Goal: Information Seeking & Learning: Learn about a topic

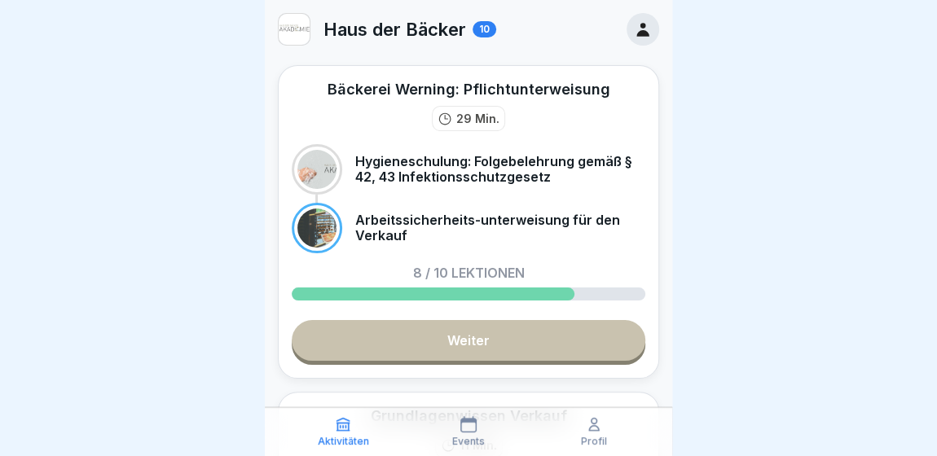
click at [486, 441] on div "Events" at bounding box center [468, 431] width 117 height 31
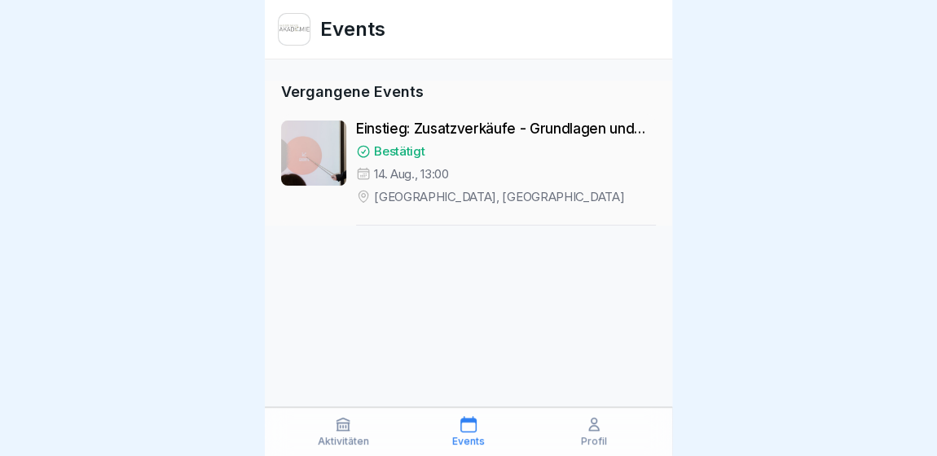
click at [355, 450] on div "Aktivitäten Events Profil" at bounding box center [468, 431] width 407 height 49
click at [336, 431] on icon at bounding box center [343, 424] width 16 height 16
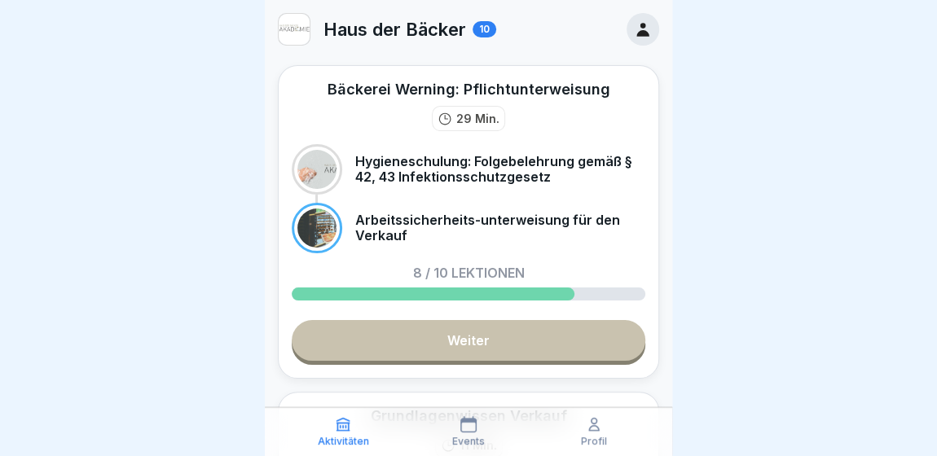
click at [549, 349] on link "Weiter" at bounding box center [468, 340] width 353 height 41
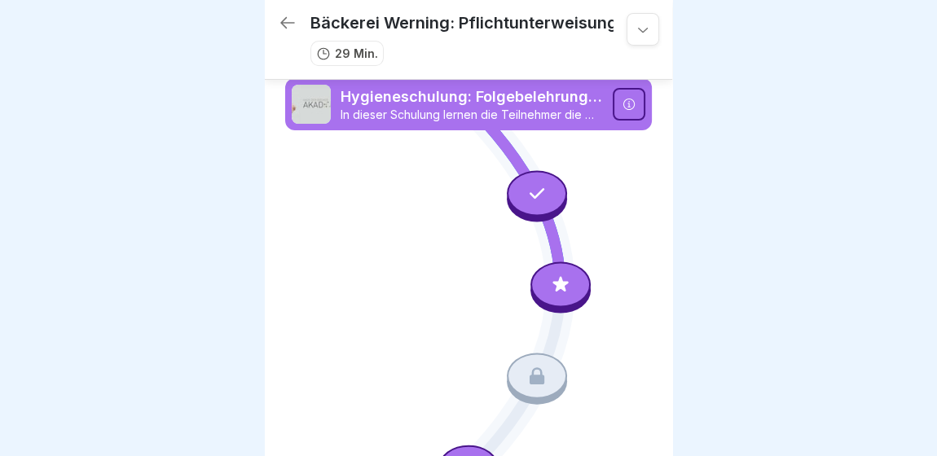
click at [529, 369] on icon at bounding box center [536, 376] width 15 height 17
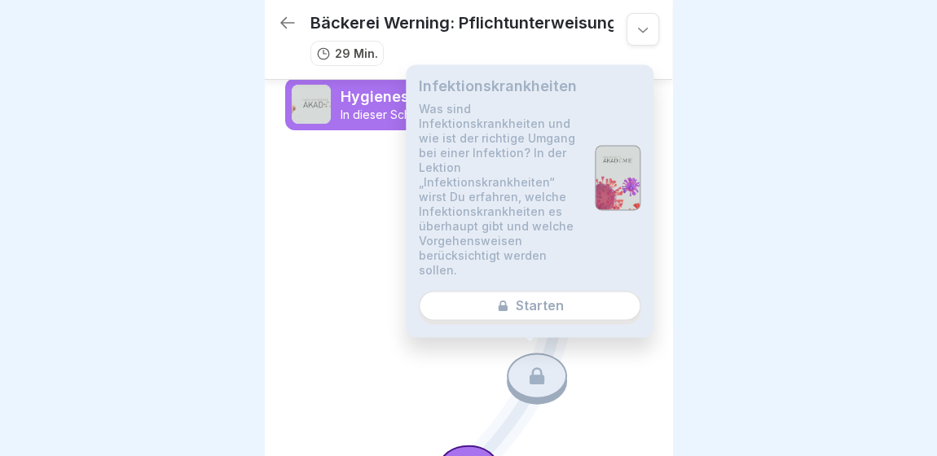
click at [516, 291] on div "Infektionskrankheiten Was sind Infektionskrankheiten und wie ist der richtige U…" at bounding box center [530, 200] width 248 height 273
click at [517, 301] on div "Infektionskrankheiten Was sind Infektionskrankheiten und wie ist der richtige U…" at bounding box center [530, 200] width 248 height 273
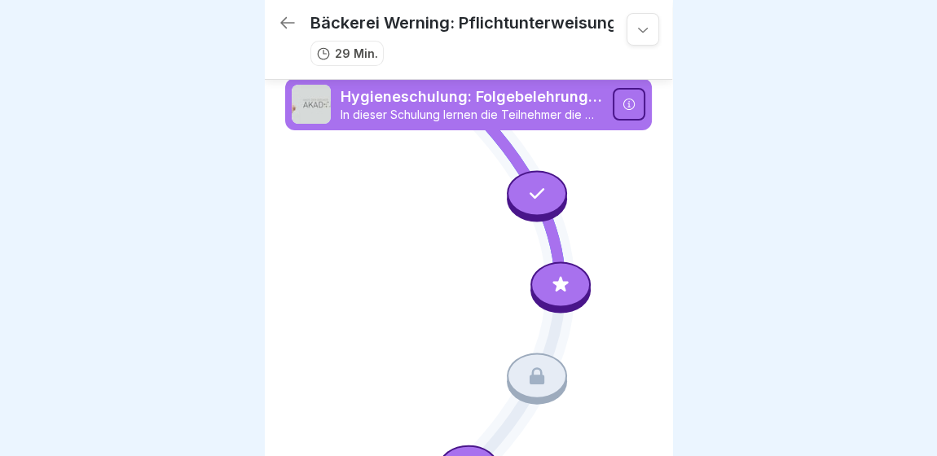
click at [700, 91] on div at bounding box center [468, 228] width 937 height 456
click at [623, 99] on icon at bounding box center [628, 104] width 11 height 11
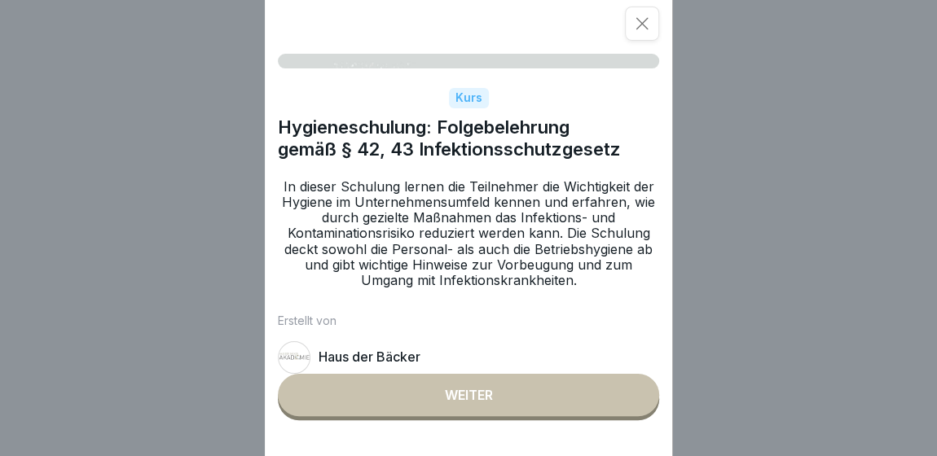
click at [538, 411] on button "Weiter" at bounding box center [468, 395] width 381 height 42
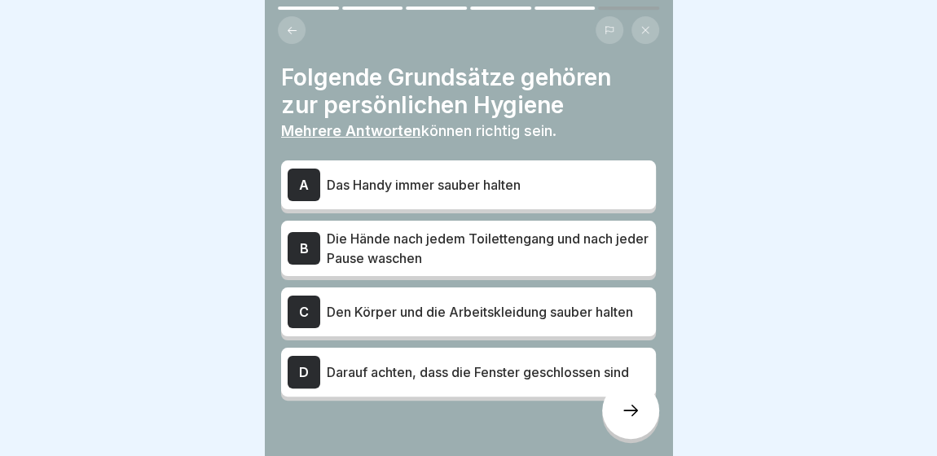
click at [623, 408] on div at bounding box center [630, 410] width 57 height 57
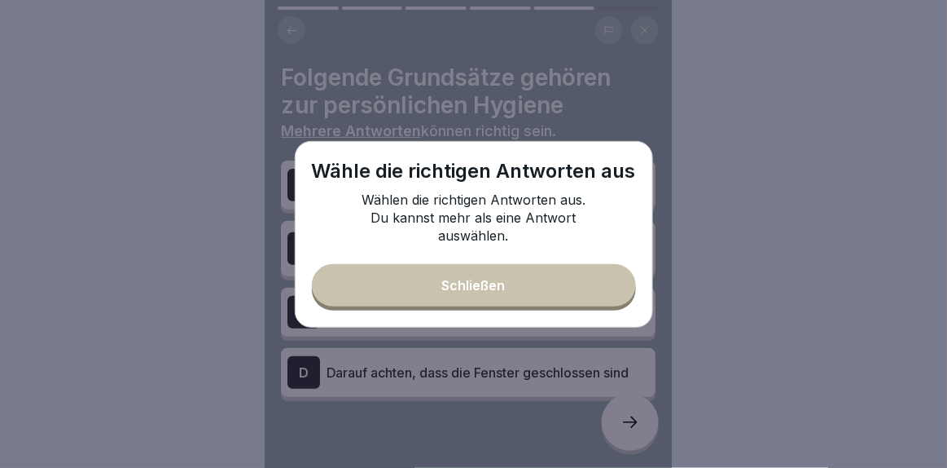
click at [533, 291] on button "Schließen" at bounding box center [474, 285] width 324 height 42
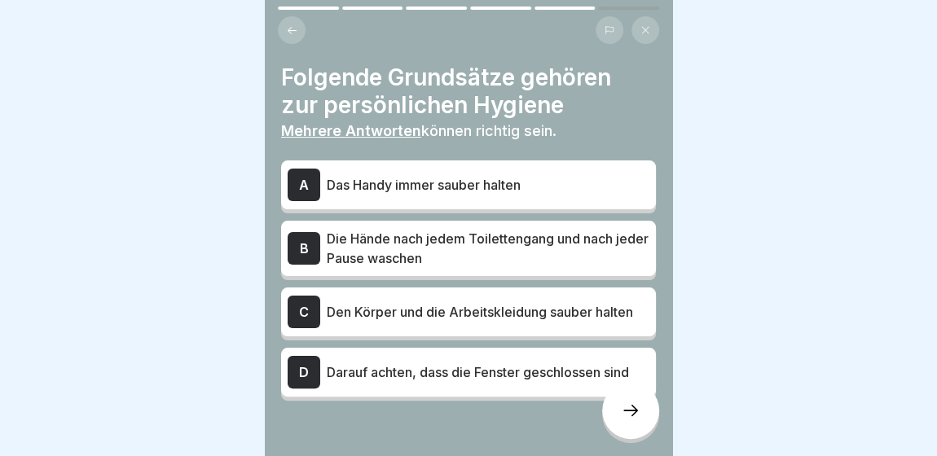
click at [527, 323] on div "C Den Körper und die Arbeitskleidung sauber halten" at bounding box center [469, 312] width 362 height 33
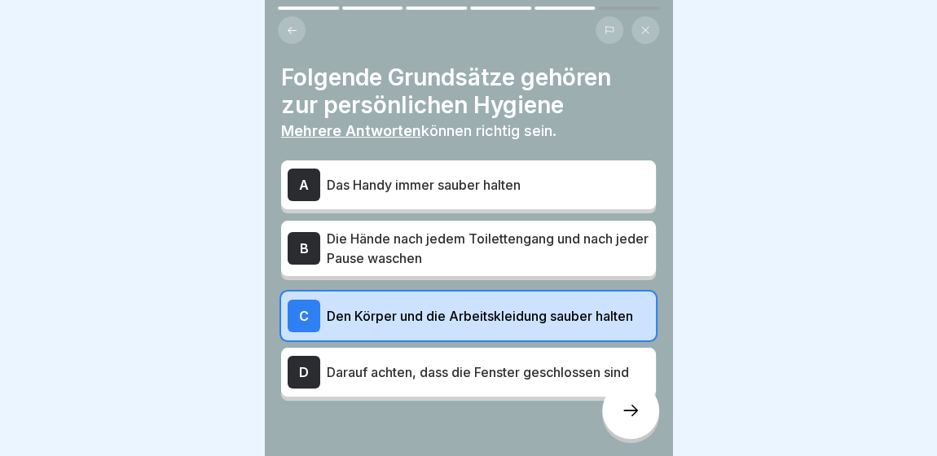
click at [605, 403] on div at bounding box center [468, 450] width 375 height 98
click at [647, 425] on div at bounding box center [630, 410] width 57 height 57
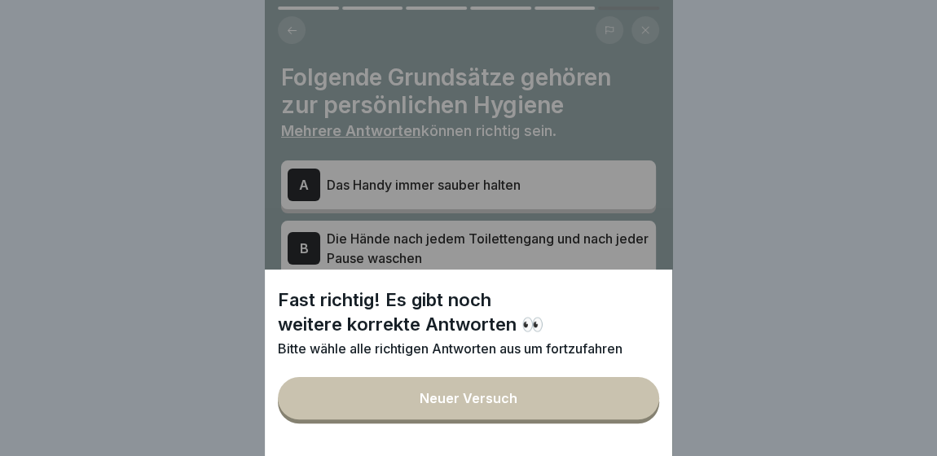
click at [647, 419] on button "Neuer Versuch" at bounding box center [468, 398] width 381 height 42
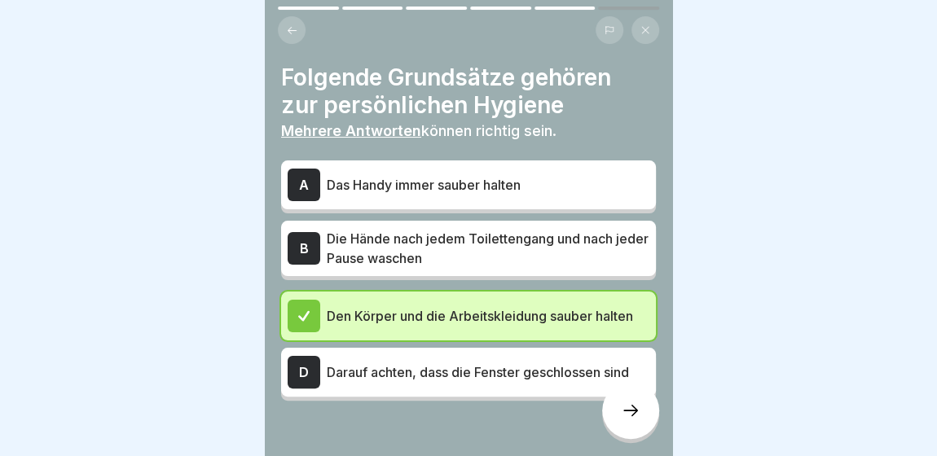
click at [503, 380] on p "Darauf achten, dass die Fenster geschlossen sind" at bounding box center [488, 372] width 323 height 20
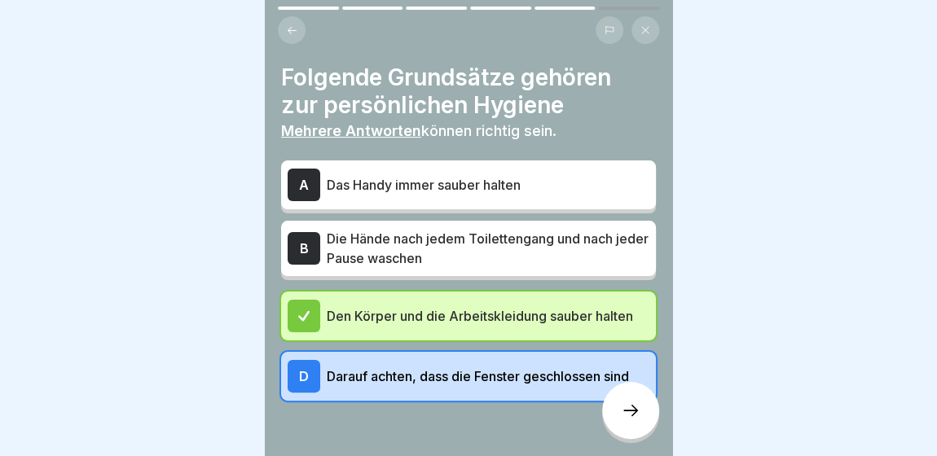
click at [476, 227] on div "B Die Hände nach jedem Toilettengang und nach jeder Pause waschen" at bounding box center [468, 248] width 375 height 55
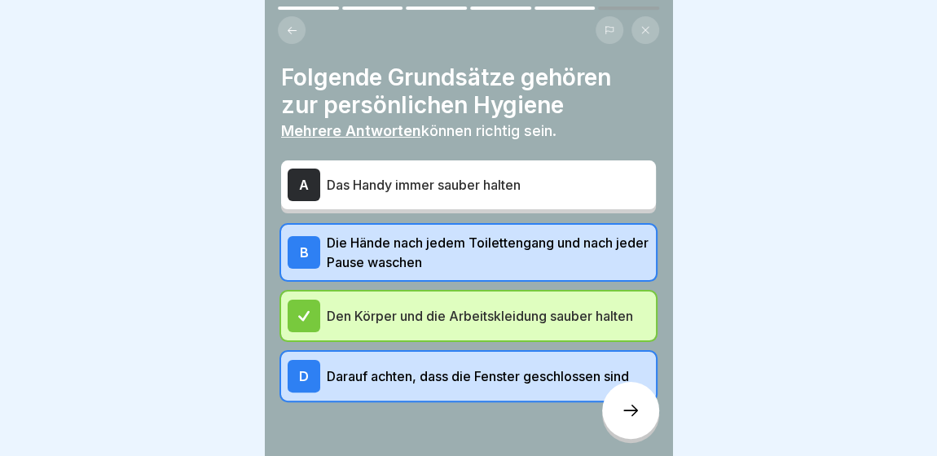
click at [632, 420] on icon at bounding box center [631, 411] width 20 height 20
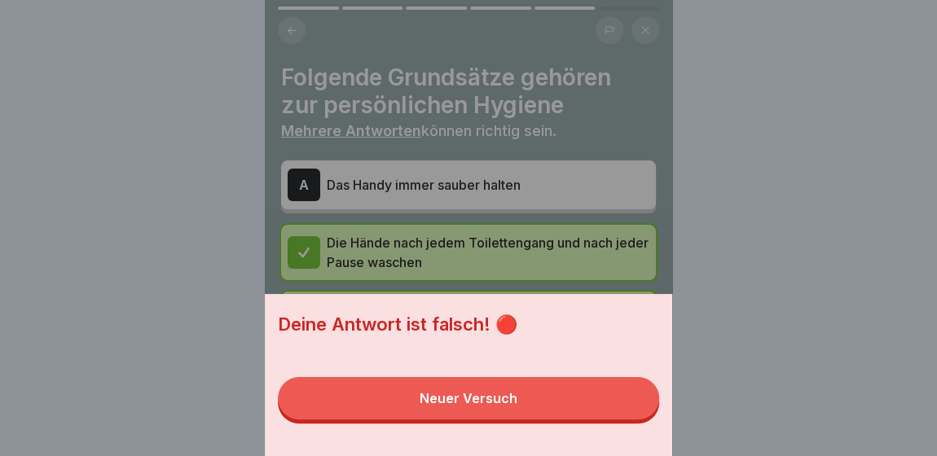
click at [598, 410] on button "Neuer Versuch" at bounding box center [468, 398] width 381 height 42
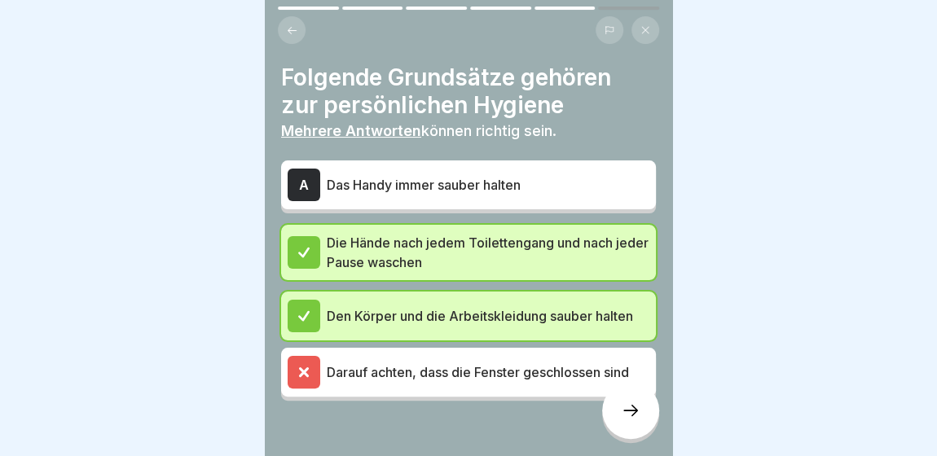
click at [538, 325] on div "Den Körper und die Arbeitskleidung sauber halten" at bounding box center [469, 316] width 362 height 33
click at [539, 255] on p "Die Hände nach jedem Toilettengang und nach jeder Pause waschen" at bounding box center [488, 252] width 323 height 39
click at [658, 416] on div "Hygieneschulung: Folgebelehrung gemäß § 42, 43 Infektionsschutzgesetz 6 Schritt…" at bounding box center [468, 228] width 407 height 456
click at [522, 270] on p "Die Hände nach jedem Toilettengang und nach jeder Pause waschen" at bounding box center [488, 252] width 323 height 39
click at [514, 322] on p "Den Körper und die Arbeitskleidung sauber halten" at bounding box center [488, 316] width 323 height 20
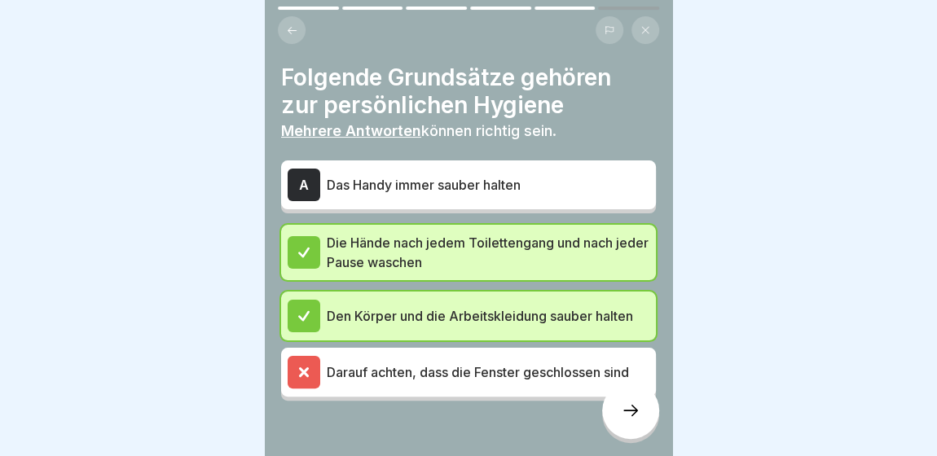
click at [625, 414] on icon at bounding box center [631, 411] width 20 height 20
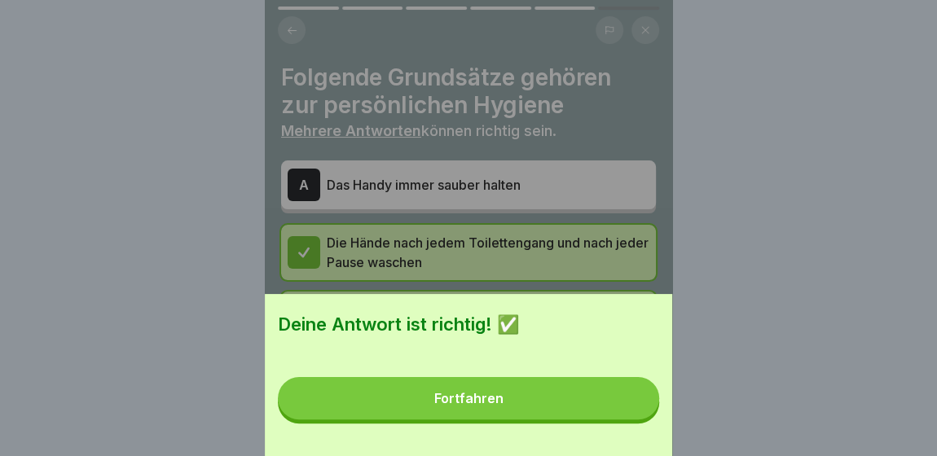
click at [625, 414] on button "Fortfahren" at bounding box center [468, 398] width 381 height 42
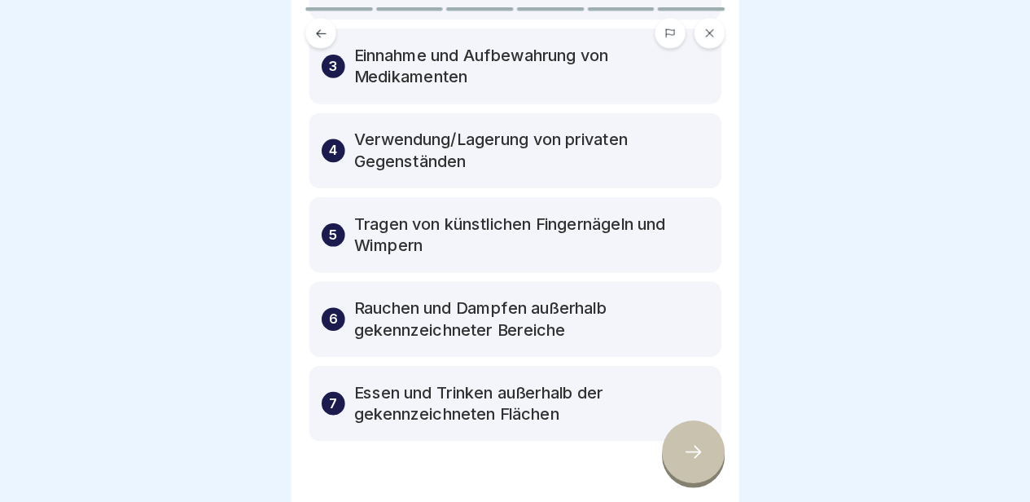
scroll to position [271, 0]
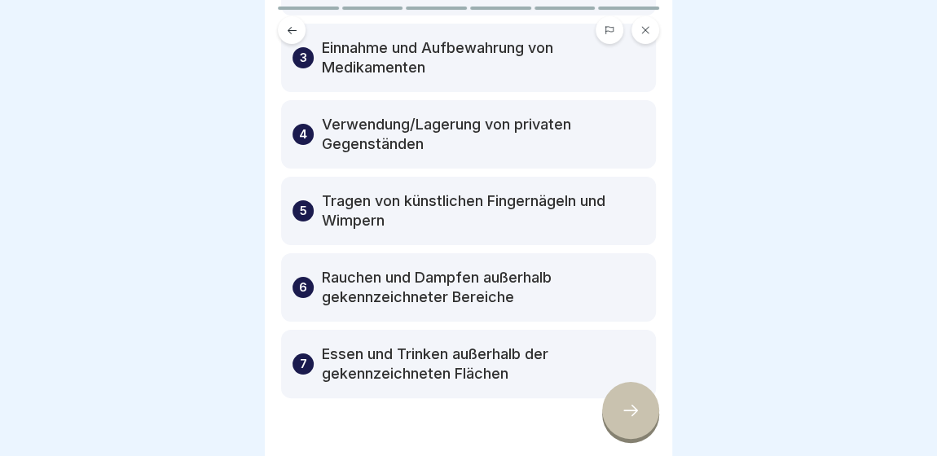
click at [626, 408] on div at bounding box center [630, 410] width 57 height 57
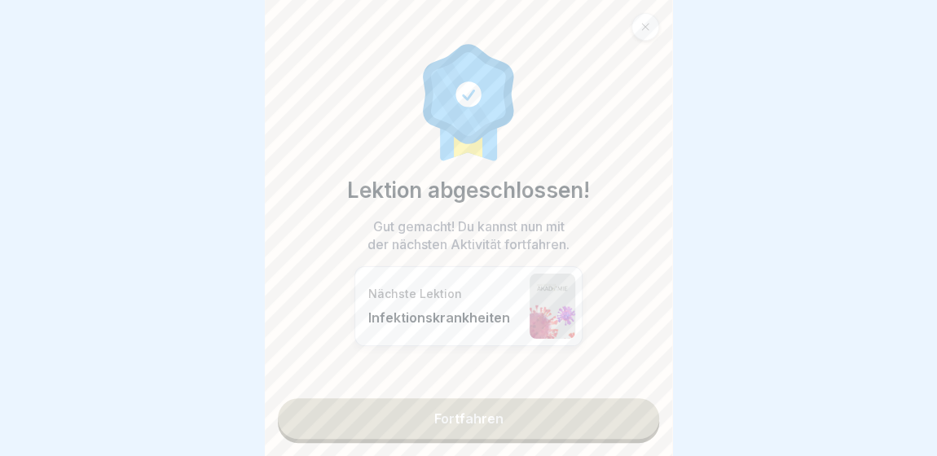
click at [626, 408] on link "Fortfahren" at bounding box center [468, 418] width 381 height 41
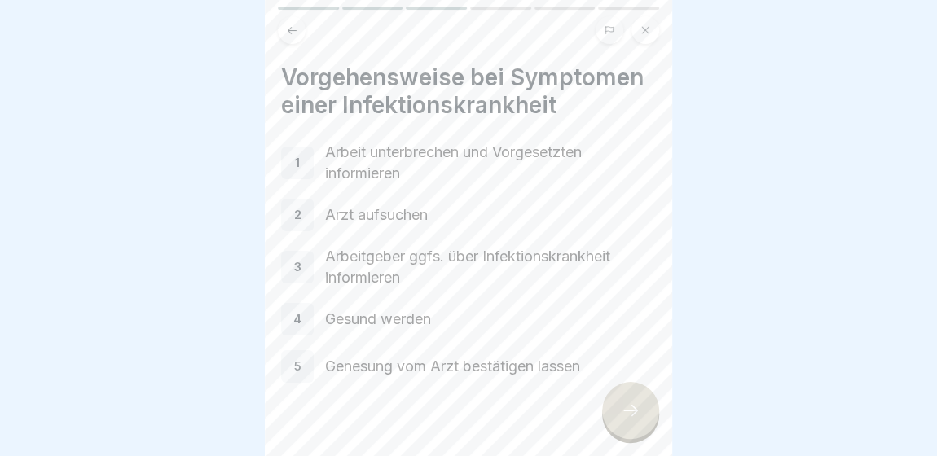
click at [626, 408] on div at bounding box center [630, 410] width 57 height 57
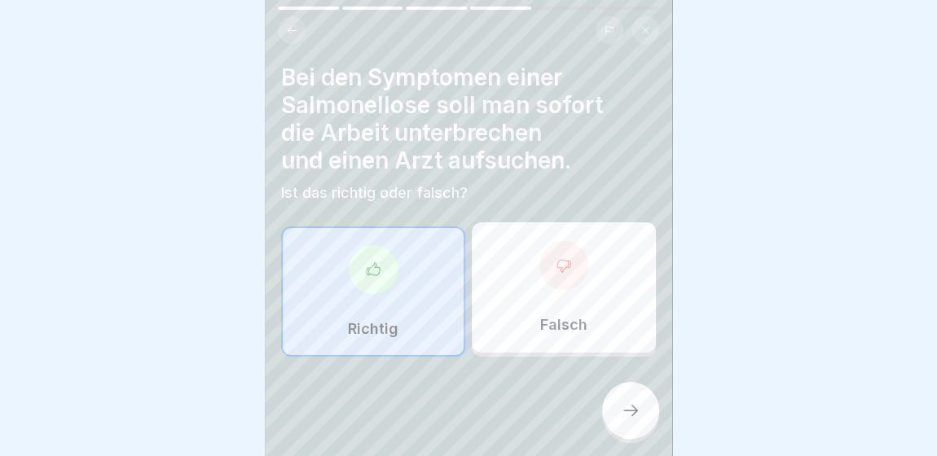
click at [626, 408] on div at bounding box center [630, 410] width 57 height 57
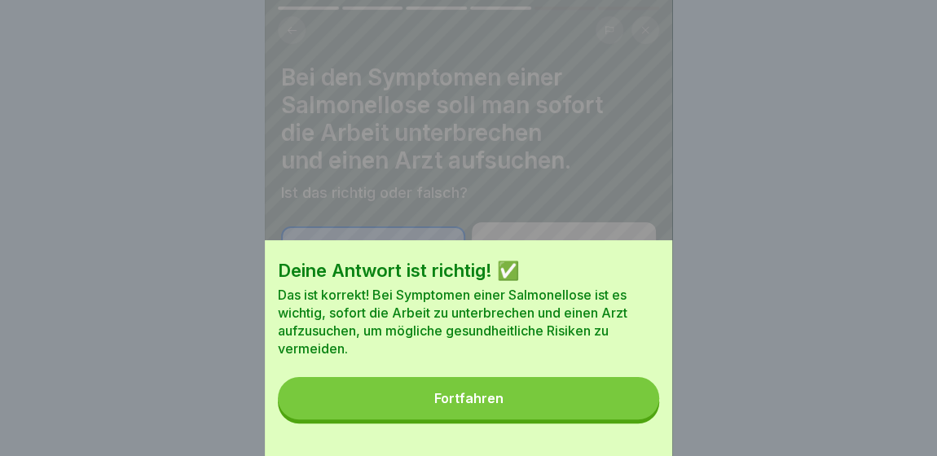
click at [626, 408] on button "Fortfahren" at bounding box center [468, 398] width 381 height 42
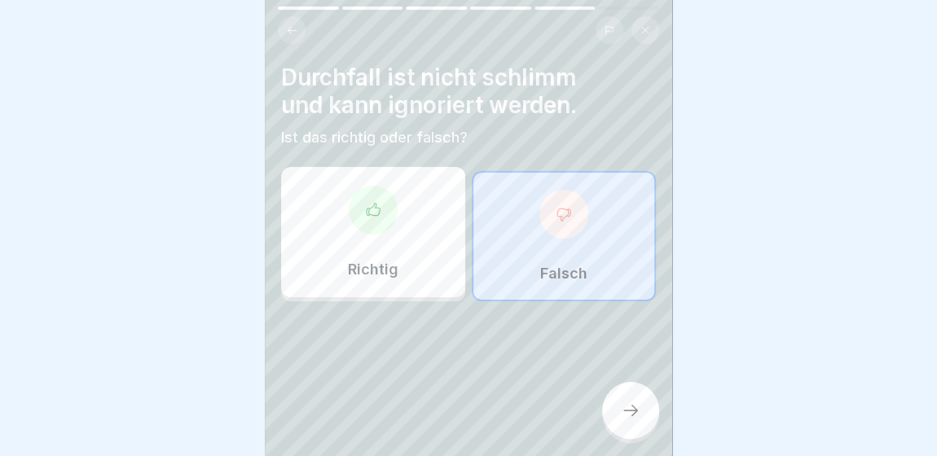
click at [626, 408] on div at bounding box center [630, 410] width 57 height 57
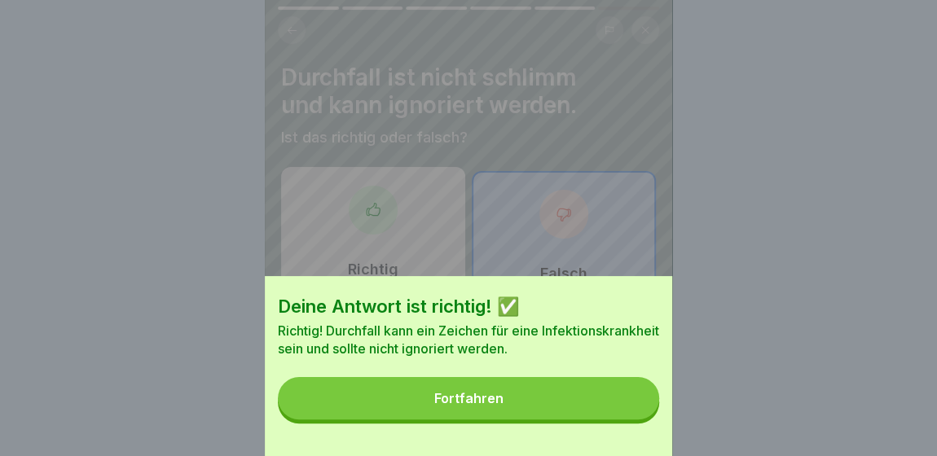
click at [626, 408] on button "Fortfahren" at bounding box center [468, 398] width 381 height 42
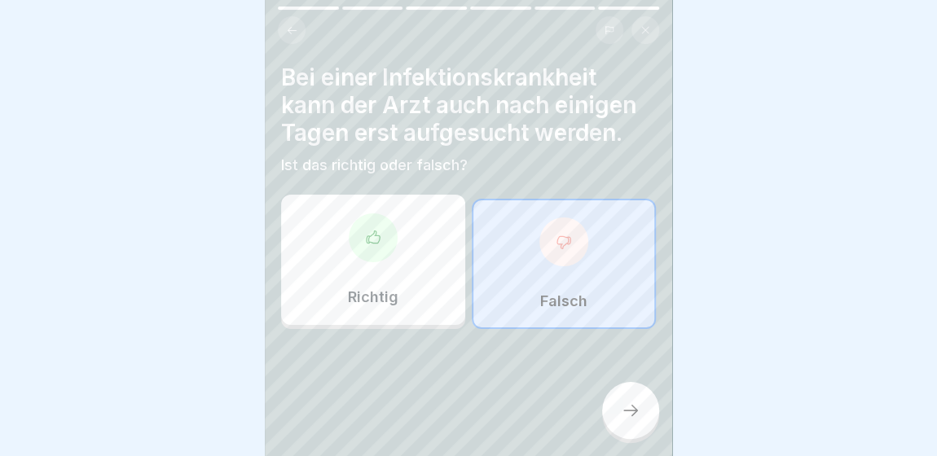
click at [626, 408] on div at bounding box center [630, 410] width 57 height 57
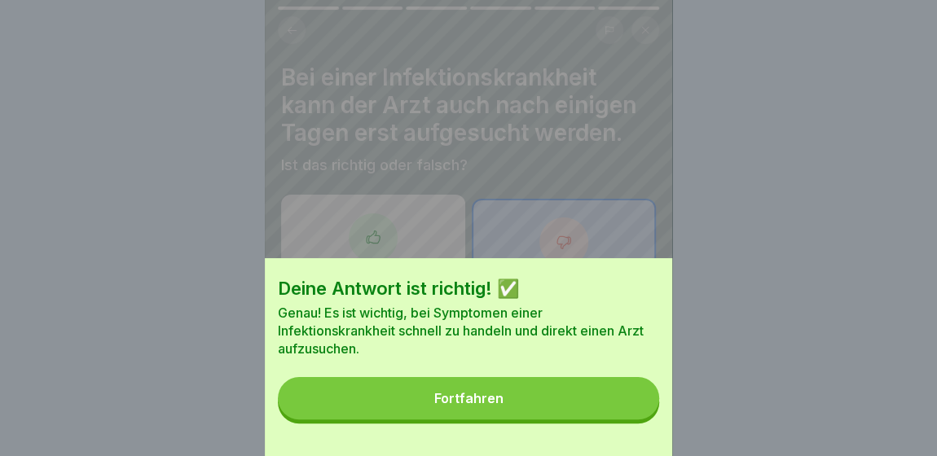
click at [626, 408] on button "Fortfahren" at bounding box center [468, 398] width 381 height 42
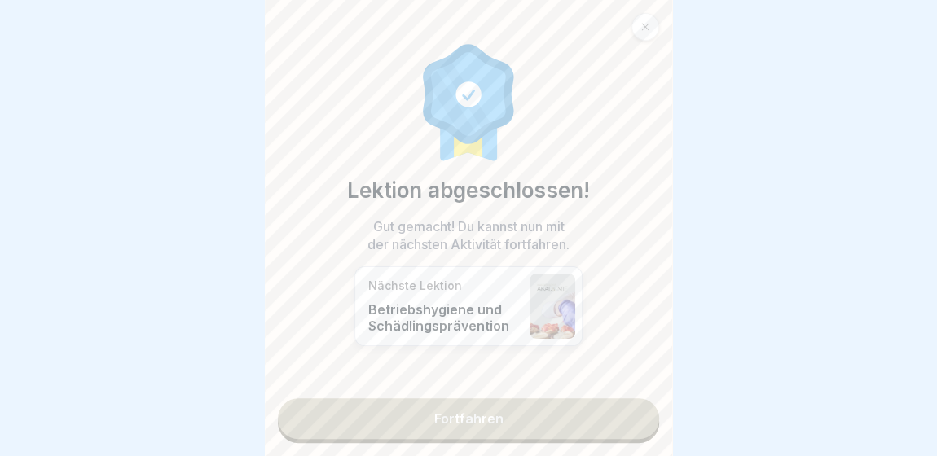
click at [626, 408] on link "Fortfahren" at bounding box center [468, 418] width 381 height 41
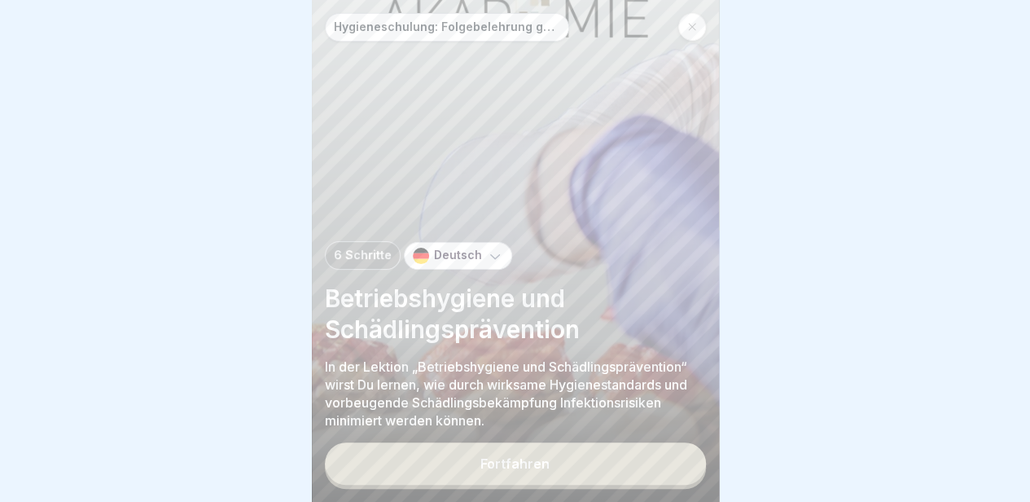
drag, startPoint x: 930, startPoint y: 2, endPoint x: 254, endPoint y: 235, distance: 715.3
click at [254, 235] on div at bounding box center [515, 251] width 1030 height 502
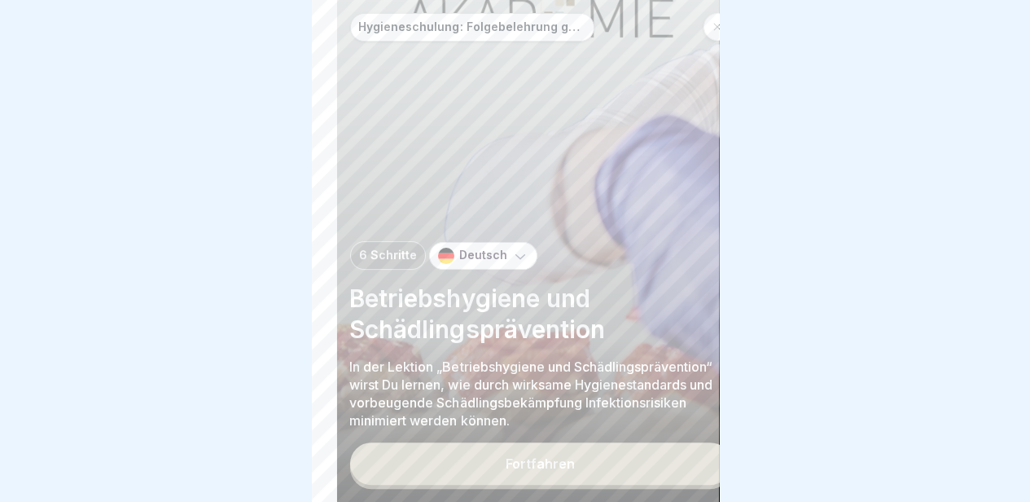
click at [591, 326] on div "Betriebshygiene und Schädlingsprävention In der Lektion „Betriebshygiene und Sc…" at bounding box center [539, 356] width 381 height 147
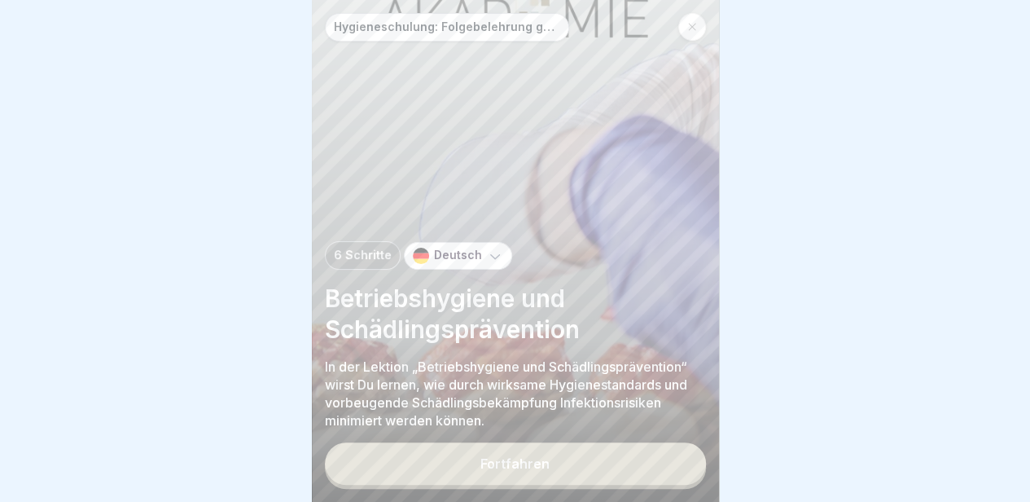
click at [510, 455] on div "Fortfahren" at bounding box center [515, 463] width 69 height 15
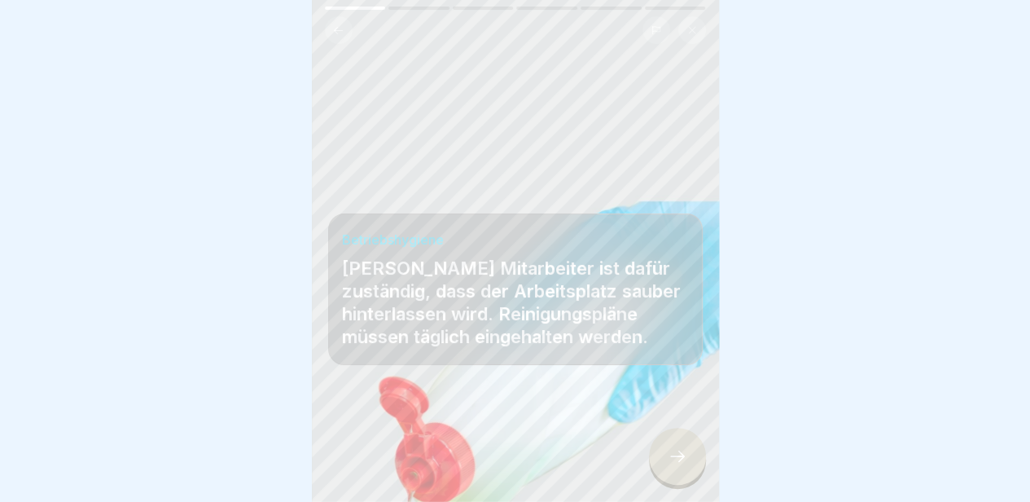
click at [686, 455] on icon at bounding box center [678, 456] width 20 height 20
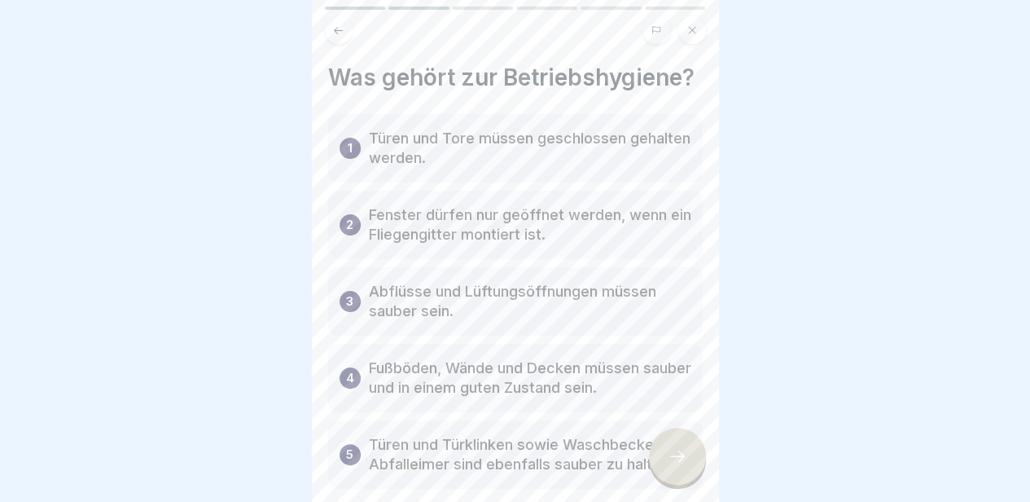
click at [686, 455] on icon at bounding box center [678, 456] width 20 height 20
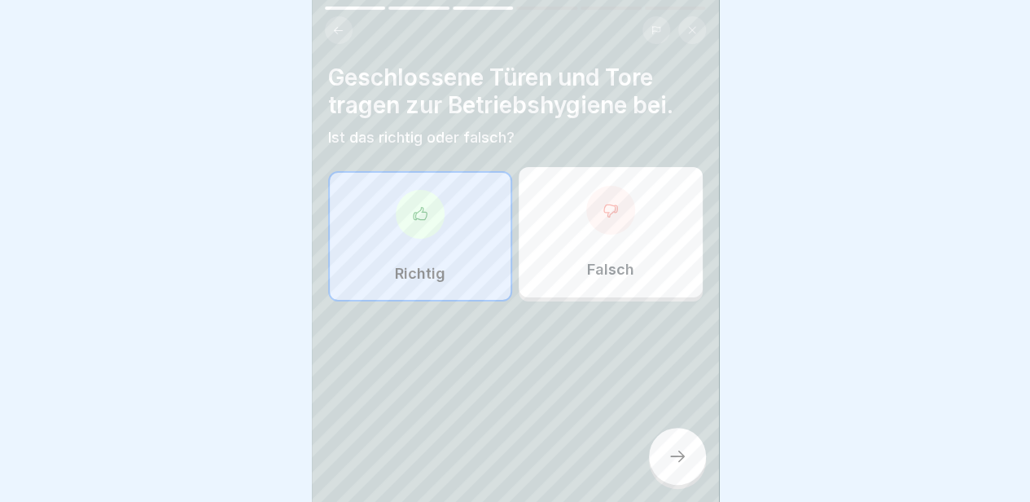
click at [686, 455] on icon at bounding box center [678, 456] width 20 height 20
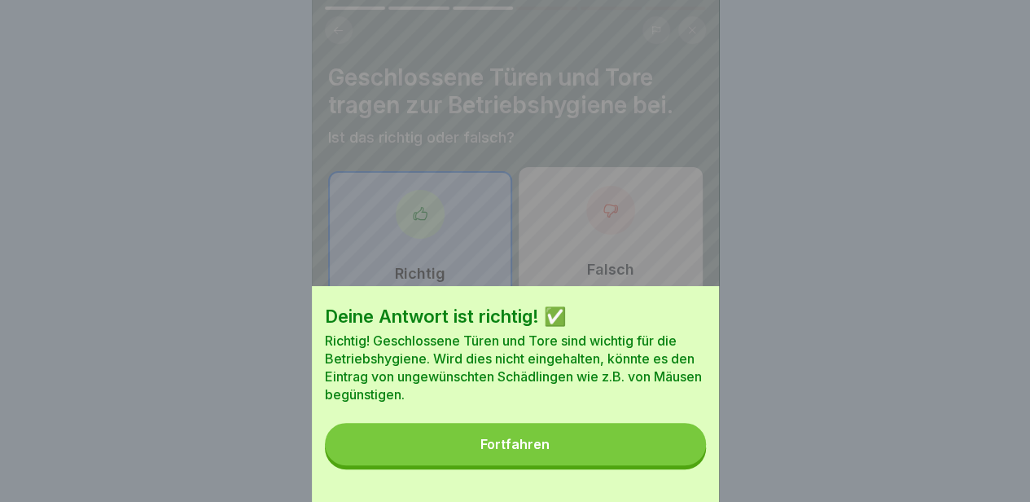
click at [686, 455] on button "Fortfahren" at bounding box center [515, 444] width 381 height 42
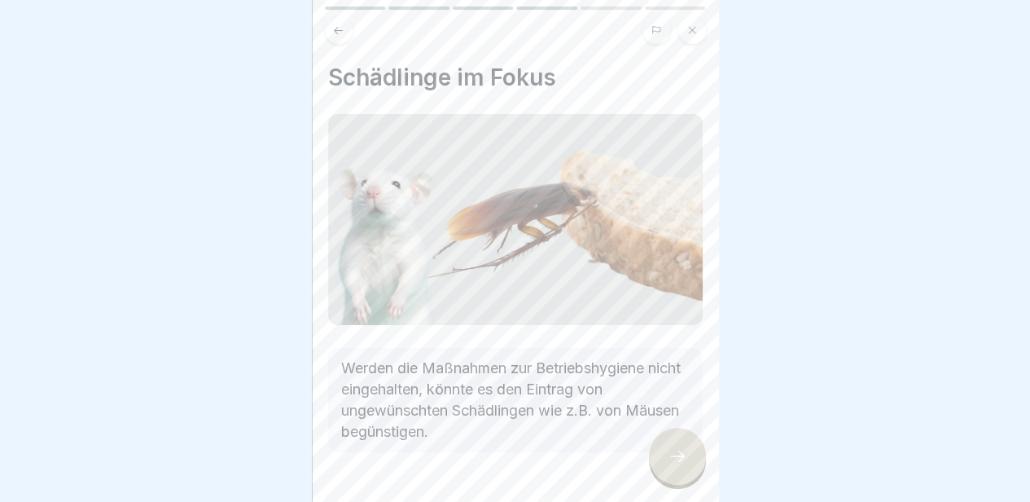
click at [686, 455] on icon at bounding box center [678, 456] width 20 height 20
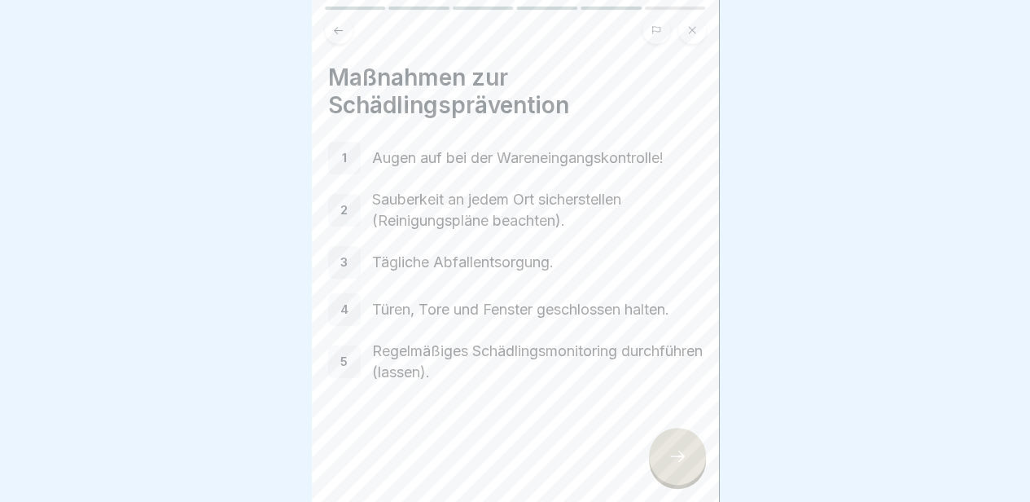
click at [686, 455] on icon at bounding box center [678, 456] width 20 height 20
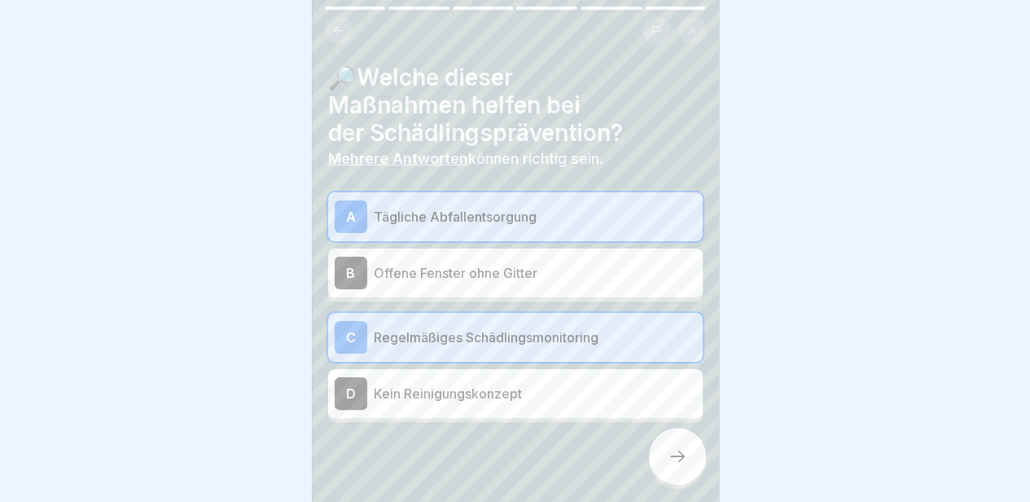
click at [686, 455] on icon at bounding box center [678, 456] width 20 height 20
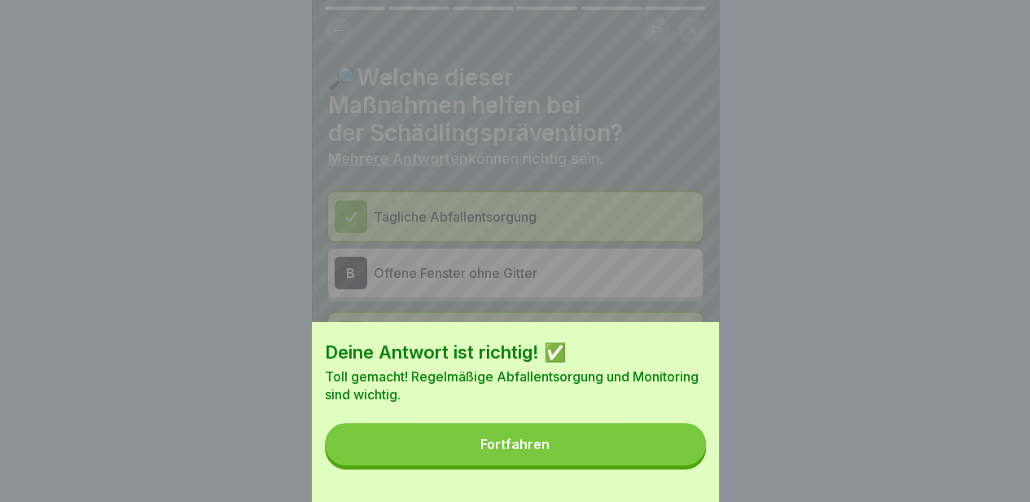
click at [686, 455] on button "Fortfahren" at bounding box center [515, 444] width 381 height 42
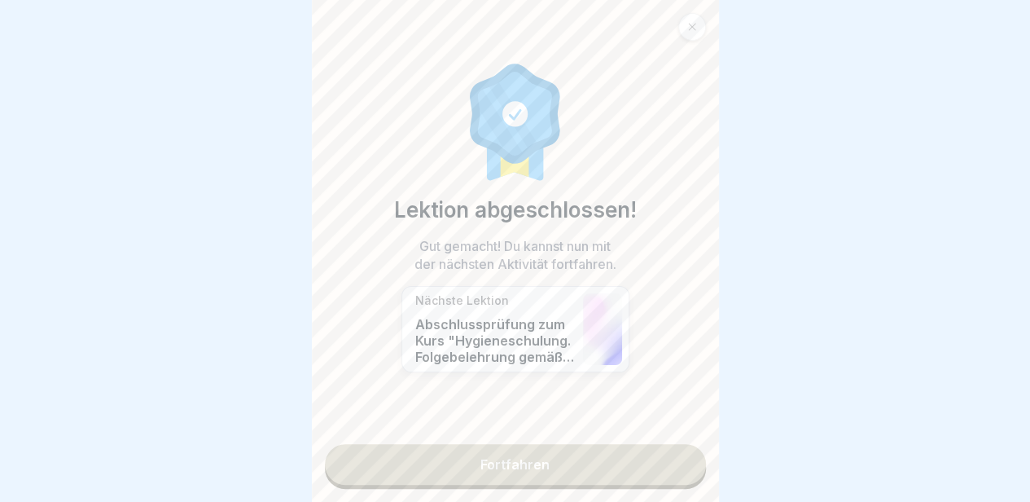
click at [686, 455] on link "Fortfahren" at bounding box center [515, 464] width 381 height 41
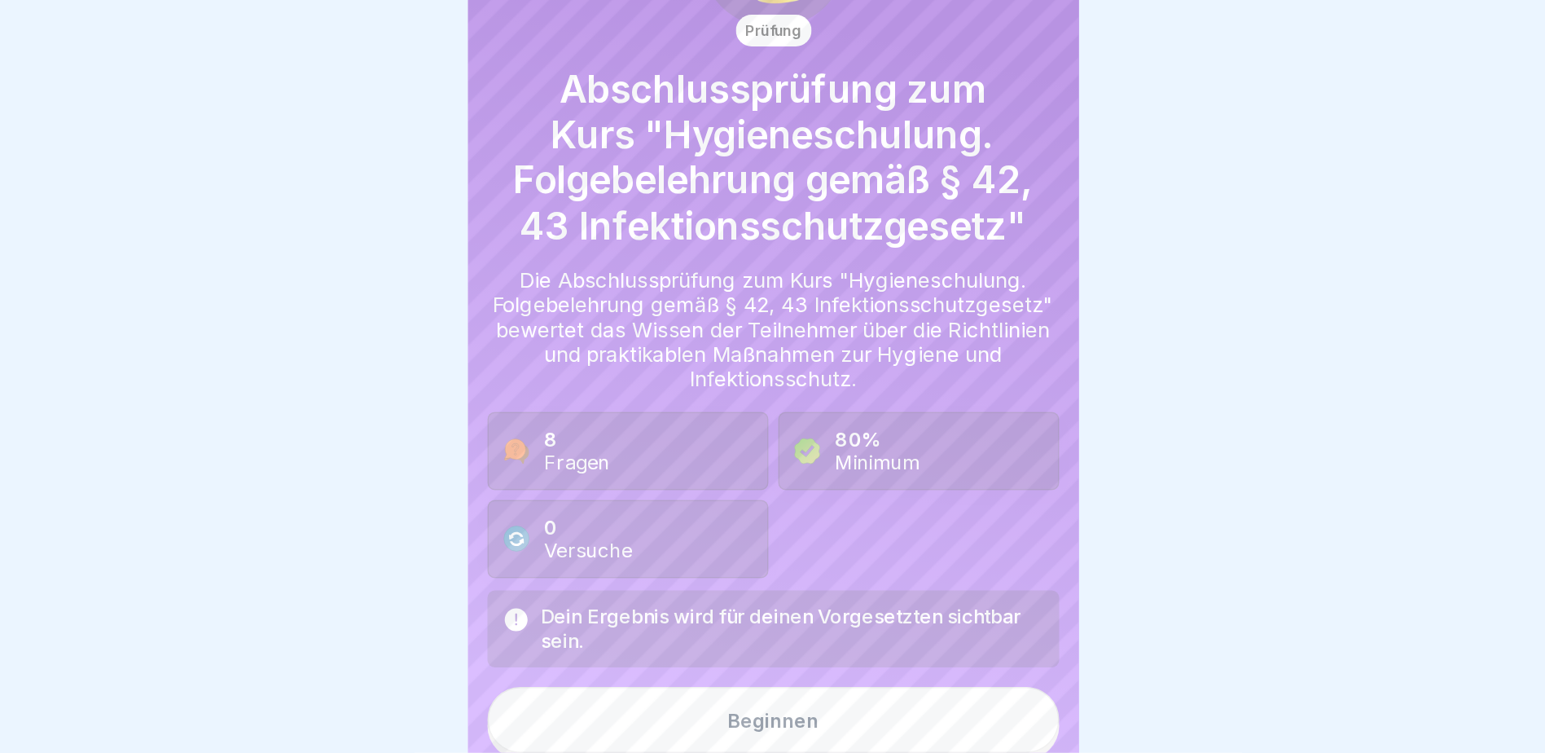
scroll to position [115, 0]
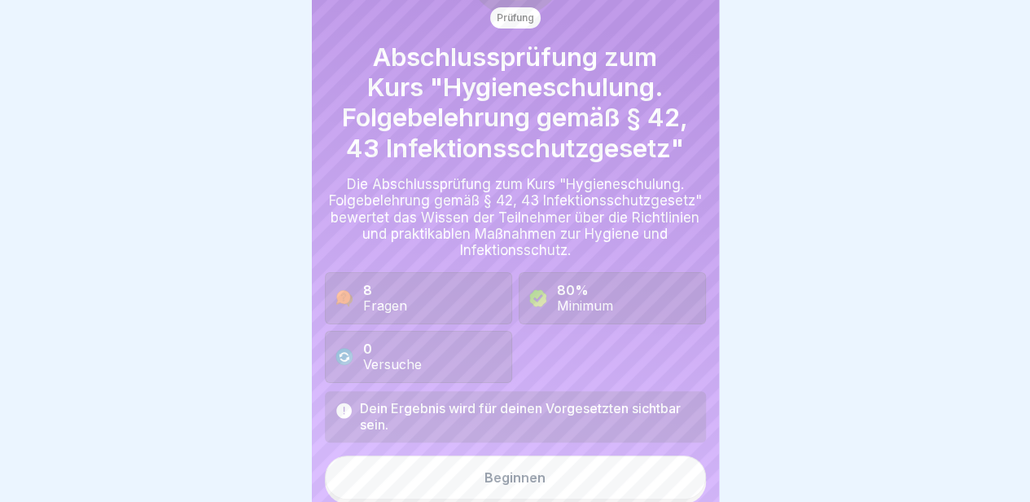
click at [621, 455] on button "Beginnen" at bounding box center [515, 477] width 381 height 44
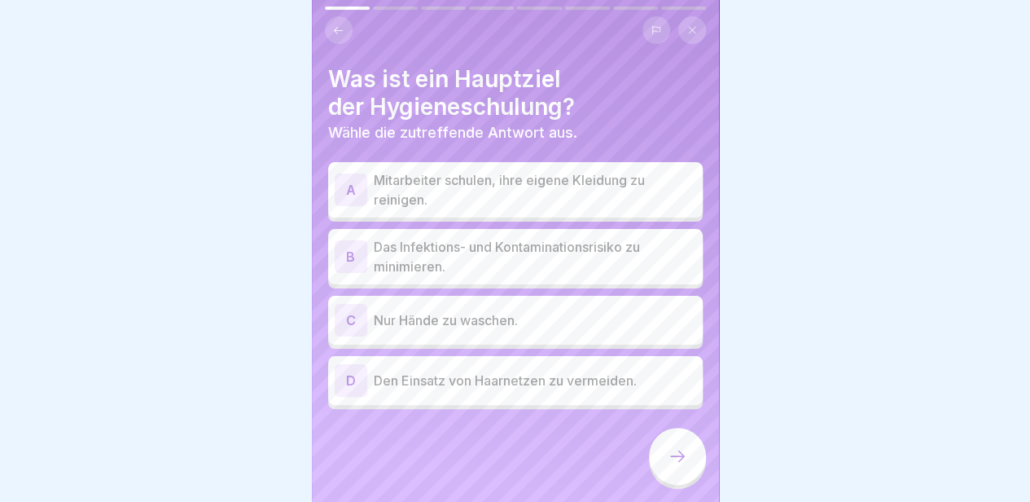
click at [676, 455] on icon at bounding box center [678, 456] width 20 height 20
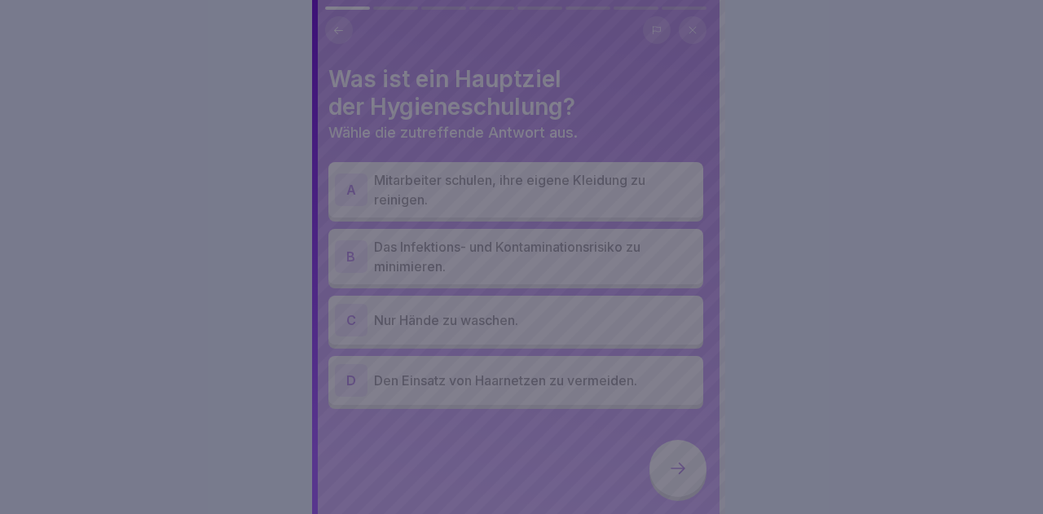
click at [575, 345] on div at bounding box center [521, 257] width 1043 height 514
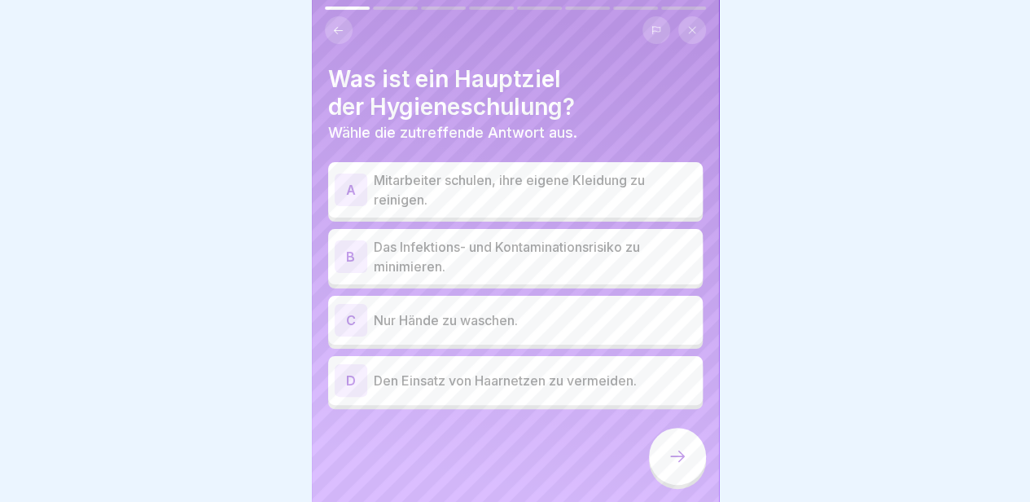
click at [524, 189] on p "Mitarbeiter schulen, ihre eigene Kleidung zu reinigen." at bounding box center [535, 189] width 323 height 39
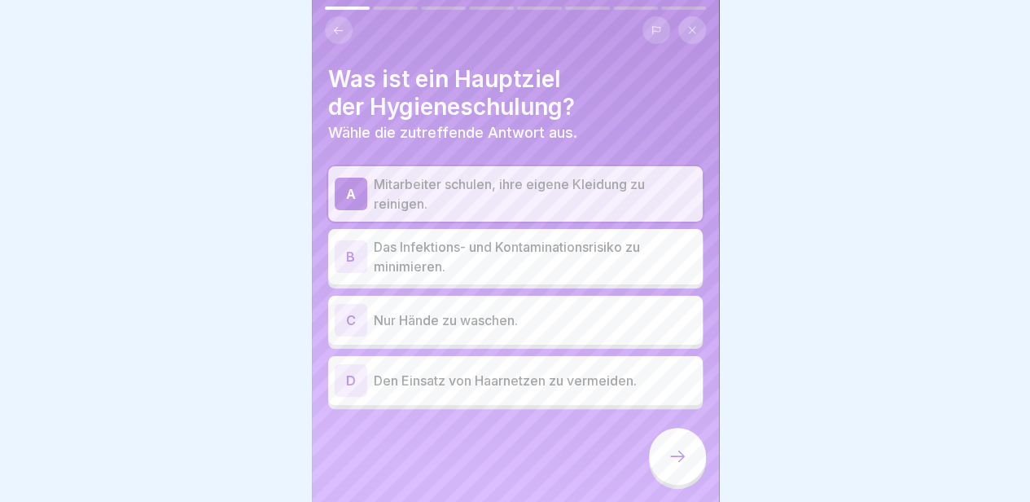
click at [525, 239] on p "Das Infektions- und Kontaminationsrisiko zu minimieren." at bounding box center [535, 256] width 323 height 39
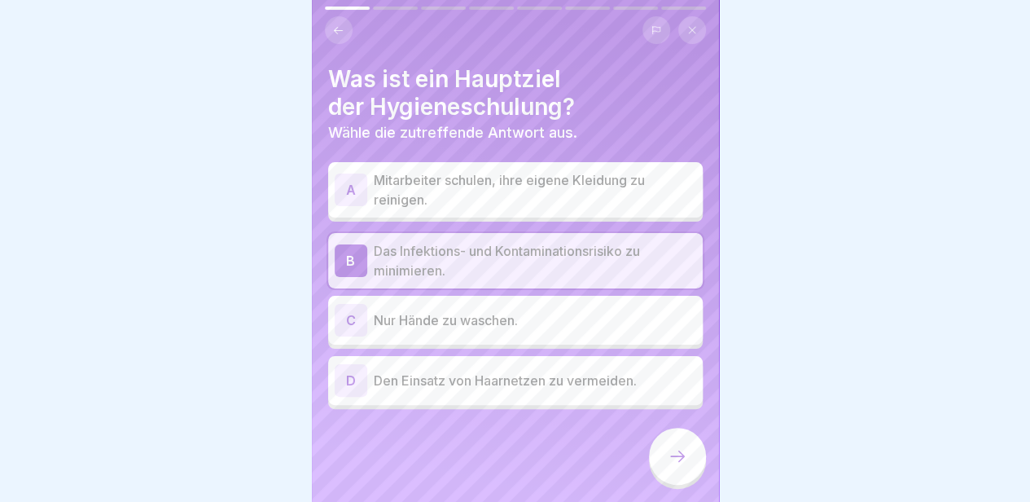
click at [618, 317] on p "Nur Hände zu waschen." at bounding box center [535, 320] width 323 height 20
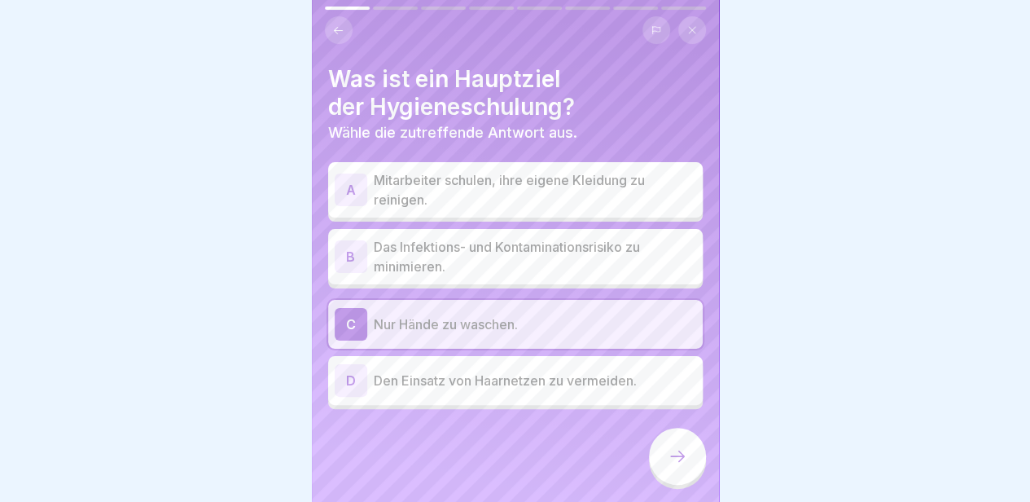
click at [607, 261] on p "Das Infektions- und Kontaminationsrisiko zu minimieren." at bounding box center [535, 256] width 323 height 39
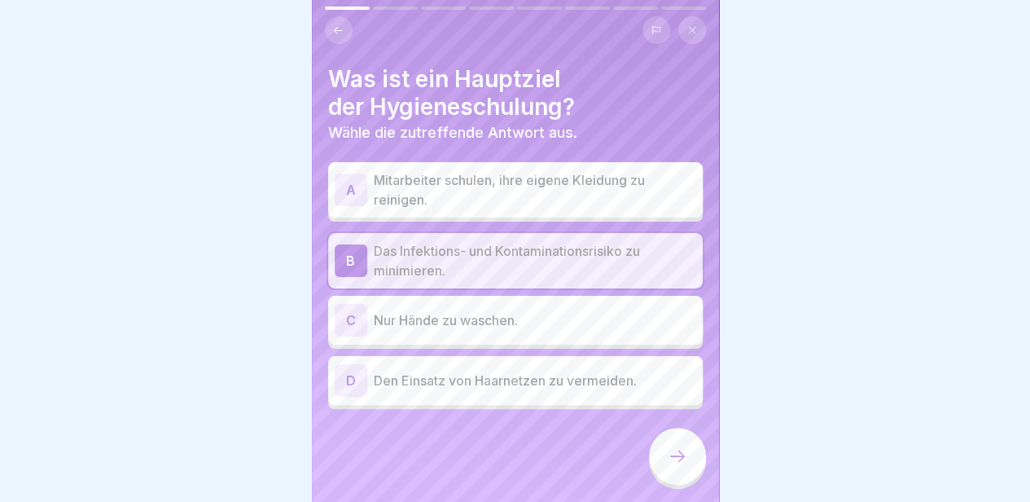
click at [672, 455] on icon at bounding box center [678, 456] width 20 height 20
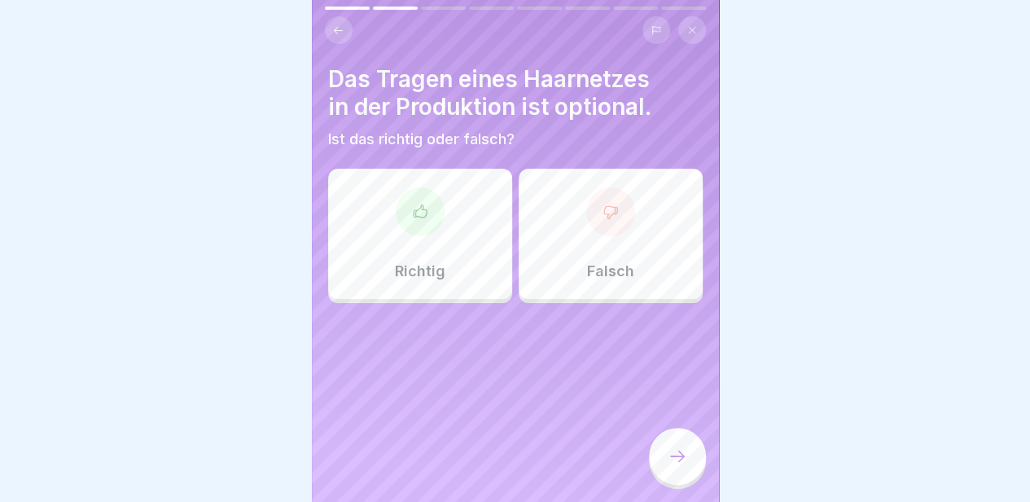
click at [577, 239] on div "Falsch" at bounding box center [611, 234] width 184 height 130
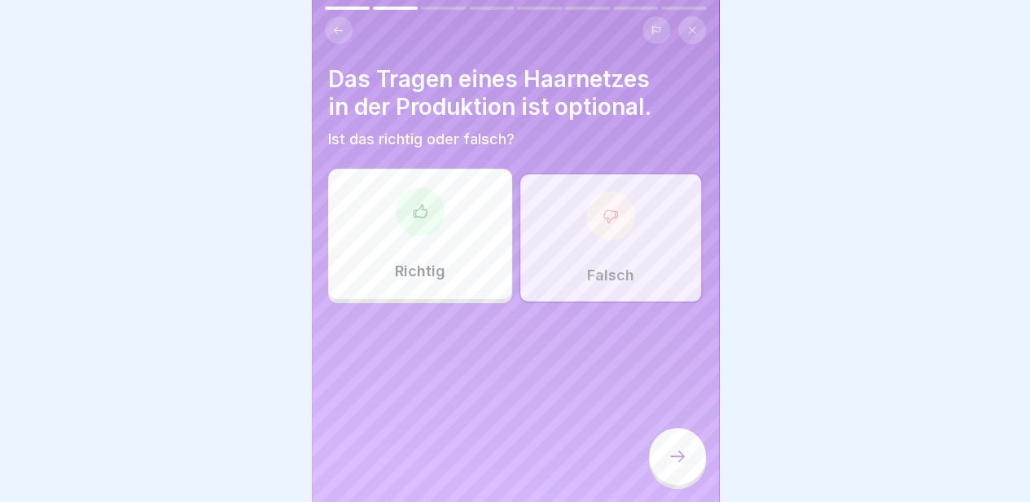
click at [679, 455] on icon at bounding box center [678, 456] width 20 height 20
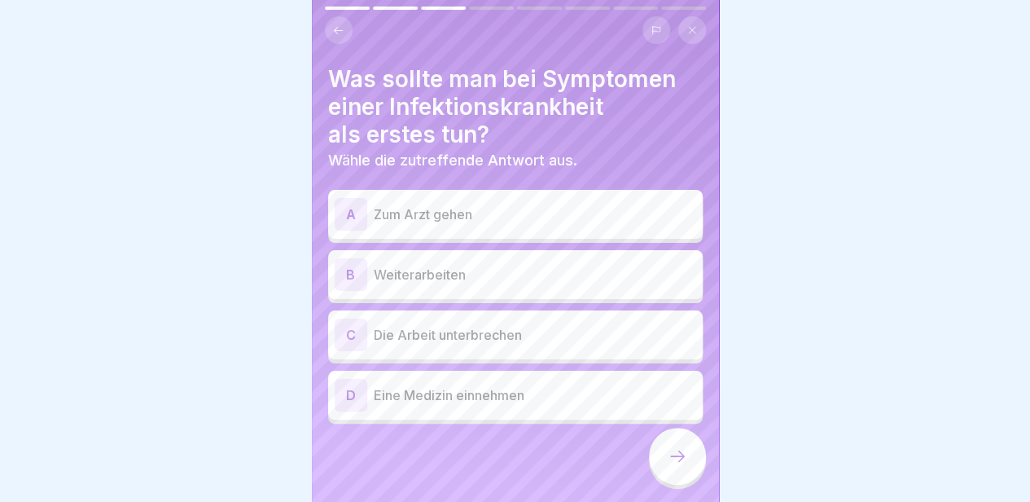
click at [505, 226] on div "A Zum Arzt gehen" at bounding box center [516, 214] width 362 height 33
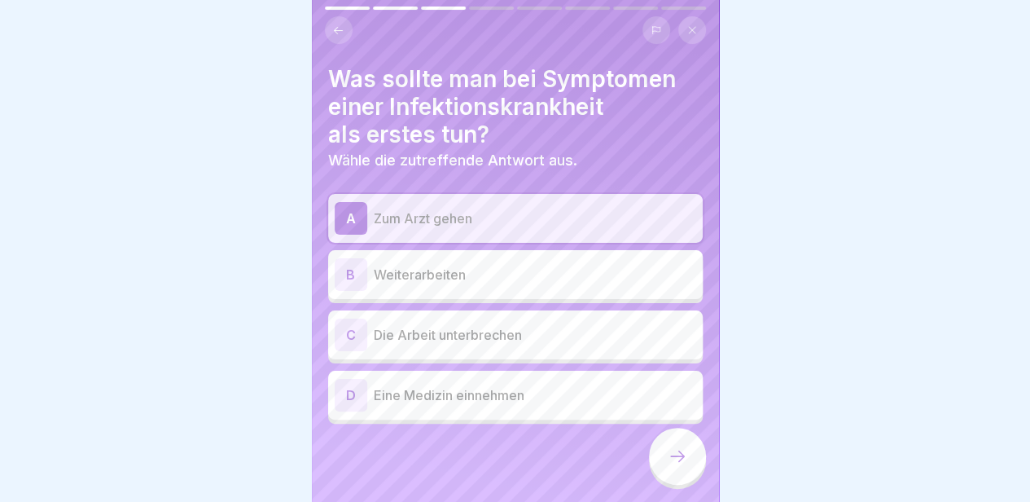
click at [610, 348] on div "C Die Arbeit unterbrechen" at bounding box center [516, 334] width 362 height 33
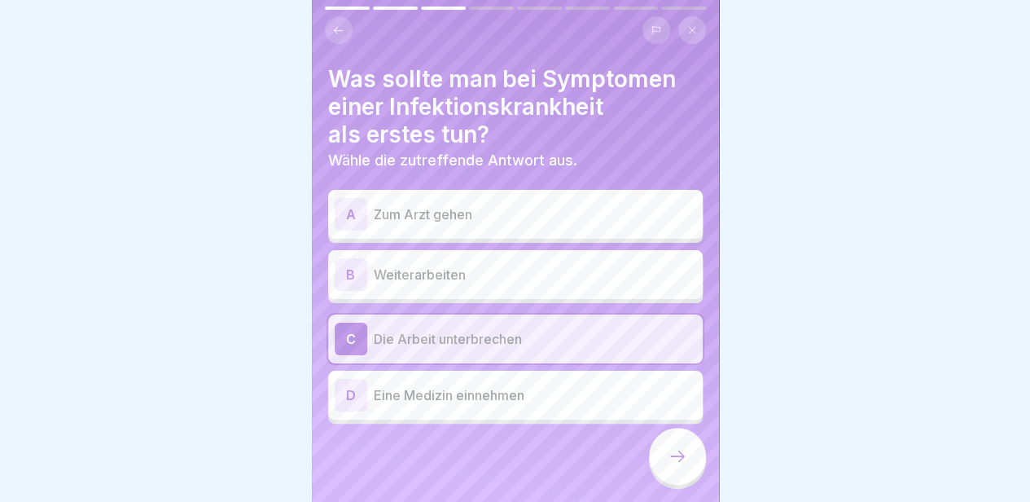
click at [671, 453] on div at bounding box center [677, 456] width 57 height 57
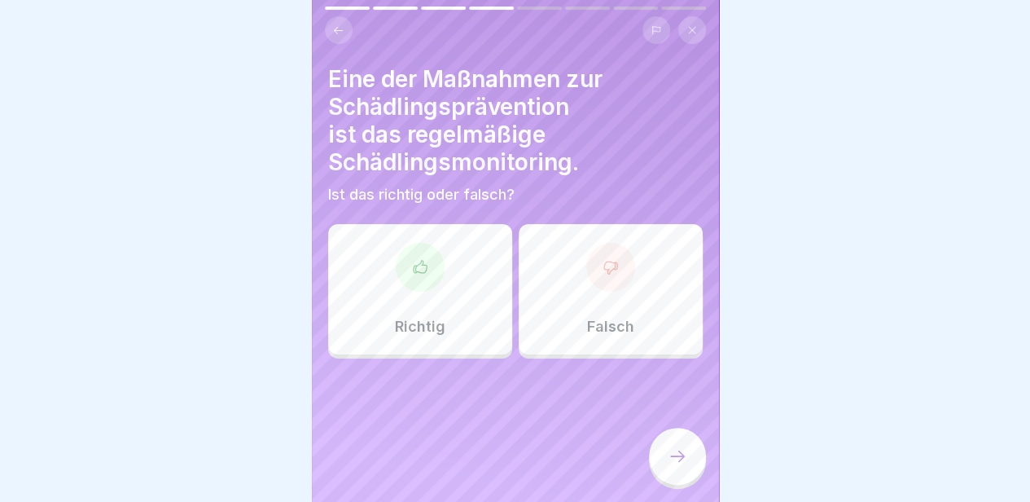
click at [430, 320] on p "Richtig" at bounding box center [420, 327] width 50 height 18
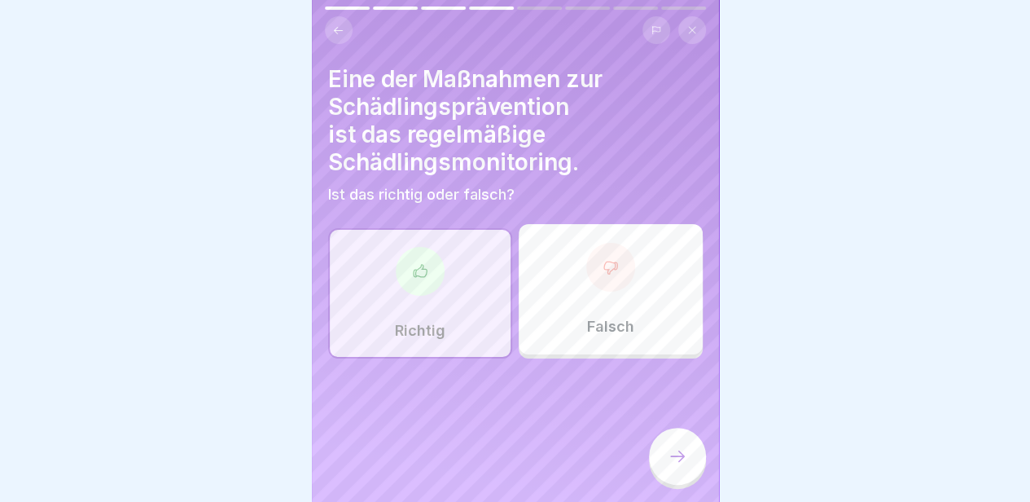
click at [684, 455] on icon at bounding box center [678, 456] width 20 height 20
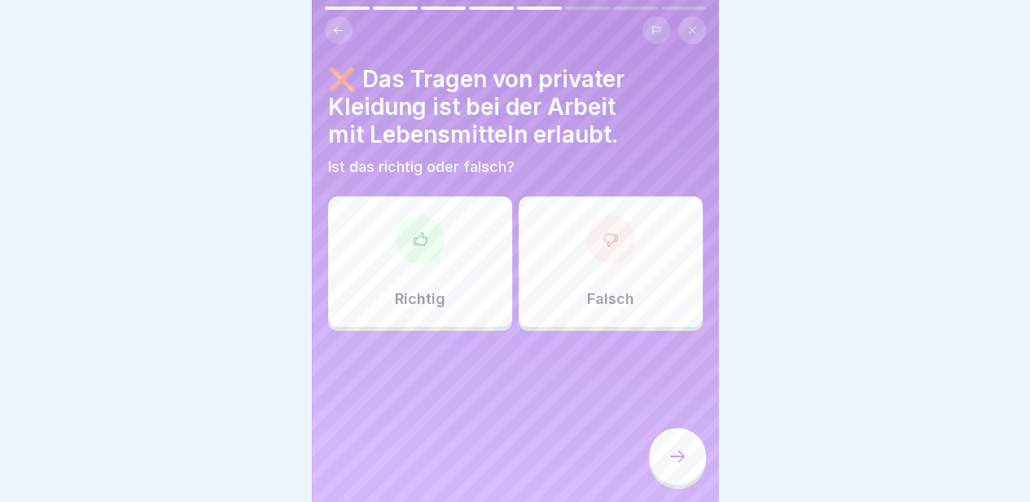
click at [619, 270] on div "Falsch" at bounding box center [611, 261] width 184 height 130
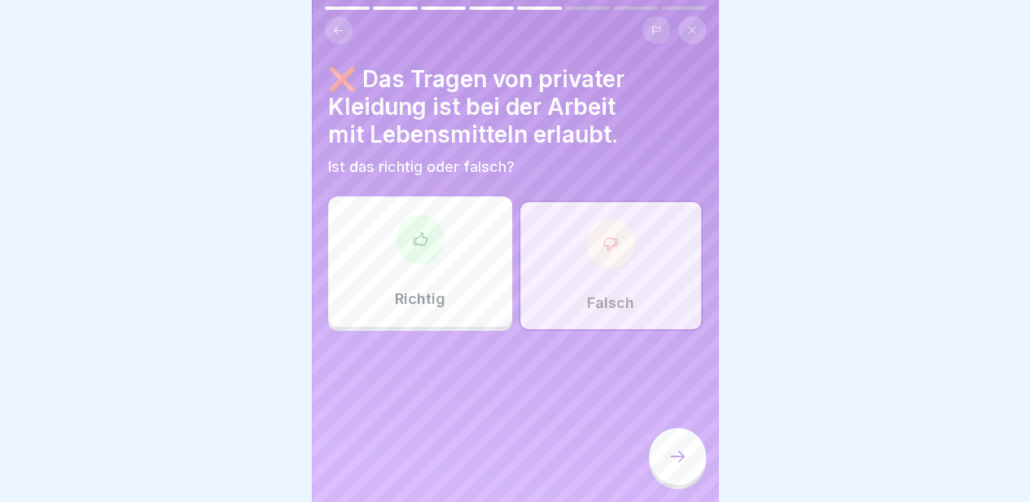
click at [411, 277] on div "Richtig" at bounding box center [420, 261] width 184 height 130
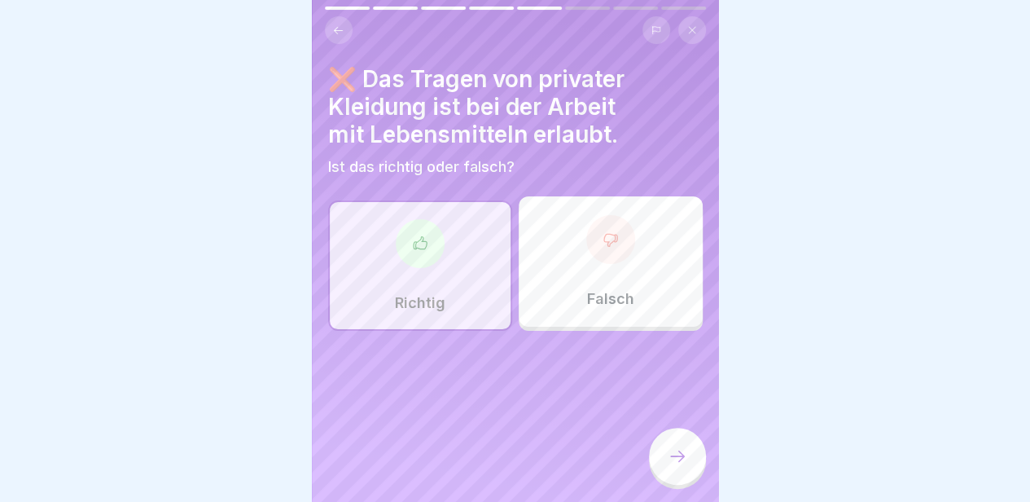
click at [678, 455] on div at bounding box center [677, 456] width 57 height 57
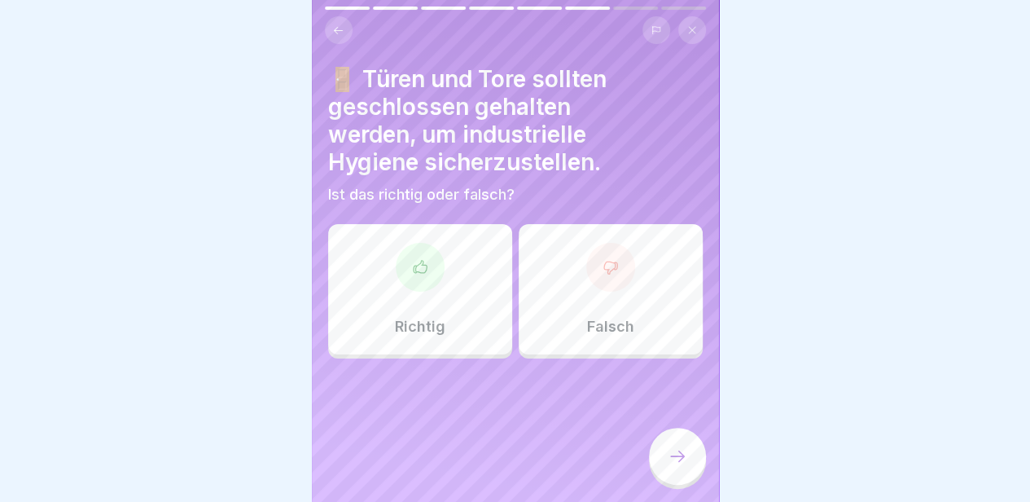
click at [347, 36] on button at bounding box center [339, 30] width 28 height 28
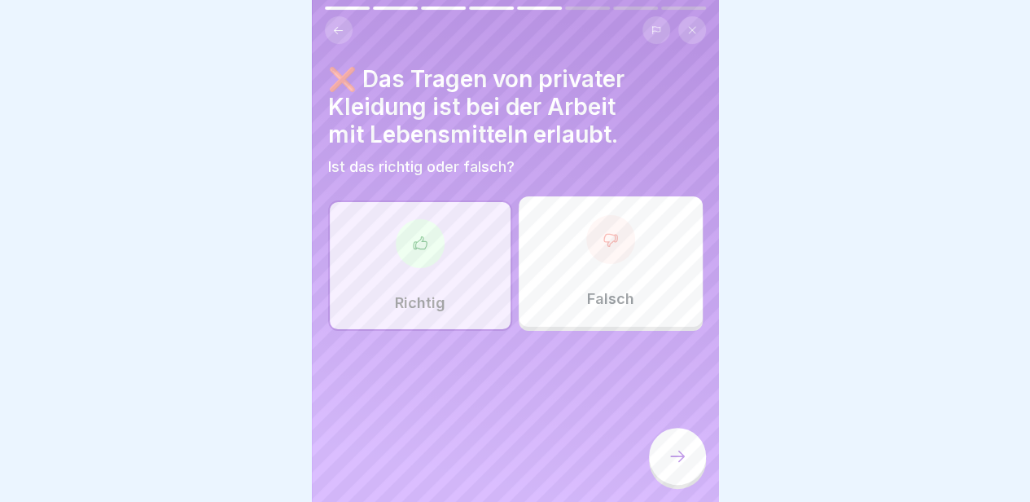
click at [590, 230] on div at bounding box center [610, 239] width 49 height 49
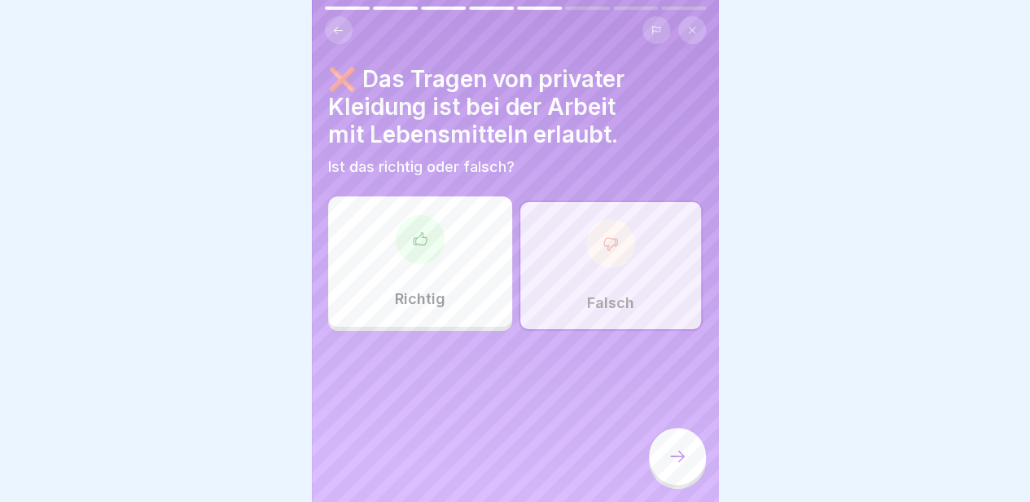
click at [681, 455] on icon at bounding box center [678, 456] width 20 height 20
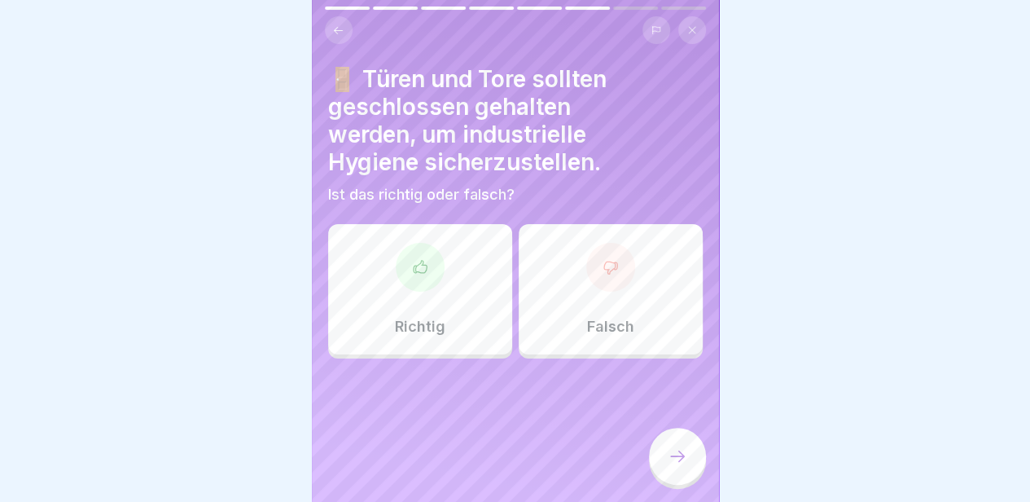
click at [435, 314] on div "Richtig" at bounding box center [420, 289] width 184 height 130
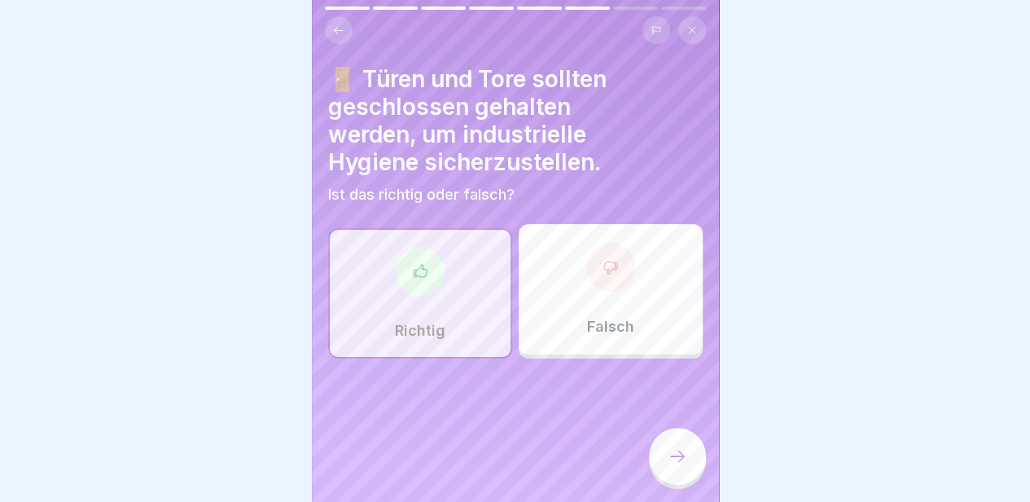
click at [683, 455] on icon at bounding box center [678, 456] width 20 height 20
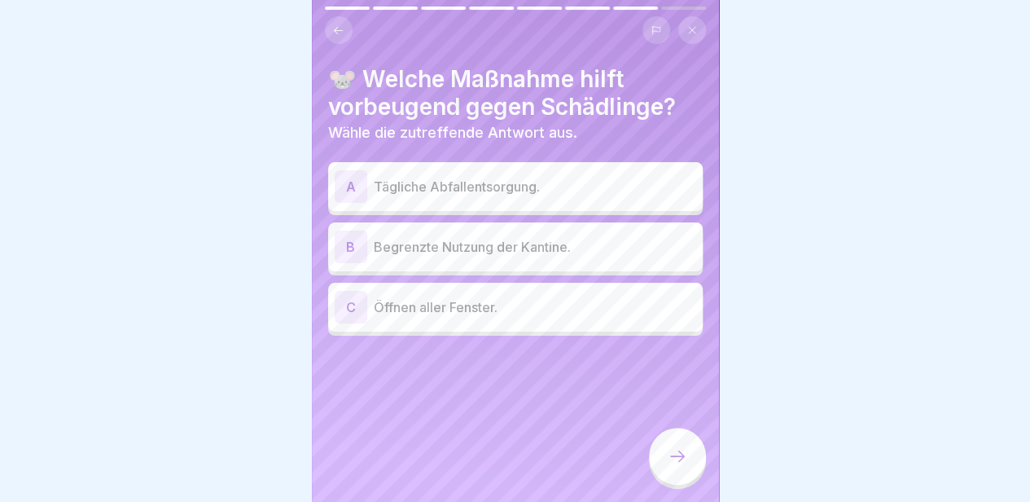
click at [520, 185] on p "Tägliche Abfallentsorgung." at bounding box center [535, 187] width 323 height 20
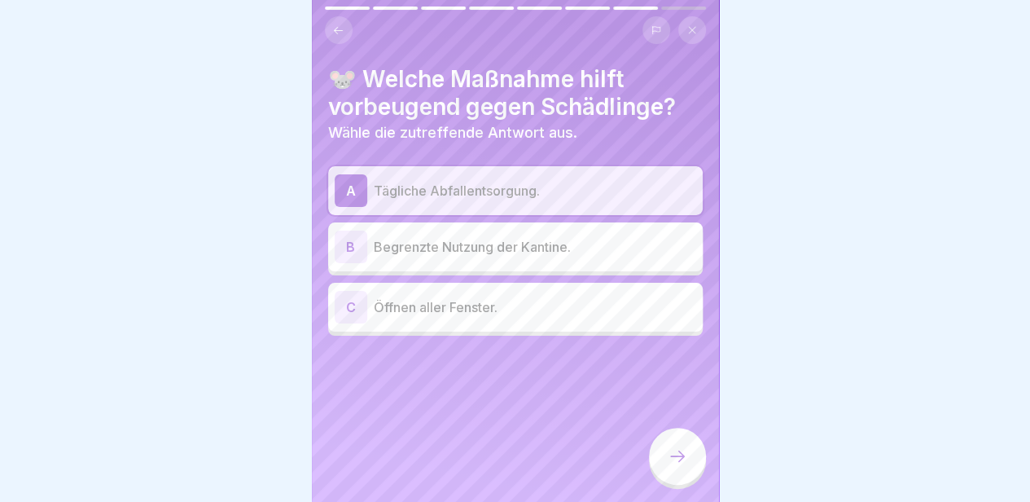
click at [683, 455] on icon at bounding box center [678, 456] width 20 height 20
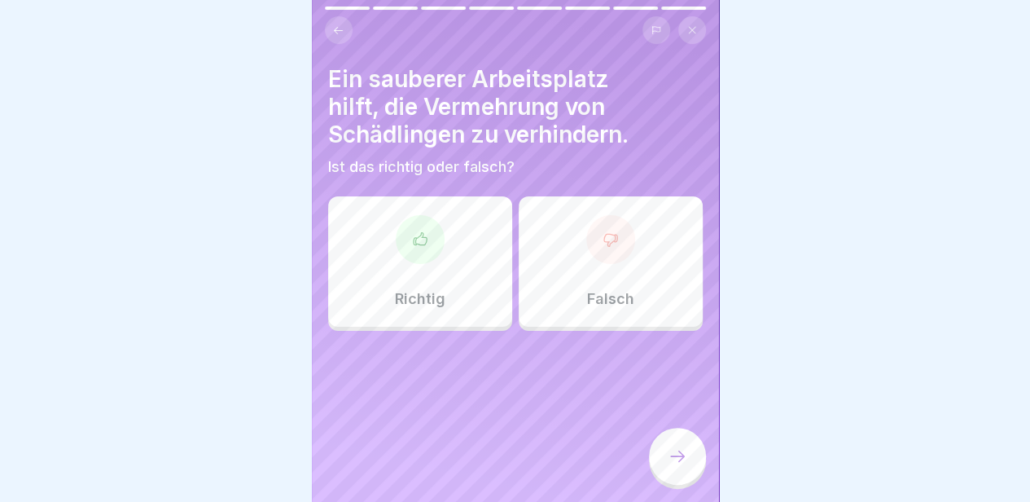
click at [456, 279] on div "Richtig" at bounding box center [420, 261] width 184 height 130
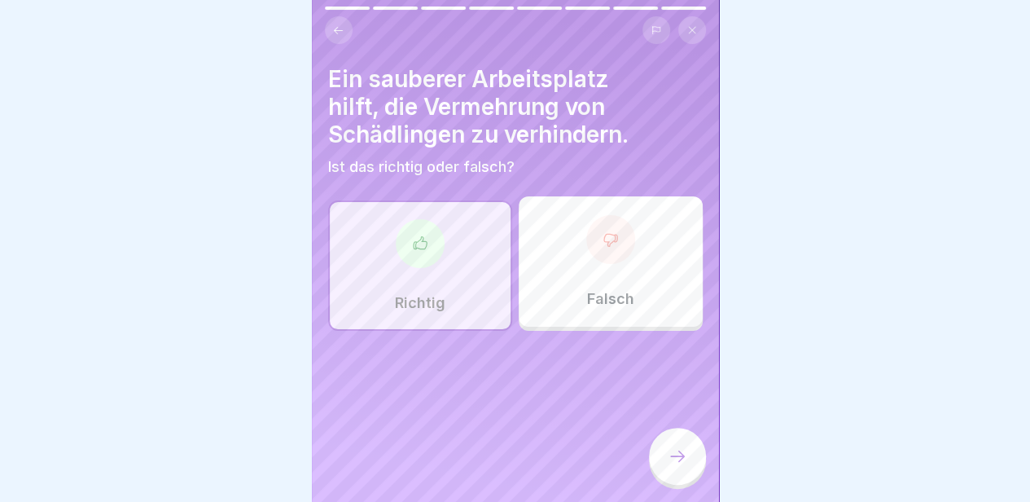
click at [660, 455] on div at bounding box center [677, 456] width 57 height 57
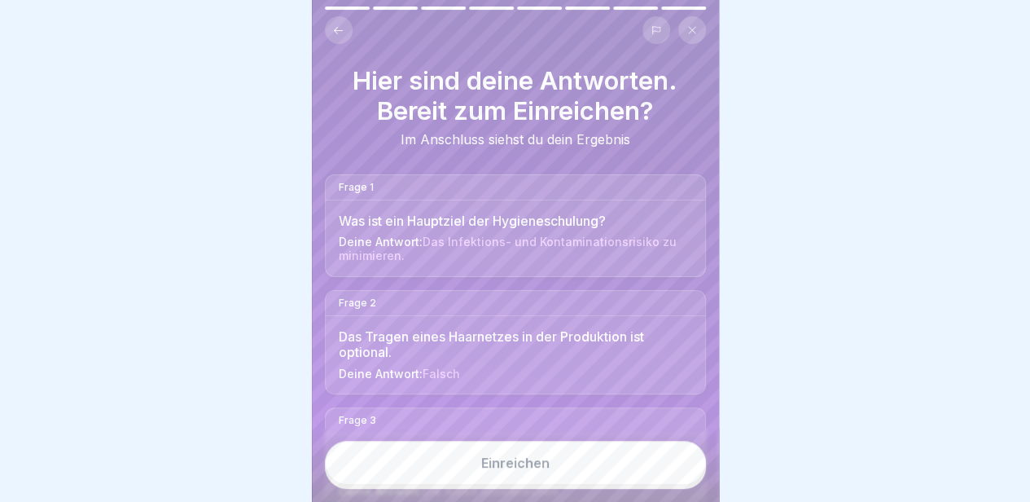
click at [598, 455] on button "Einreichen" at bounding box center [515, 463] width 381 height 44
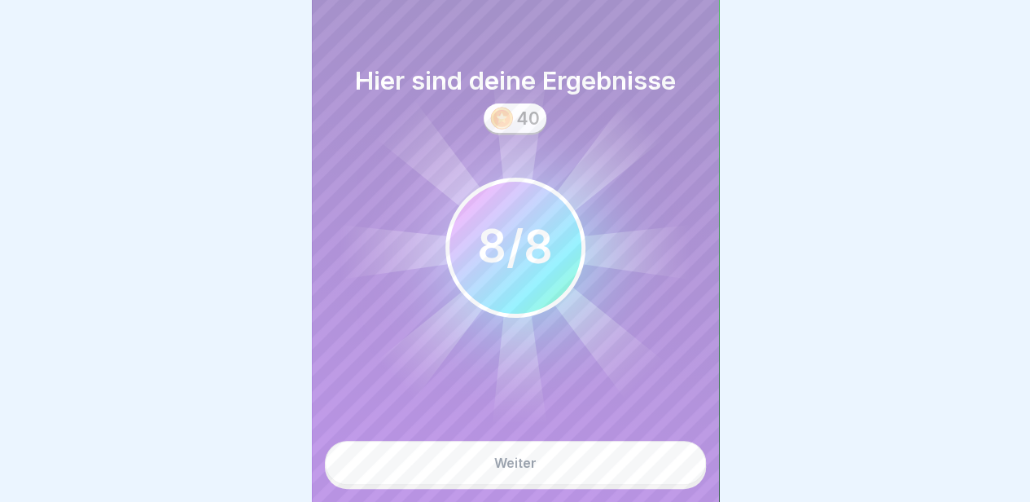
click at [598, 455] on button "Weiter" at bounding box center [515, 463] width 381 height 44
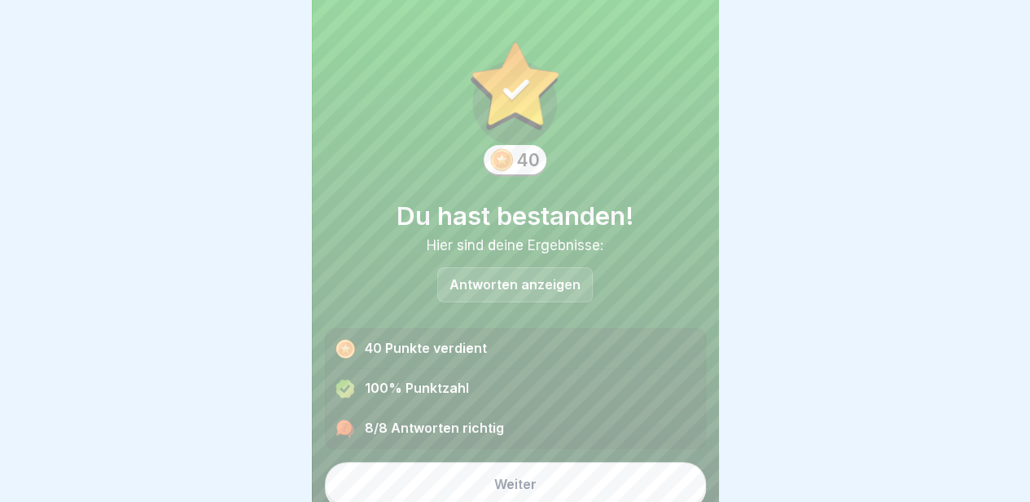
click at [595, 455] on button "Weiter" at bounding box center [515, 484] width 381 height 44
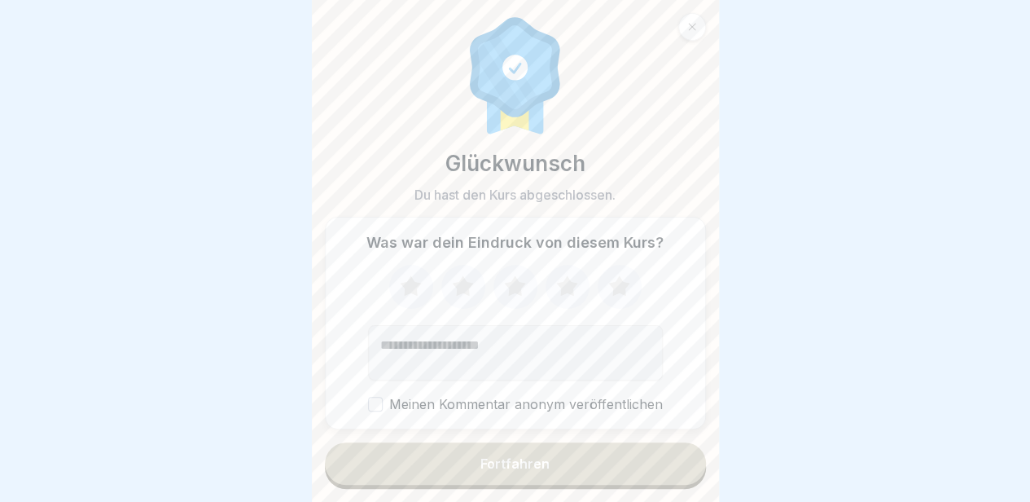
click at [595, 455] on button "Fortfahren" at bounding box center [515, 463] width 381 height 42
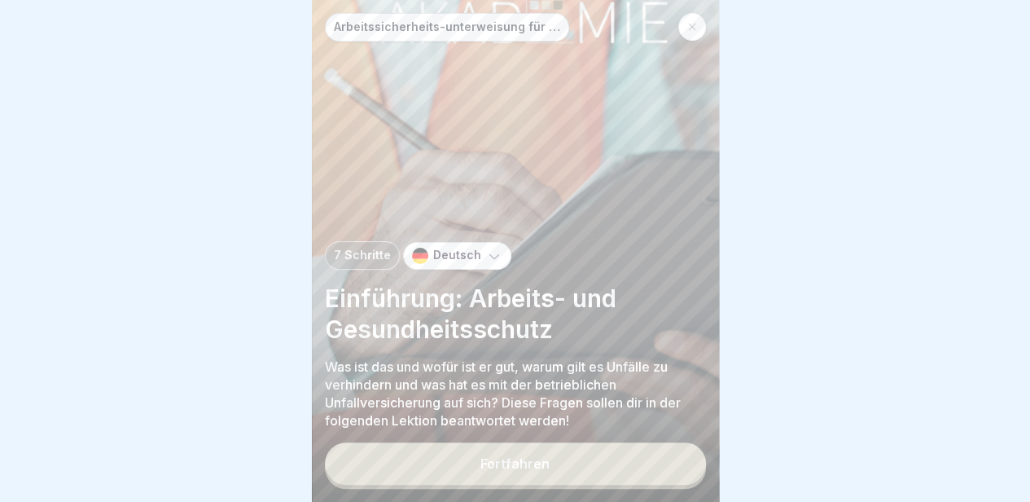
click at [459, 270] on div "Deutsch" at bounding box center [457, 256] width 108 height 28
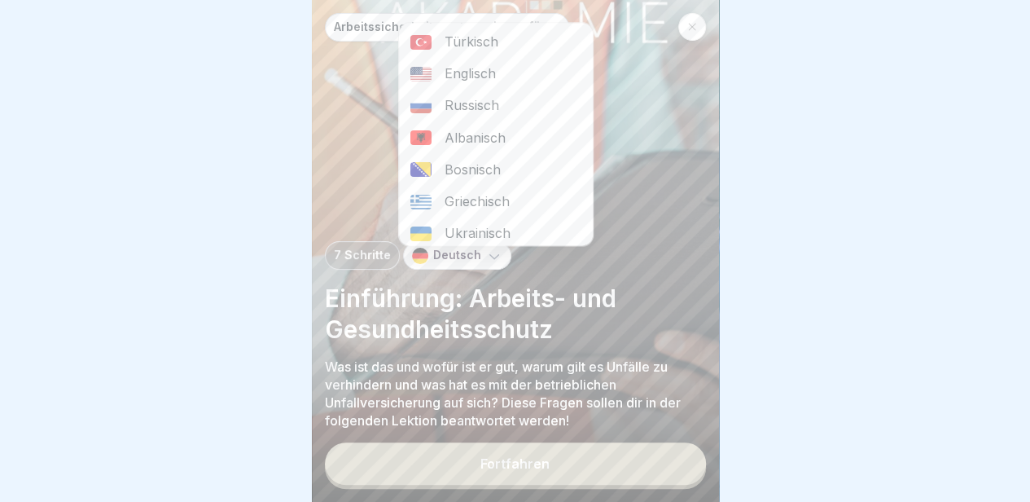
click at [936, 168] on div at bounding box center [515, 251] width 1030 height 502
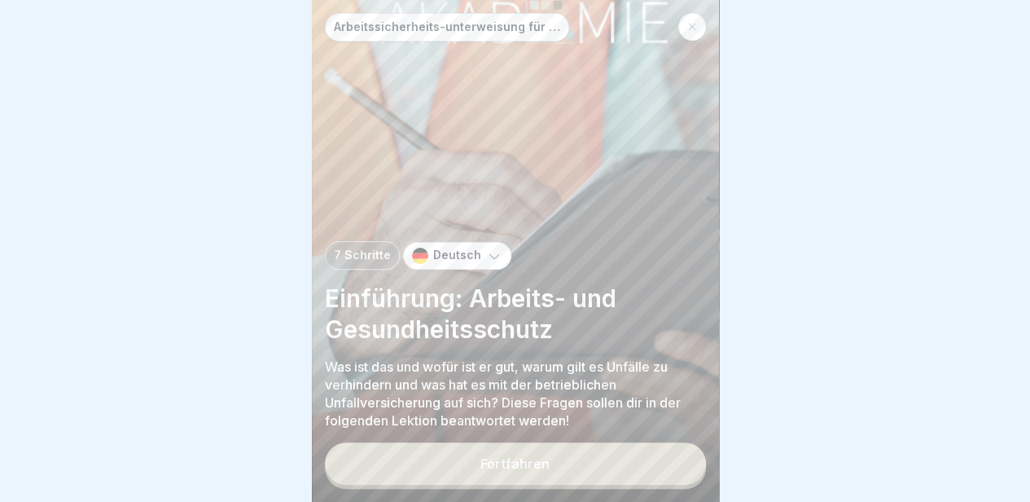
drag, startPoint x: 815, startPoint y: 194, endPoint x: 885, endPoint y: 152, distance: 81.4
click at [885, 152] on div at bounding box center [515, 251] width 1030 height 502
drag, startPoint x: 885, startPoint y: 152, endPoint x: 1016, endPoint y: 123, distance: 133.6
click at [936, 123] on div at bounding box center [515, 251] width 1030 height 502
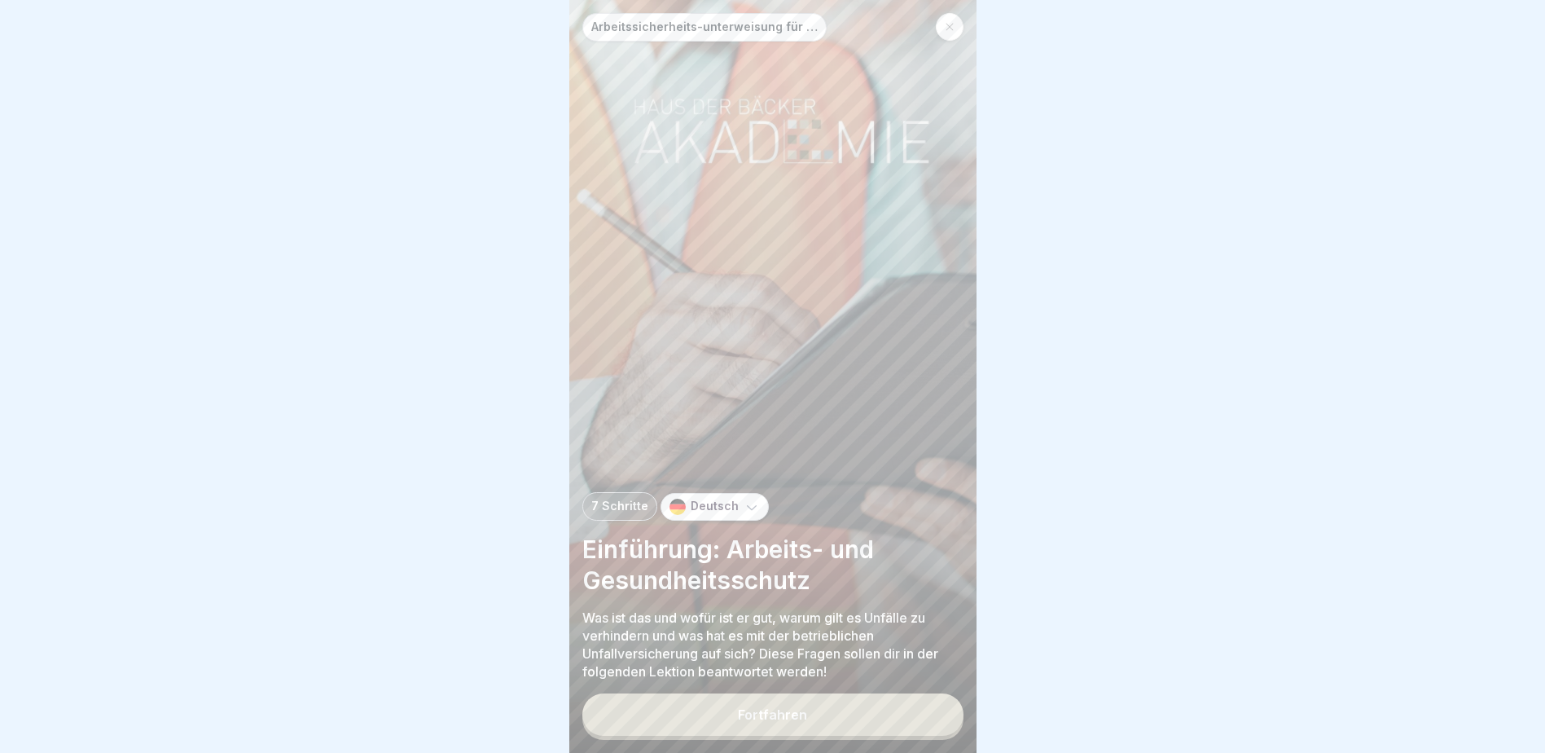
drag, startPoint x: 1013, startPoint y: 1, endPoint x: 517, endPoint y: 362, distance: 613.4
click at [517, 362] on div at bounding box center [772, 376] width 1545 height 753
click at [936, 22] on icon at bounding box center [950, 27] width 10 height 10
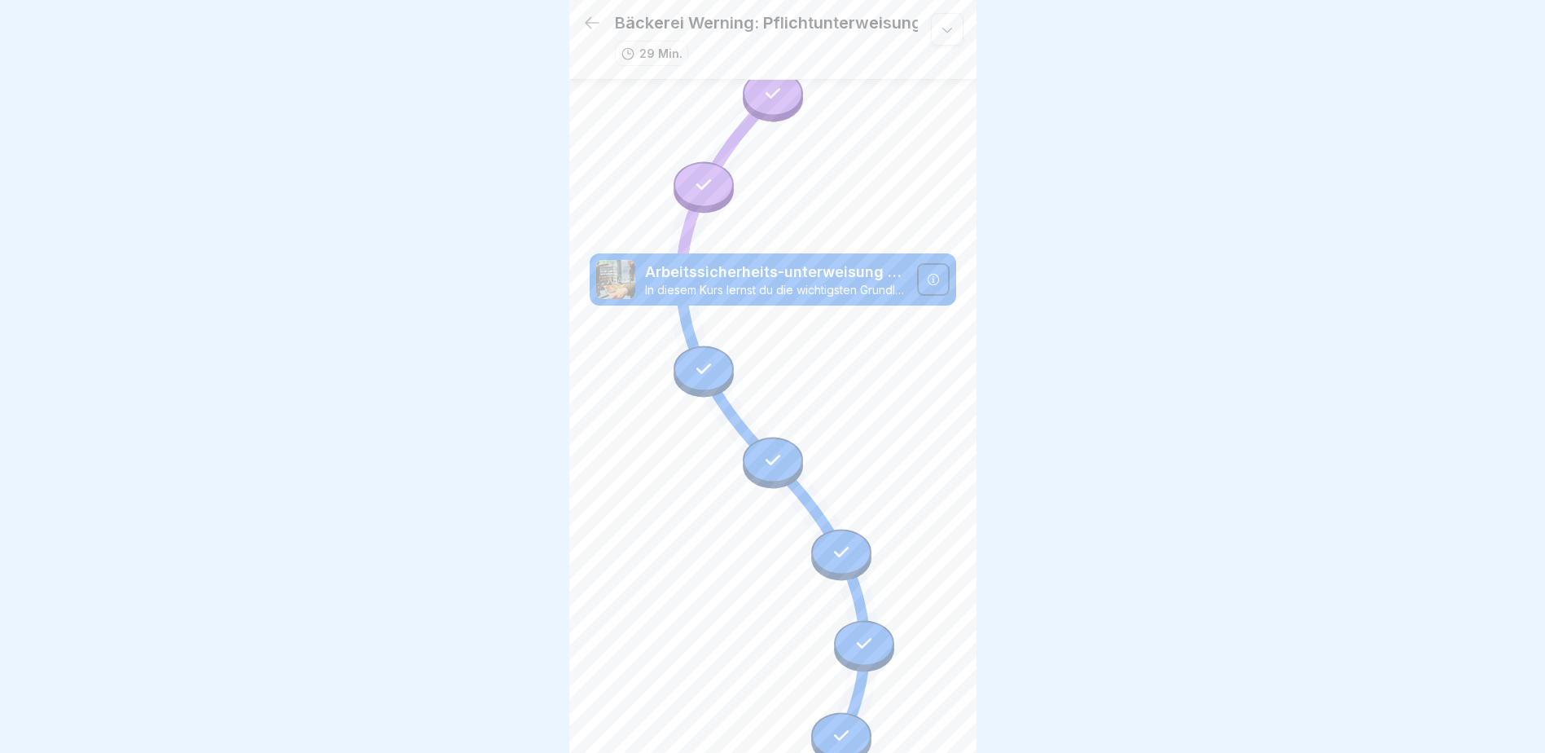
scroll to position [521, 0]
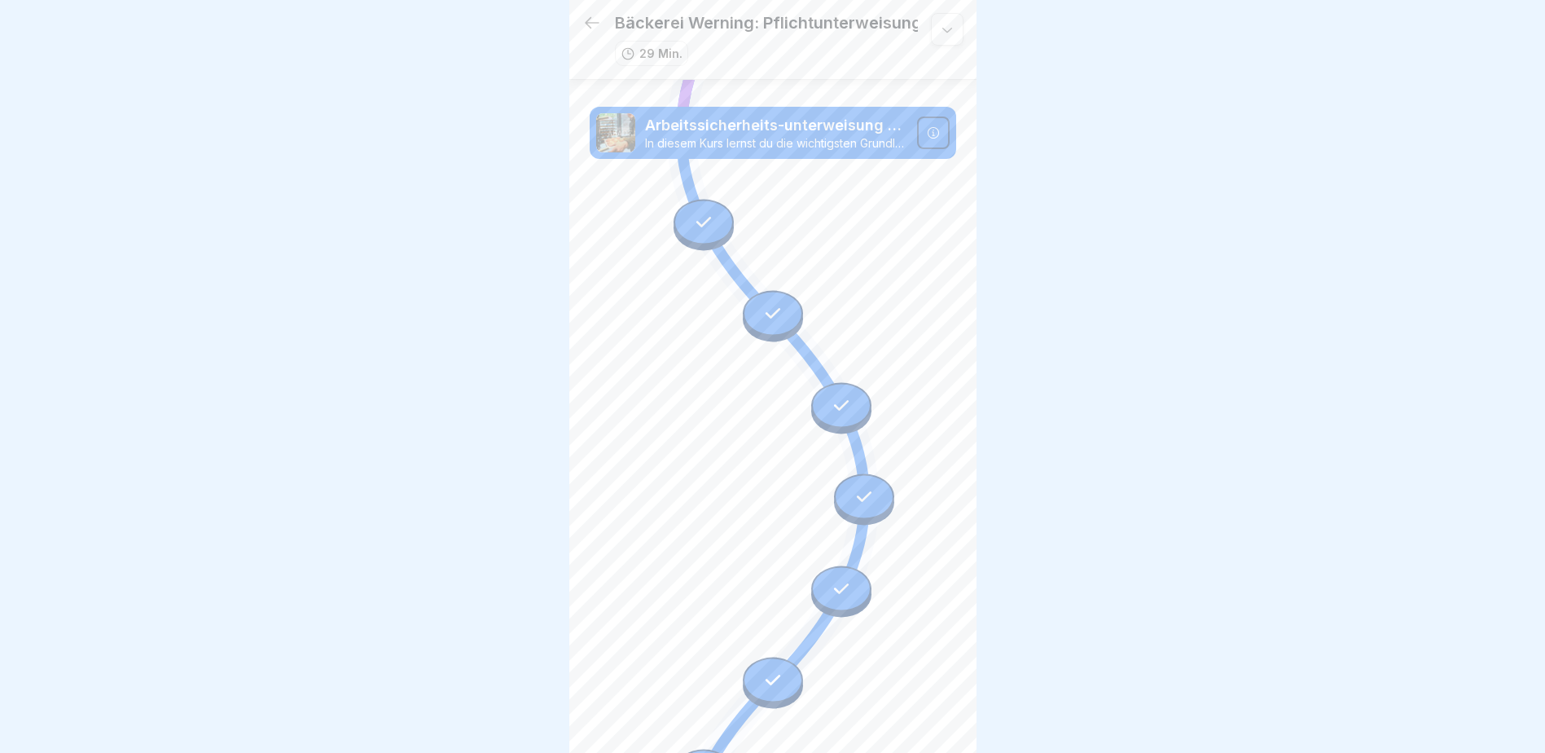
click at [599, 15] on icon at bounding box center [592, 23] width 20 height 20
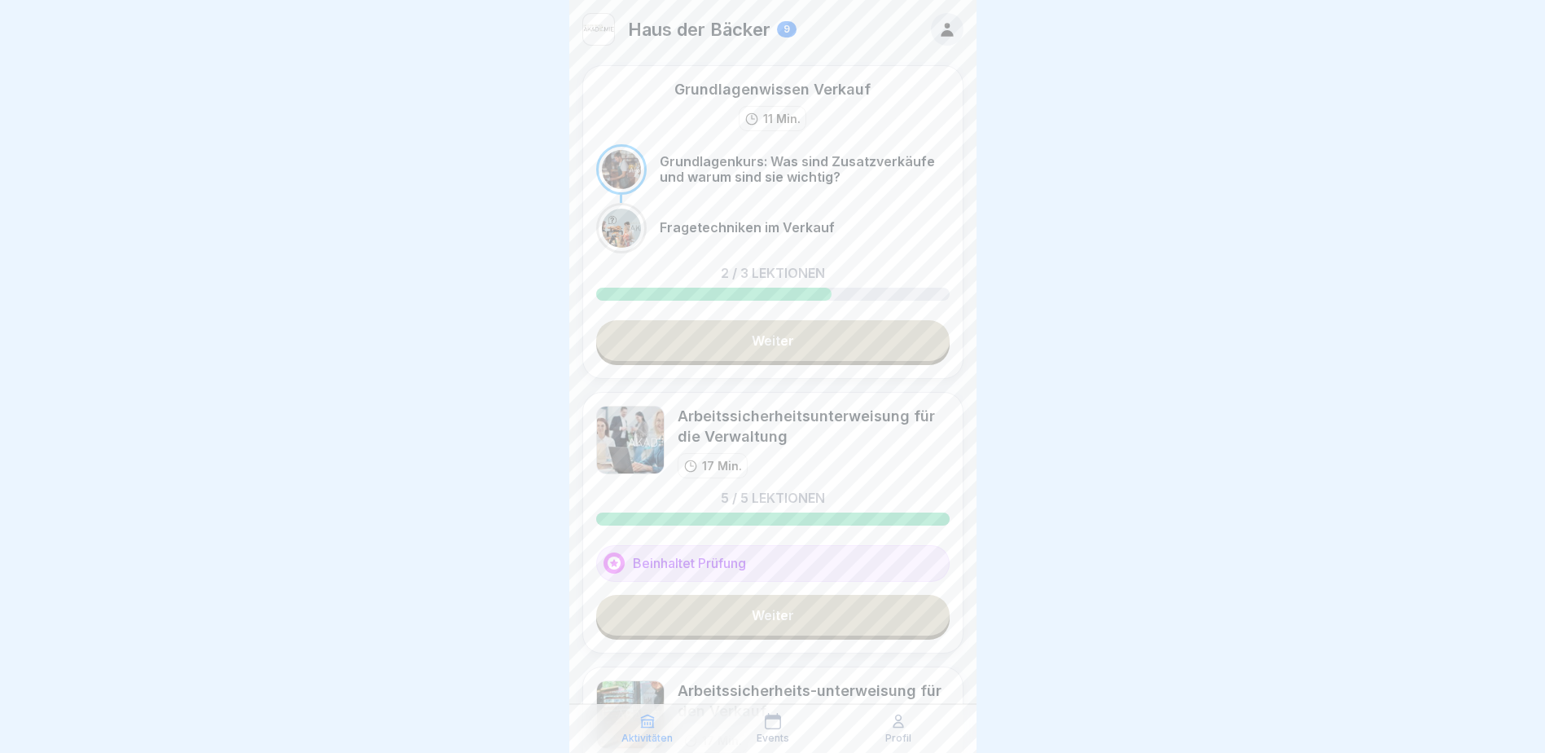
click at [829, 327] on link "Weiter" at bounding box center [772, 340] width 353 height 41
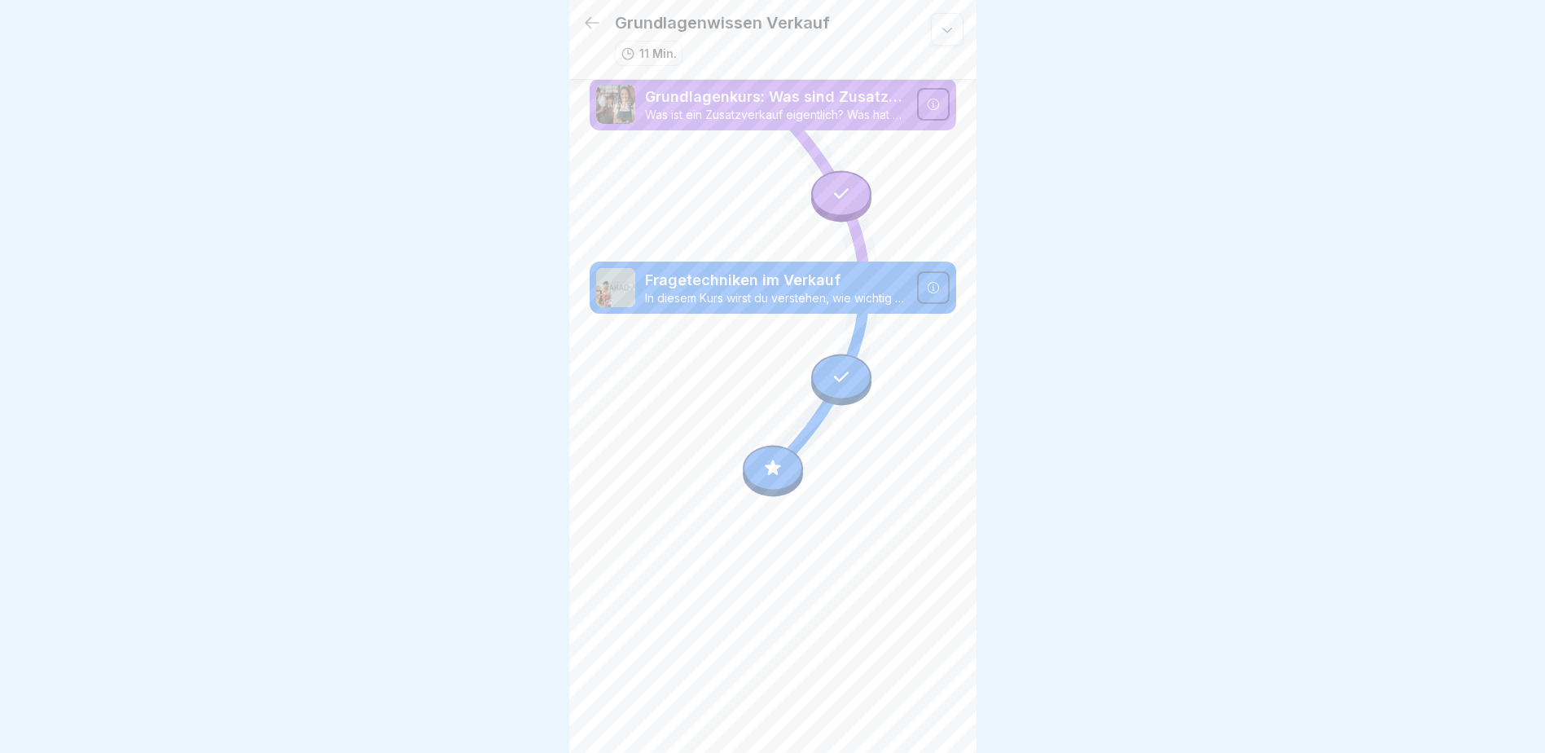
click at [768, 455] on icon at bounding box center [772, 466] width 15 height 15
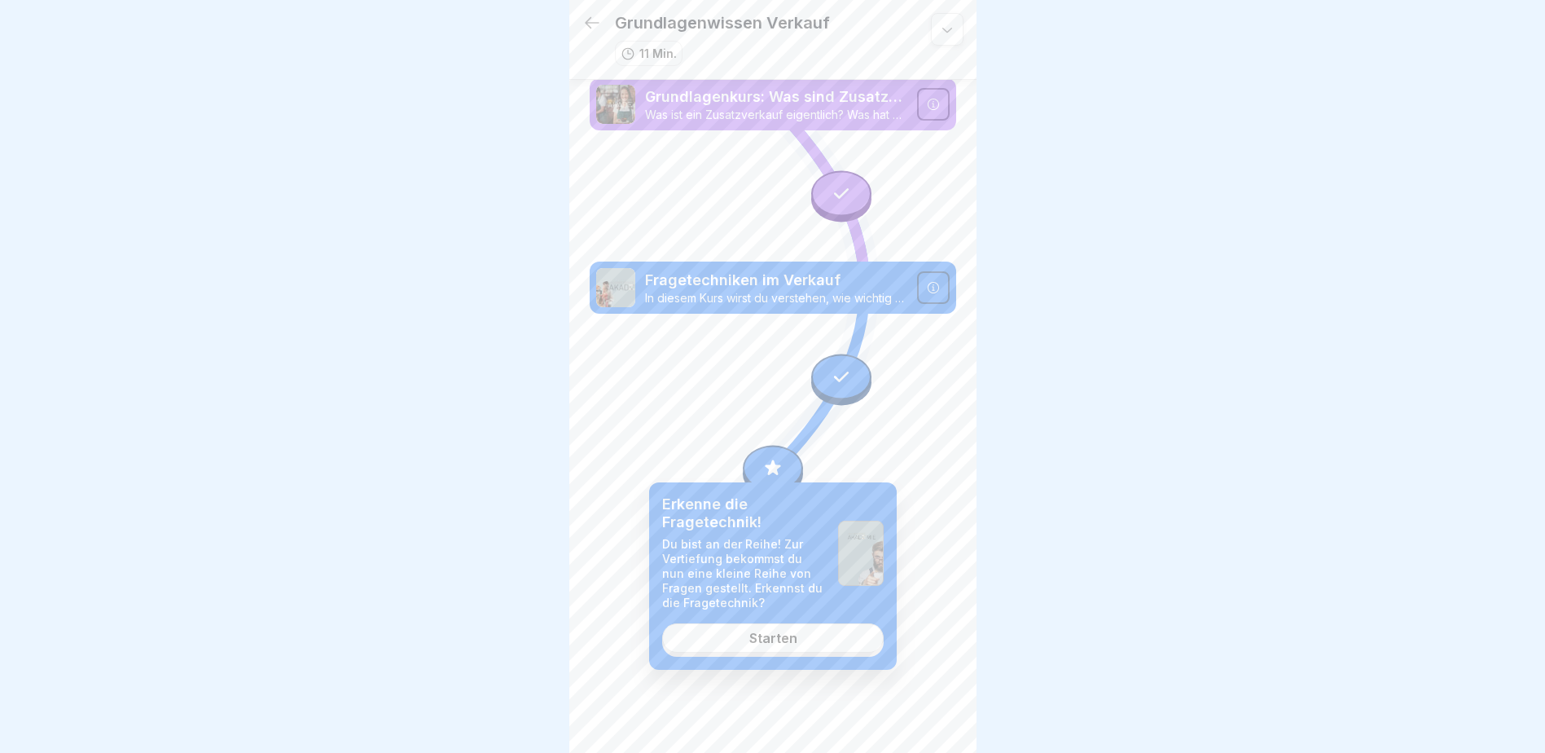
click at [790, 455] on link "Starten" at bounding box center [773, 637] width 222 height 29
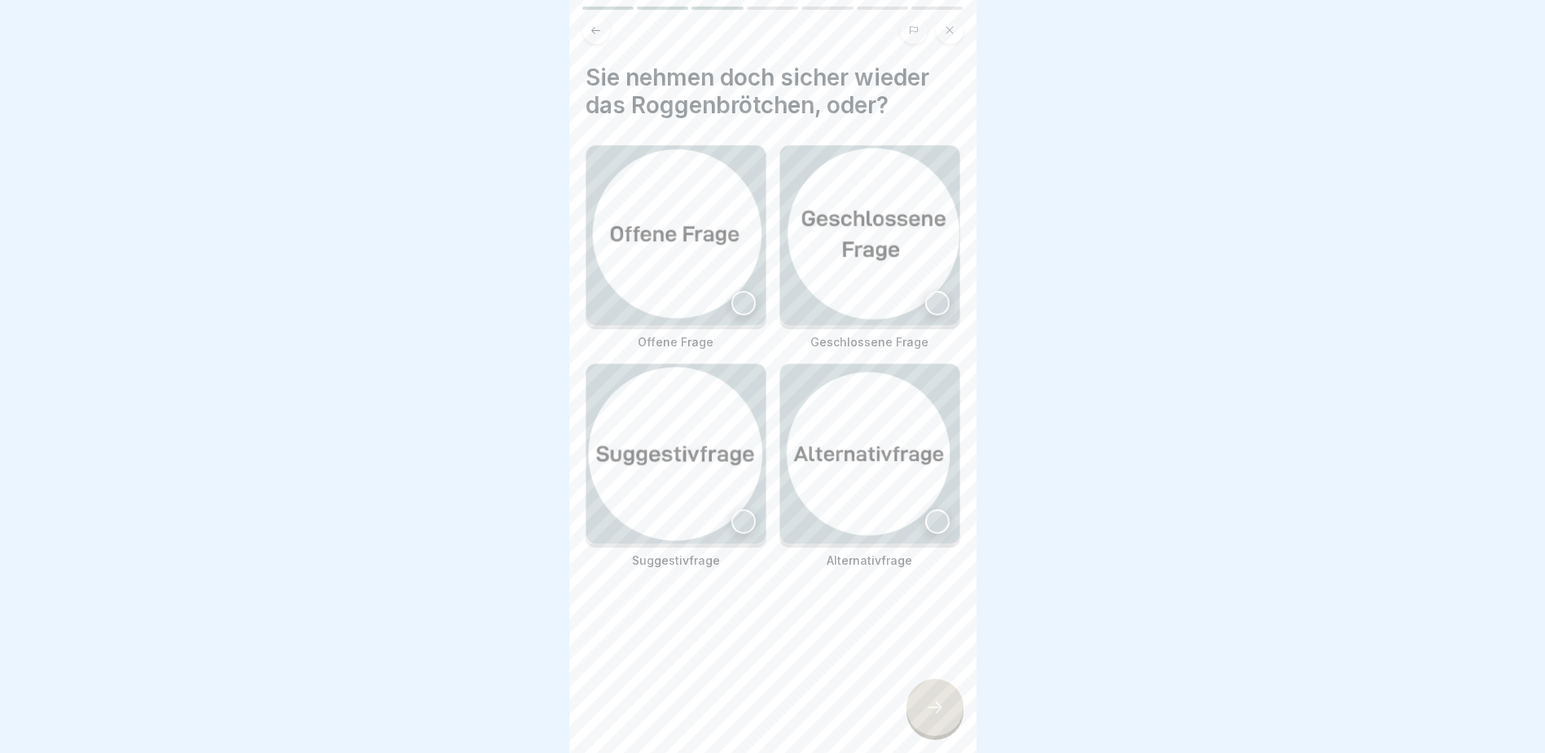
click at [590, 19] on button at bounding box center [596, 30] width 28 height 28
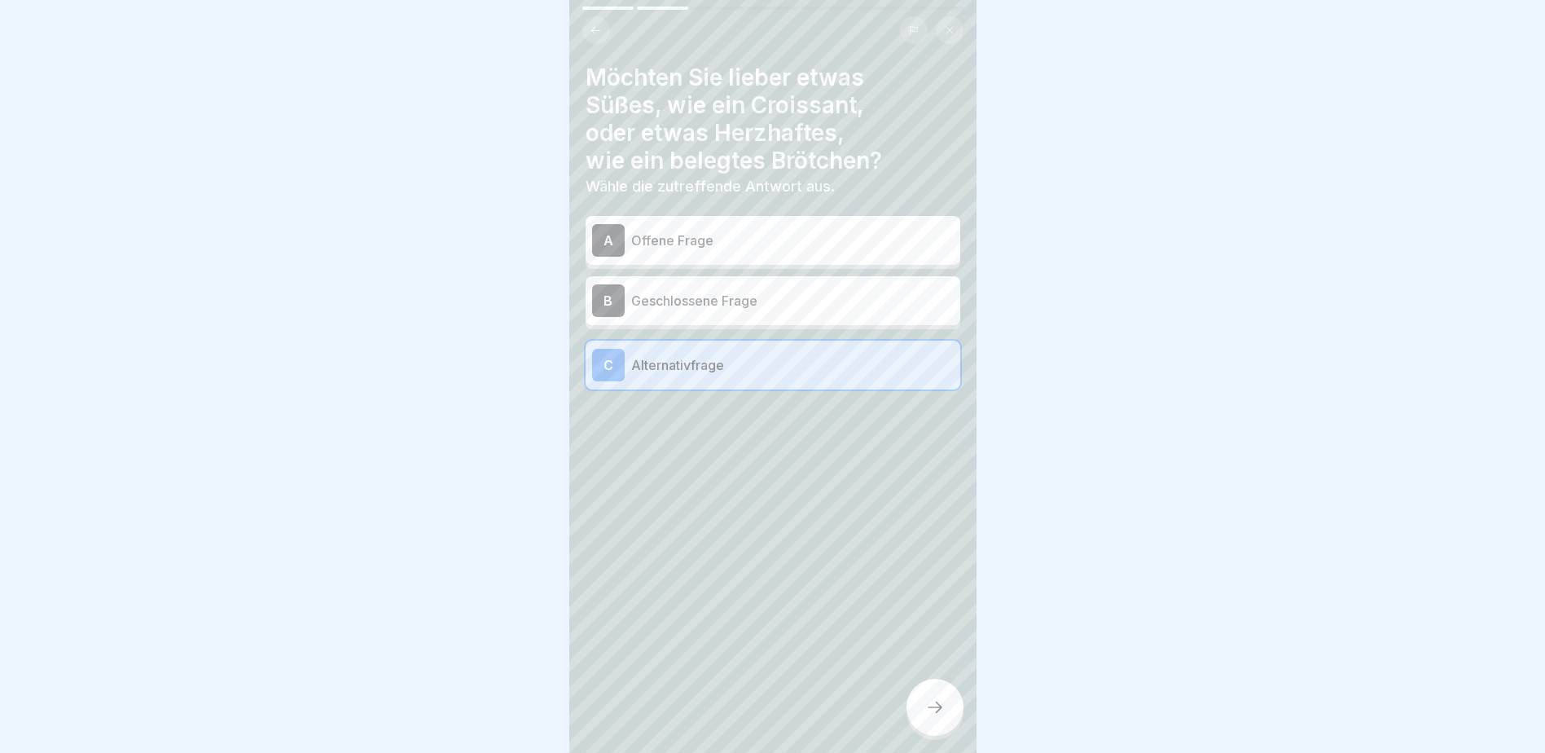
click at [590, 19] on button at bounding box center [596, 30] width 28 height 28
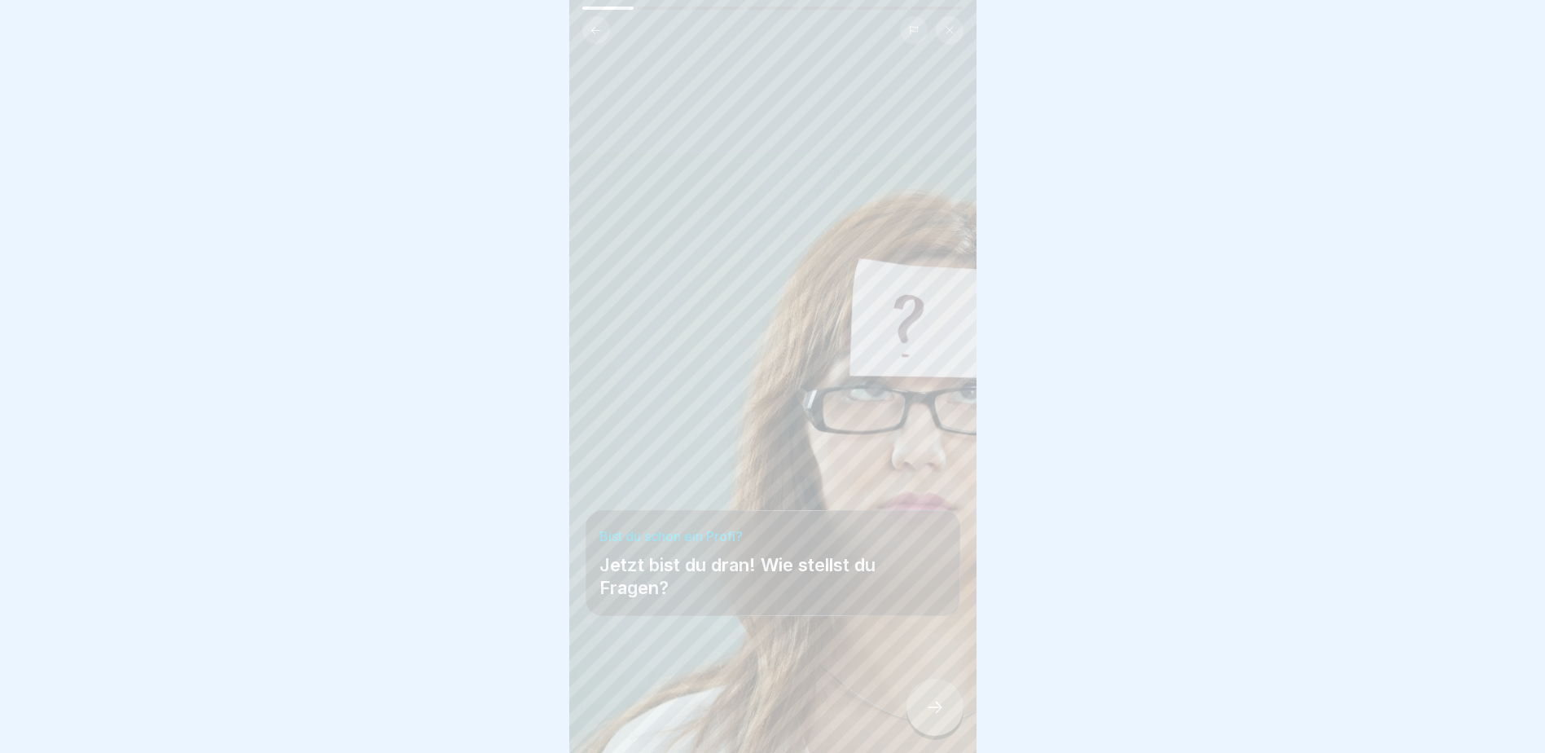
click at [594, 16] on button at bounding box center [596, 30] width 28 height 28
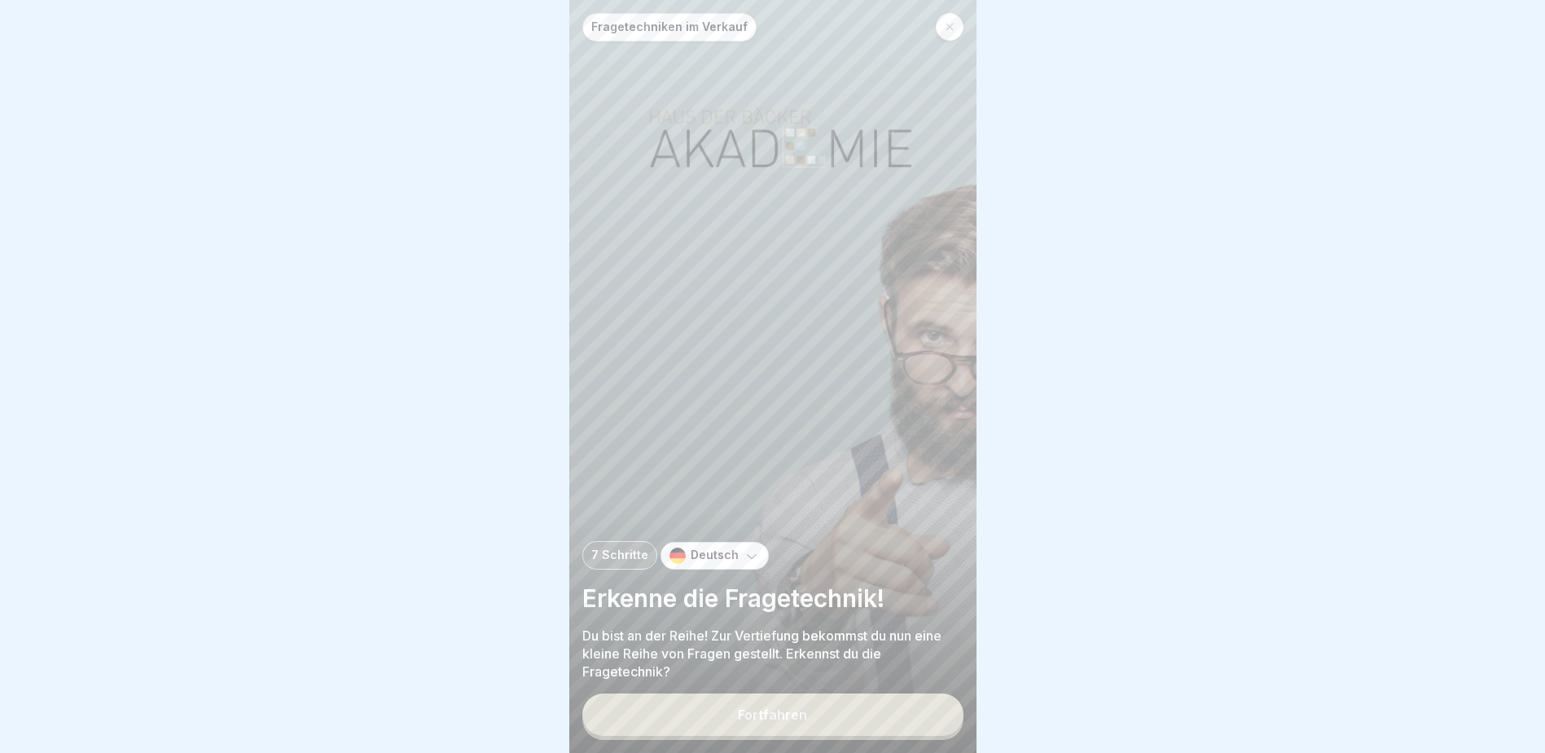
click at [936, 20] on div at bounding box center [950, 27] width 28 height 28
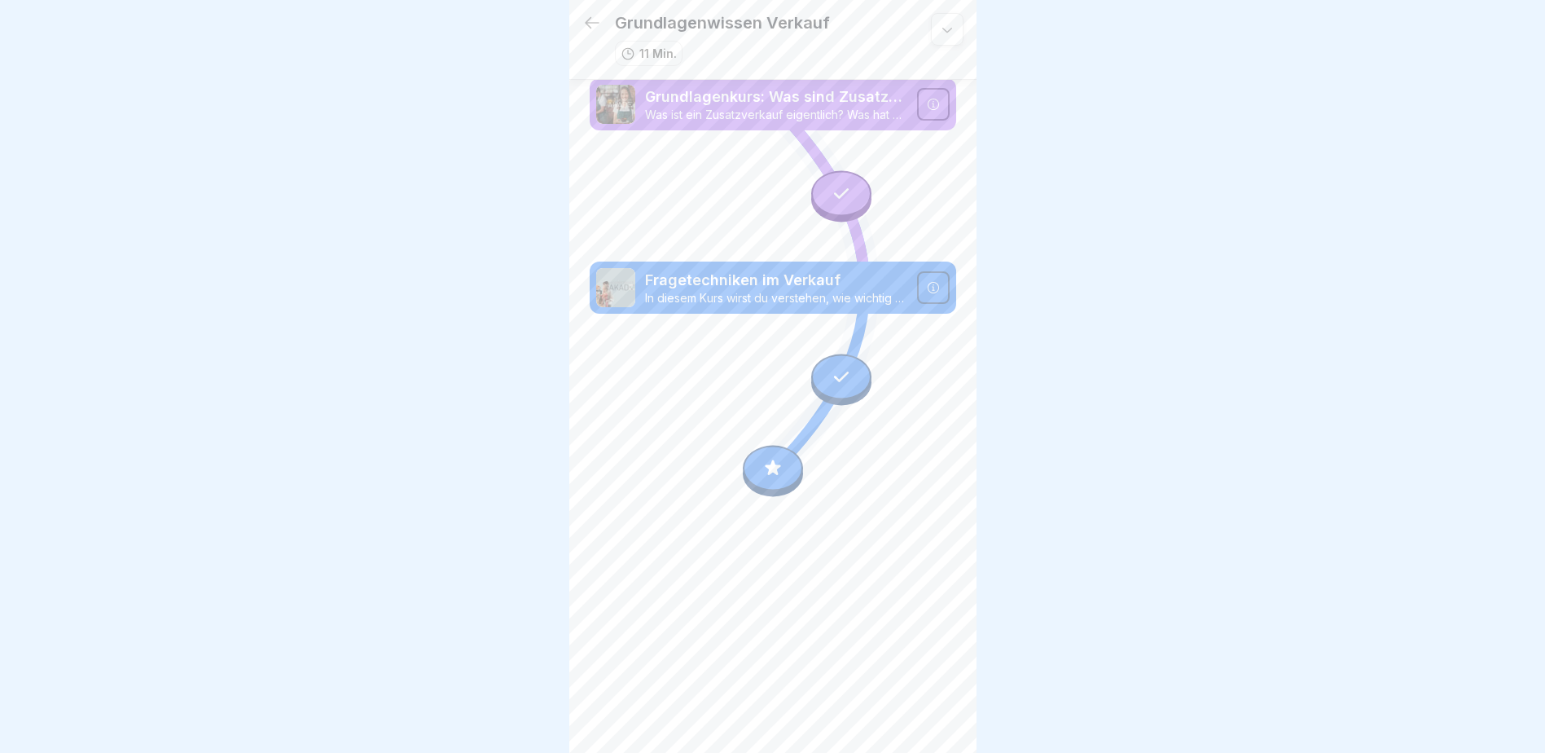
click at [584, 13] on icon at bounding box center [592, 23] width 20 height 20
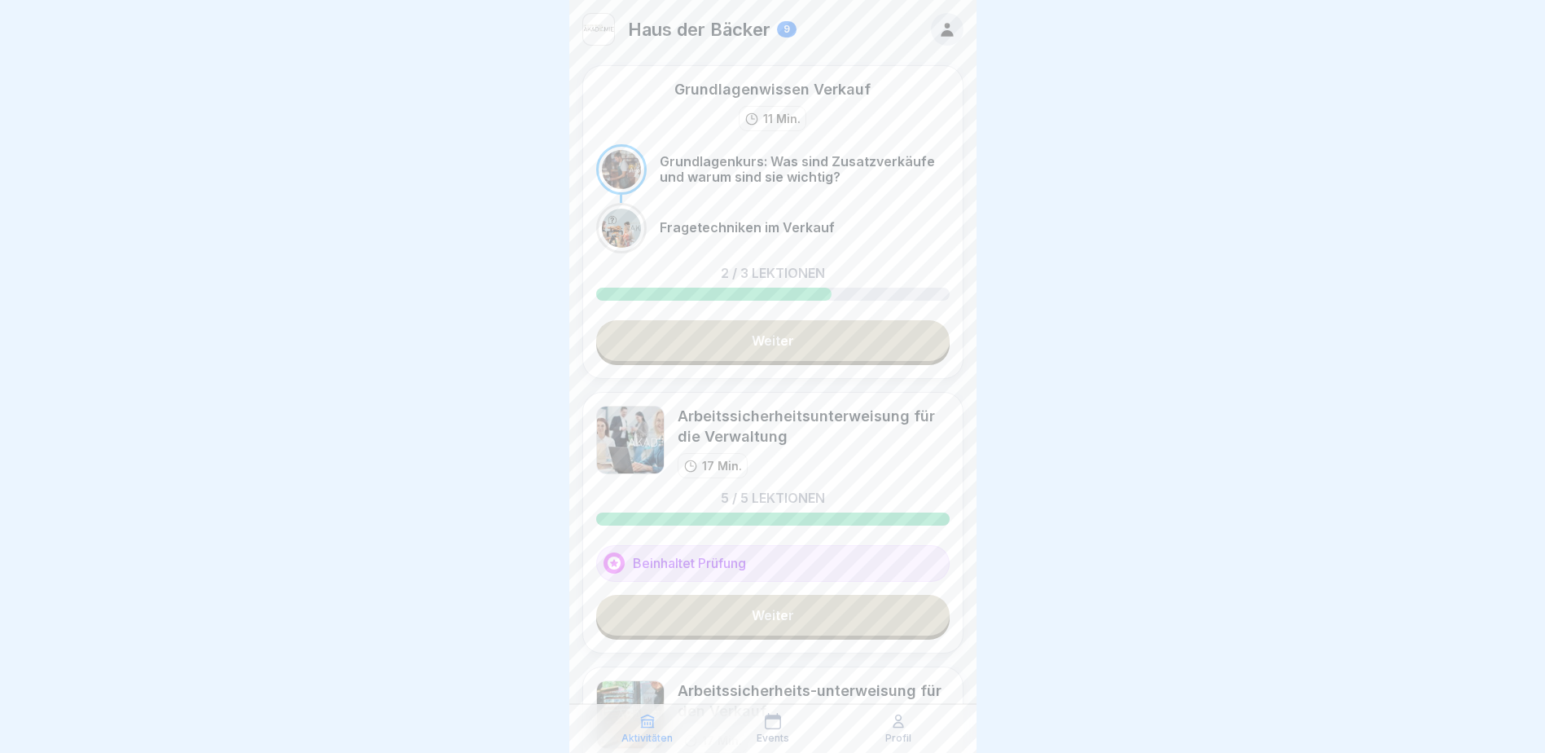
click at [584, 5] on div "Haus der [STREET_ADDRESS]" at bounding box center [772, 29] width 407 height 59
click at [936, 243] on div at bounding box center [772, 376] width 1545 height 753
click at [767, 455] on icon at bounding box center [773, 721] width 16 height 16
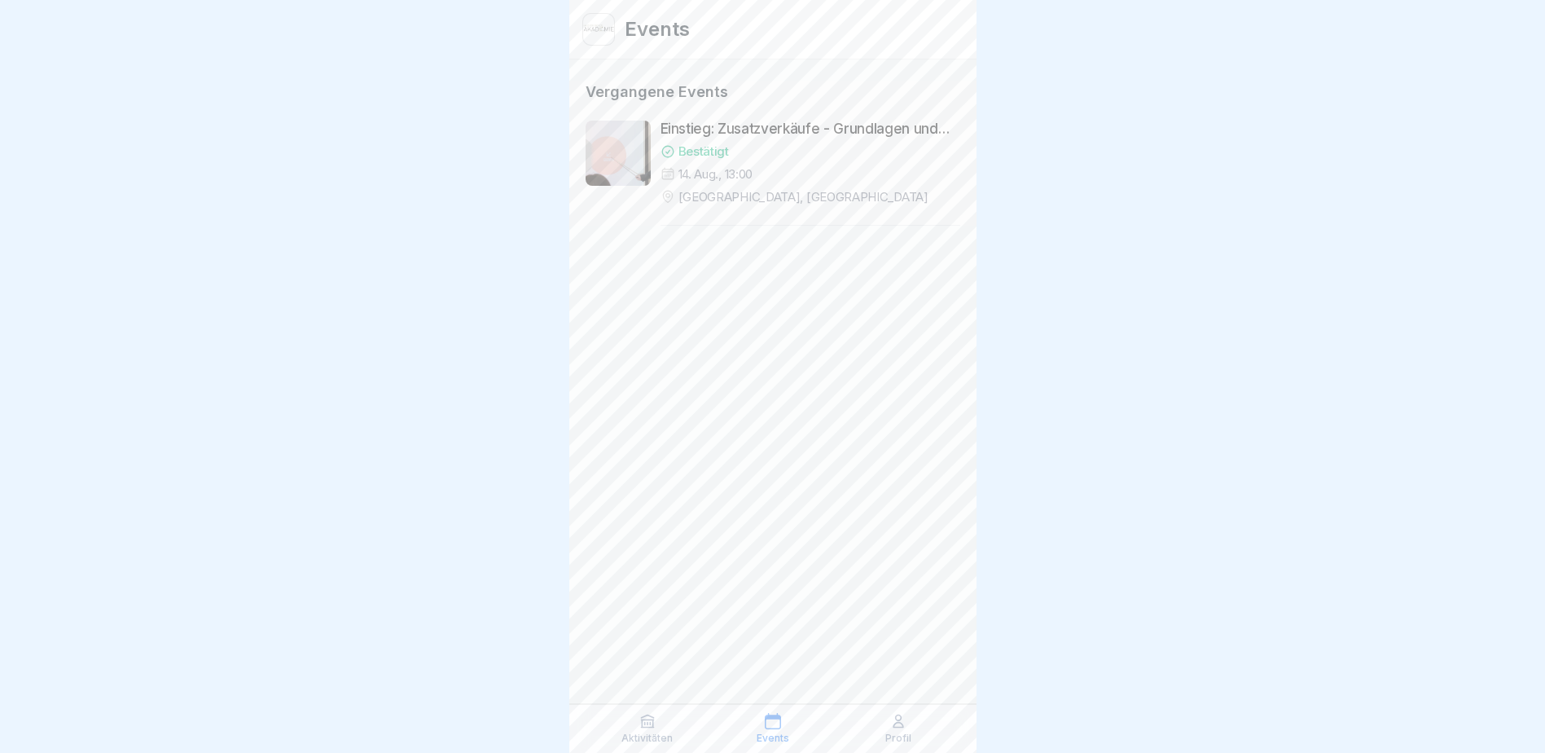
click at [904, 455] on icon at bounding box center [898, 721] width 16 height 16
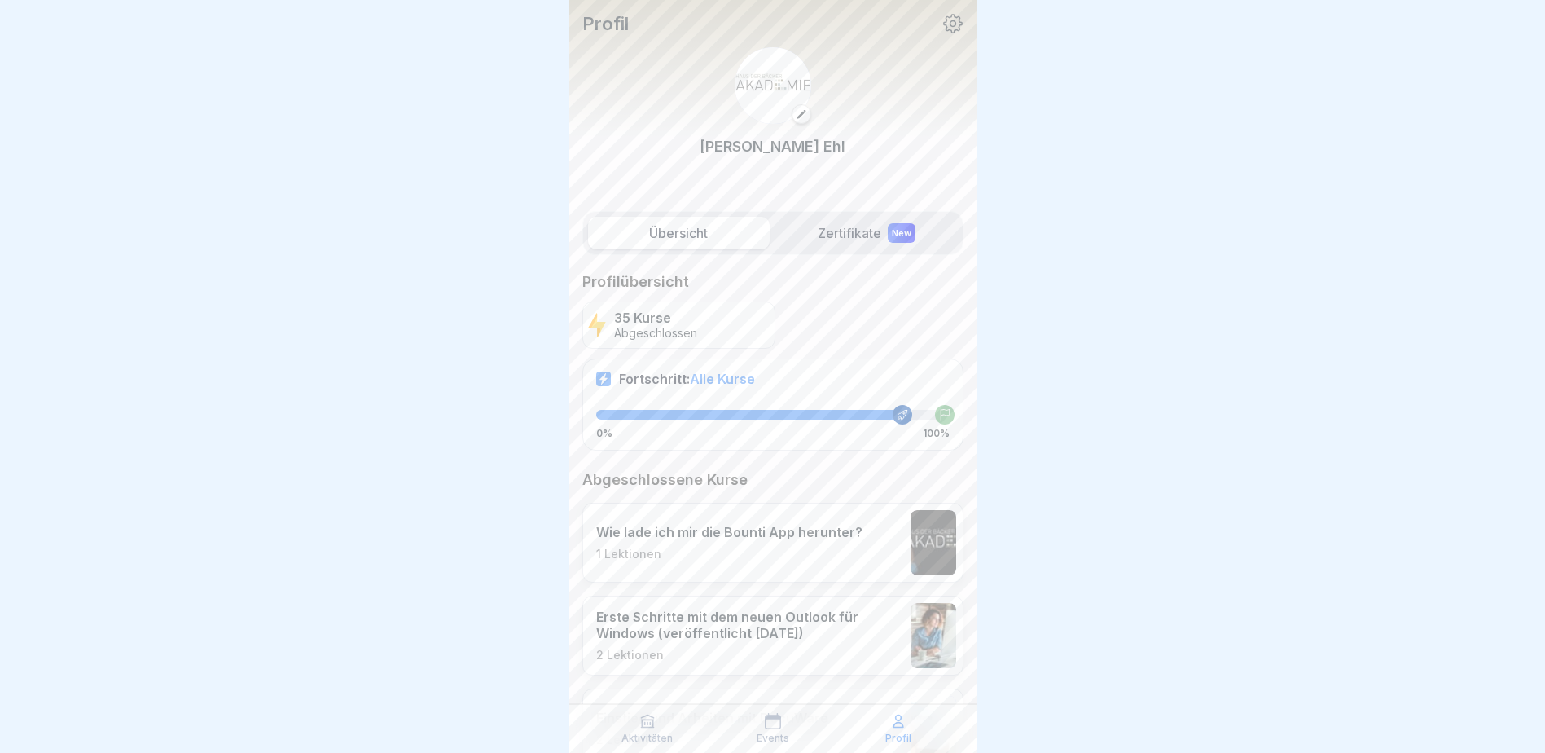
click at [762, 455] on div "Aktivitäten Events Profil" at bounding box center [772, 728] width 407 height 49
click at [651, 455] on p "Aktivitäten" at bounding box center [646, 737] width 51 height 11
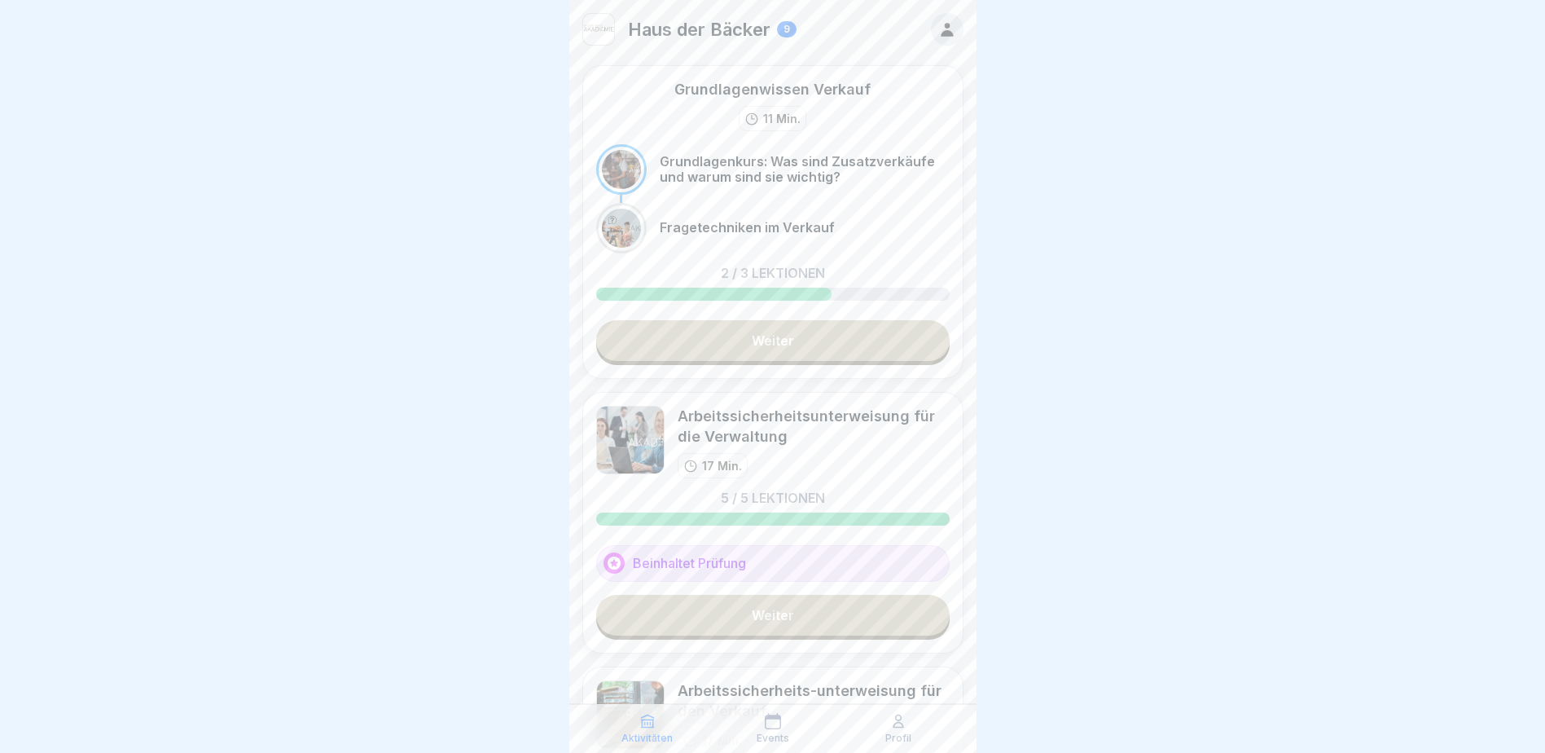
click at [705, 455] on link "Weiter" at bounding box center [772, 615] width 353 height 41
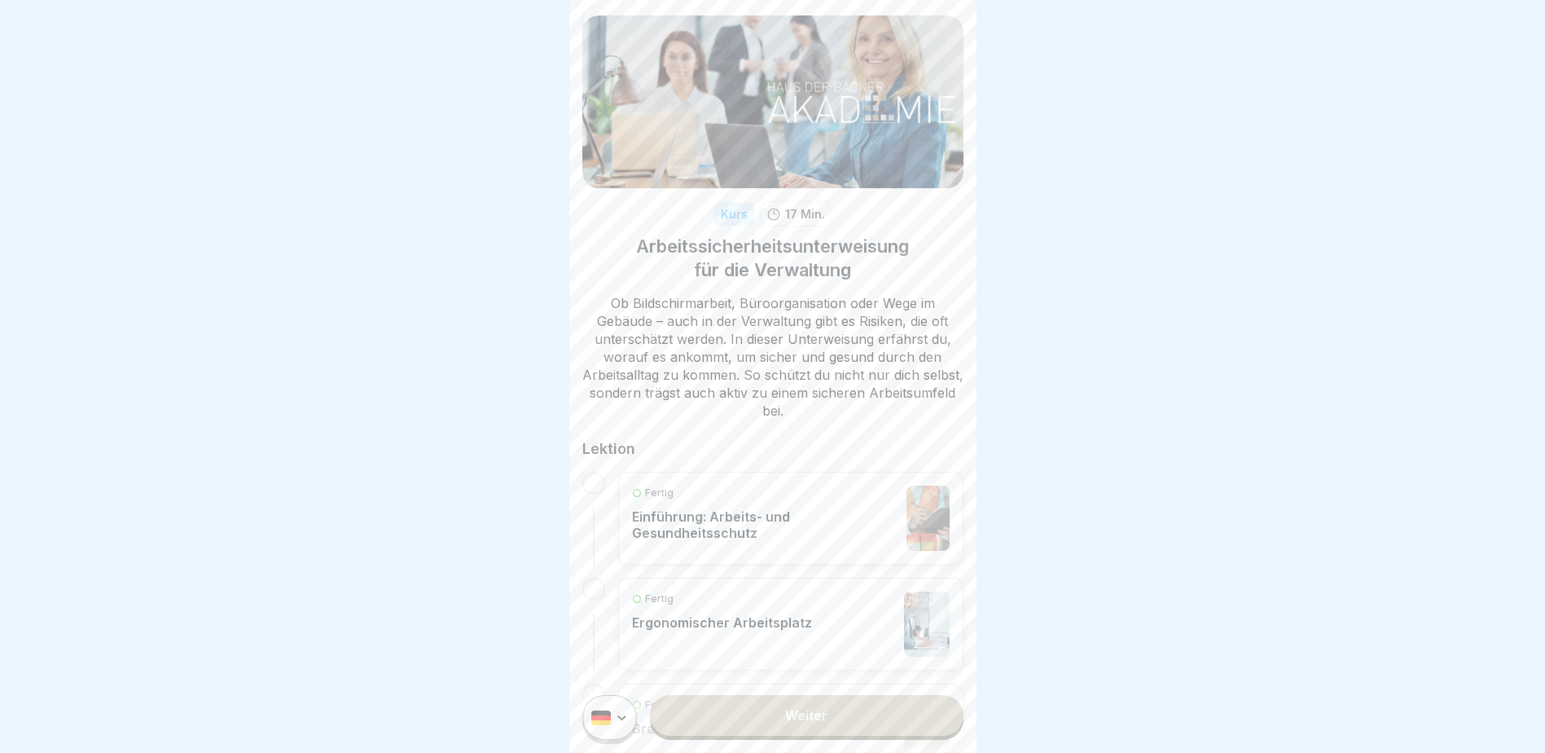
scroll to position [39, 0]
click at [936, 271] on div at bounding box center [772, 376] width 1545 height 753
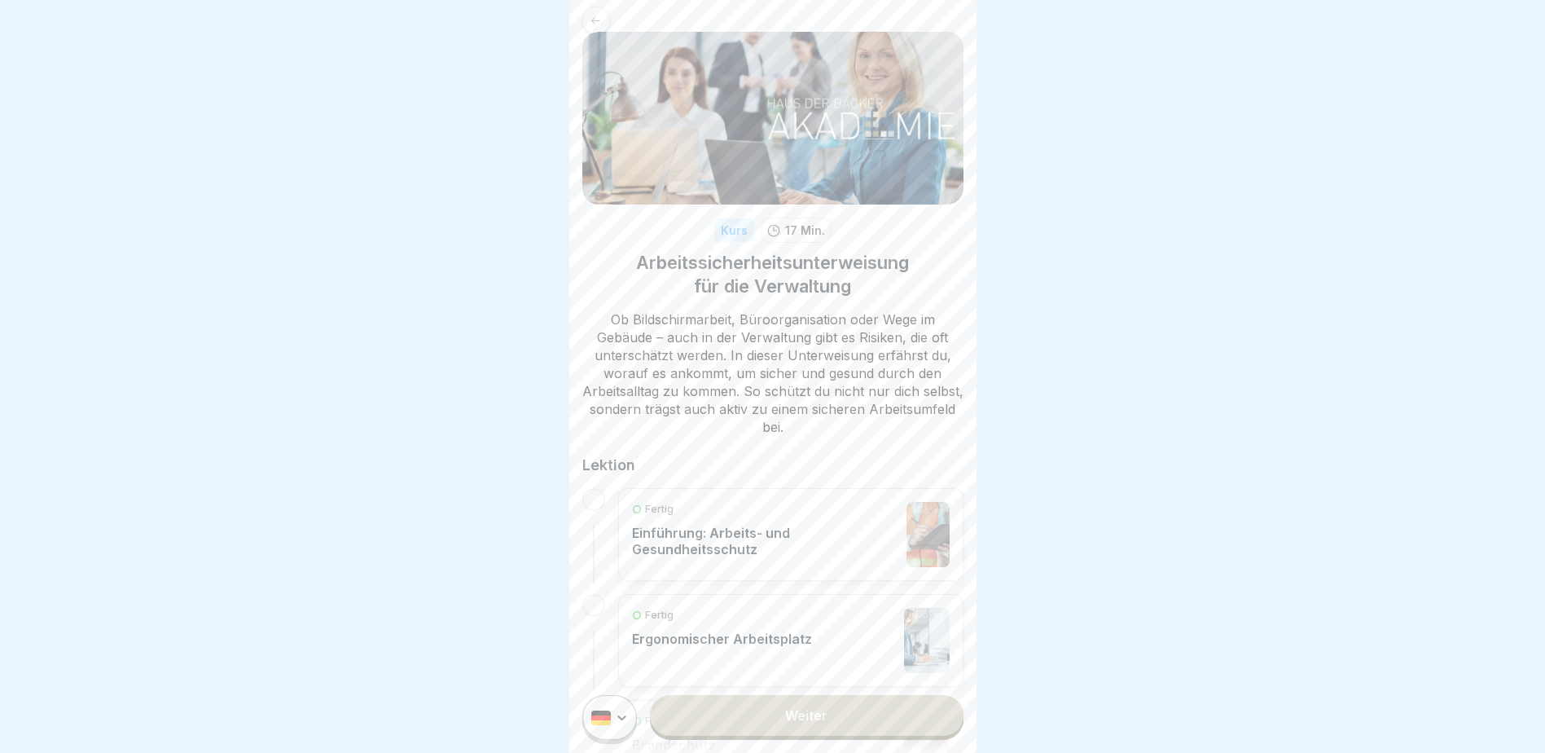
scroll to position [0, 0]
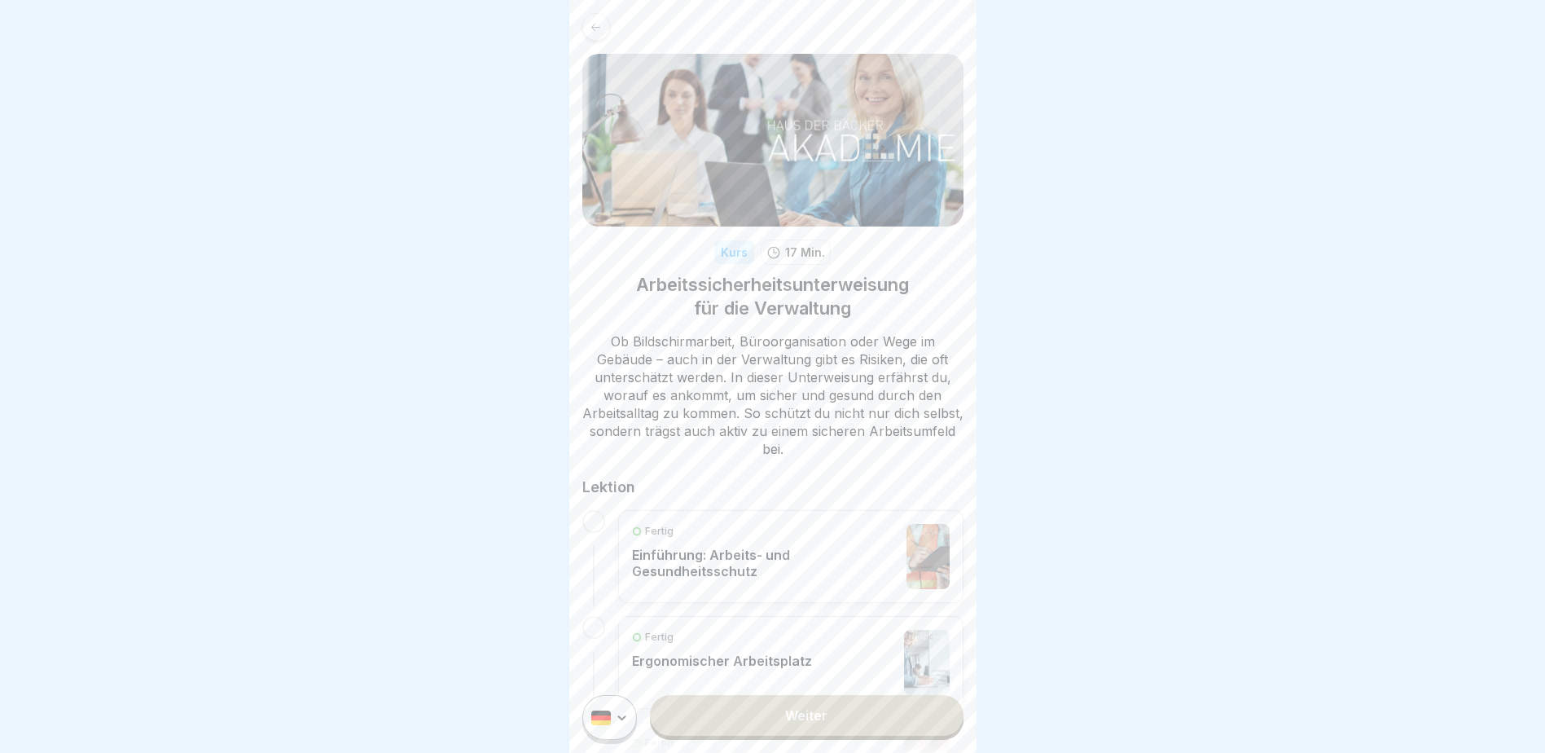
click at [936, 344] on div at bounding box center [772, 376] width 1545 height 753
click at [842, 455] on div "Fertig" at bounding box center [765, 531] width 267 height 15
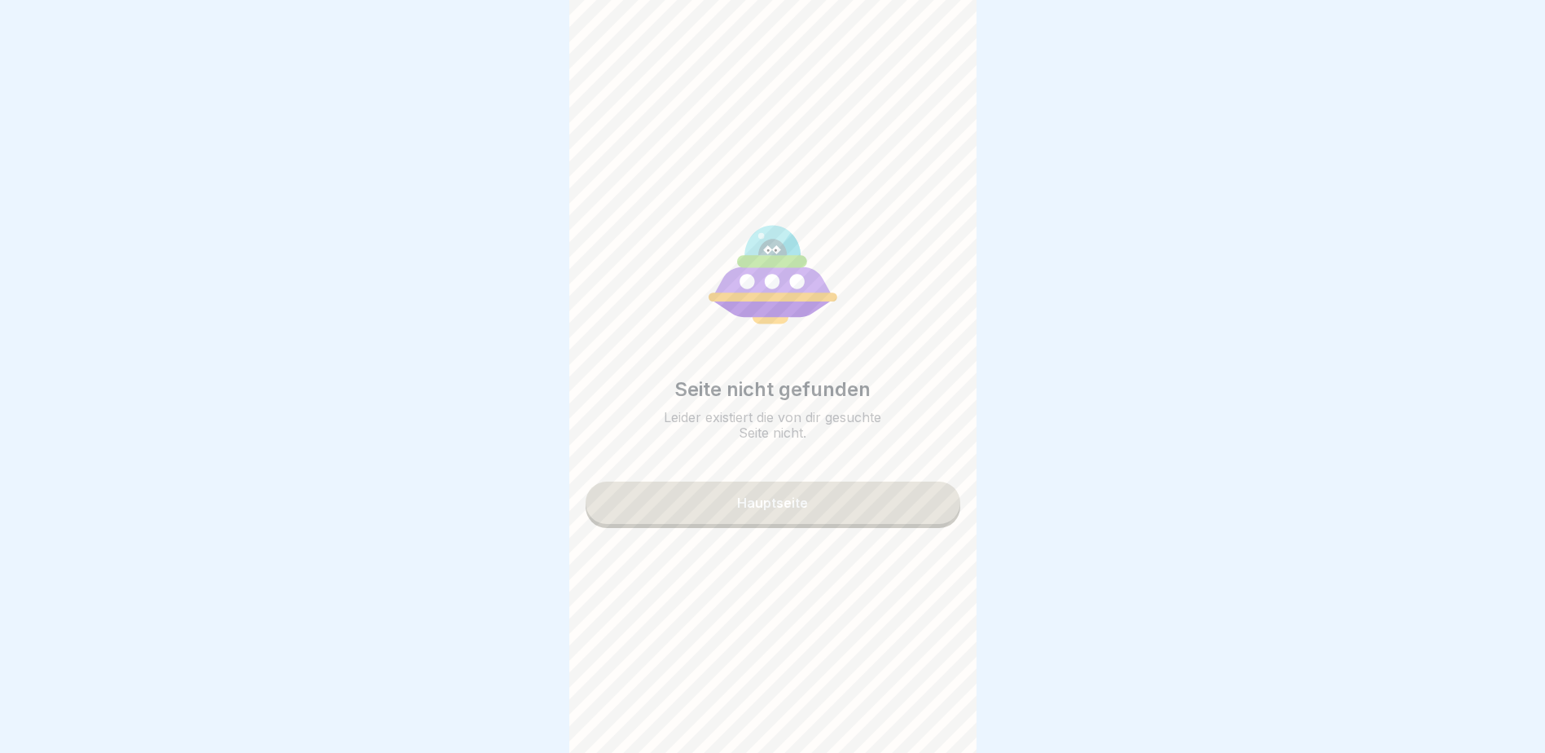
click at [824, 455] on button "Hauptseite" at bounding box center [773, 502] width 375 height 42
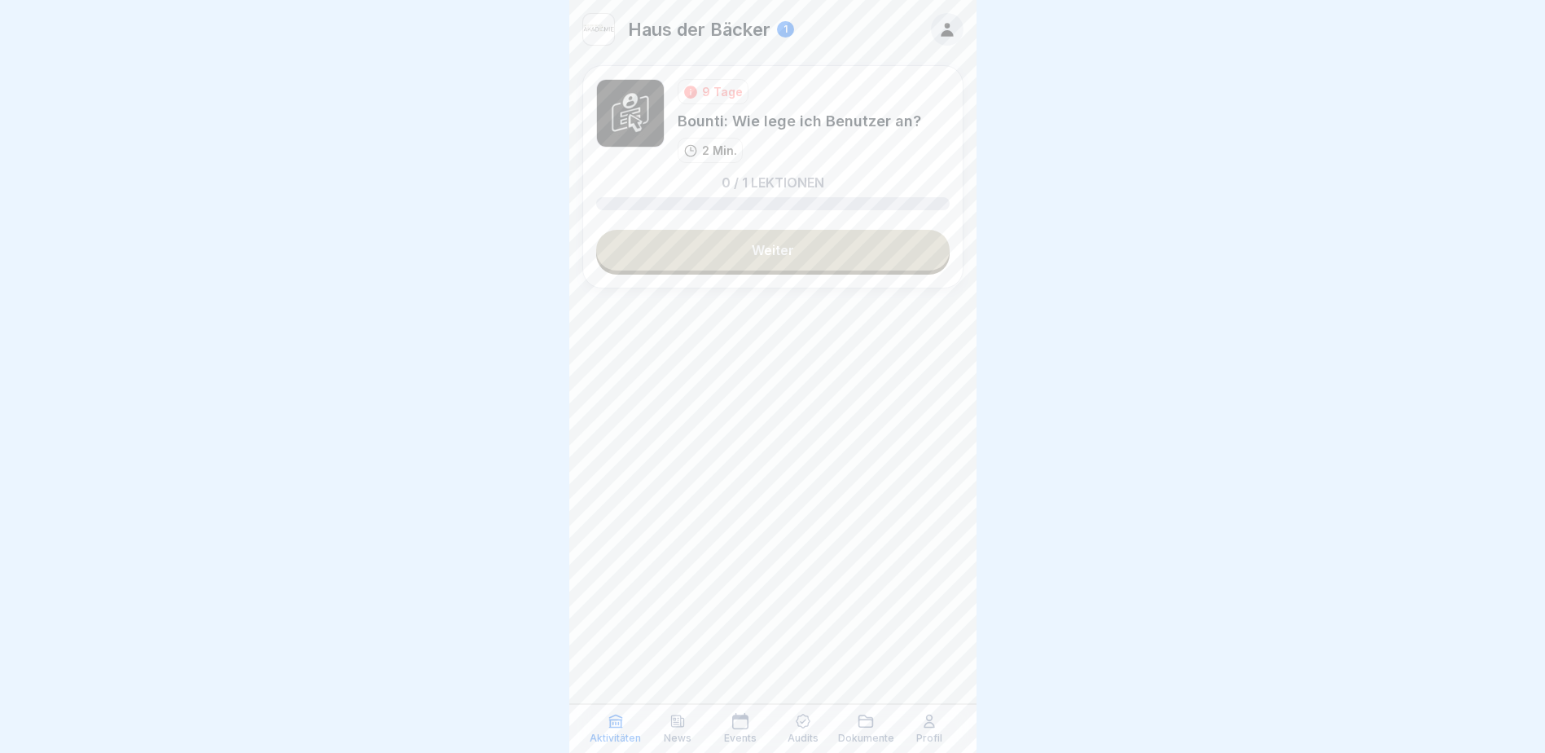
click at [822, 294] on div "9 Tage Bounti: Wie lege ich Benutzer an? 2 Min. 0 / 1 Lektionen Weiter" at bounding box center [772, 232] width 407 height 334
click at [915, 455] on div "Profil" at bounding box center [929, 728] width 55 height 31
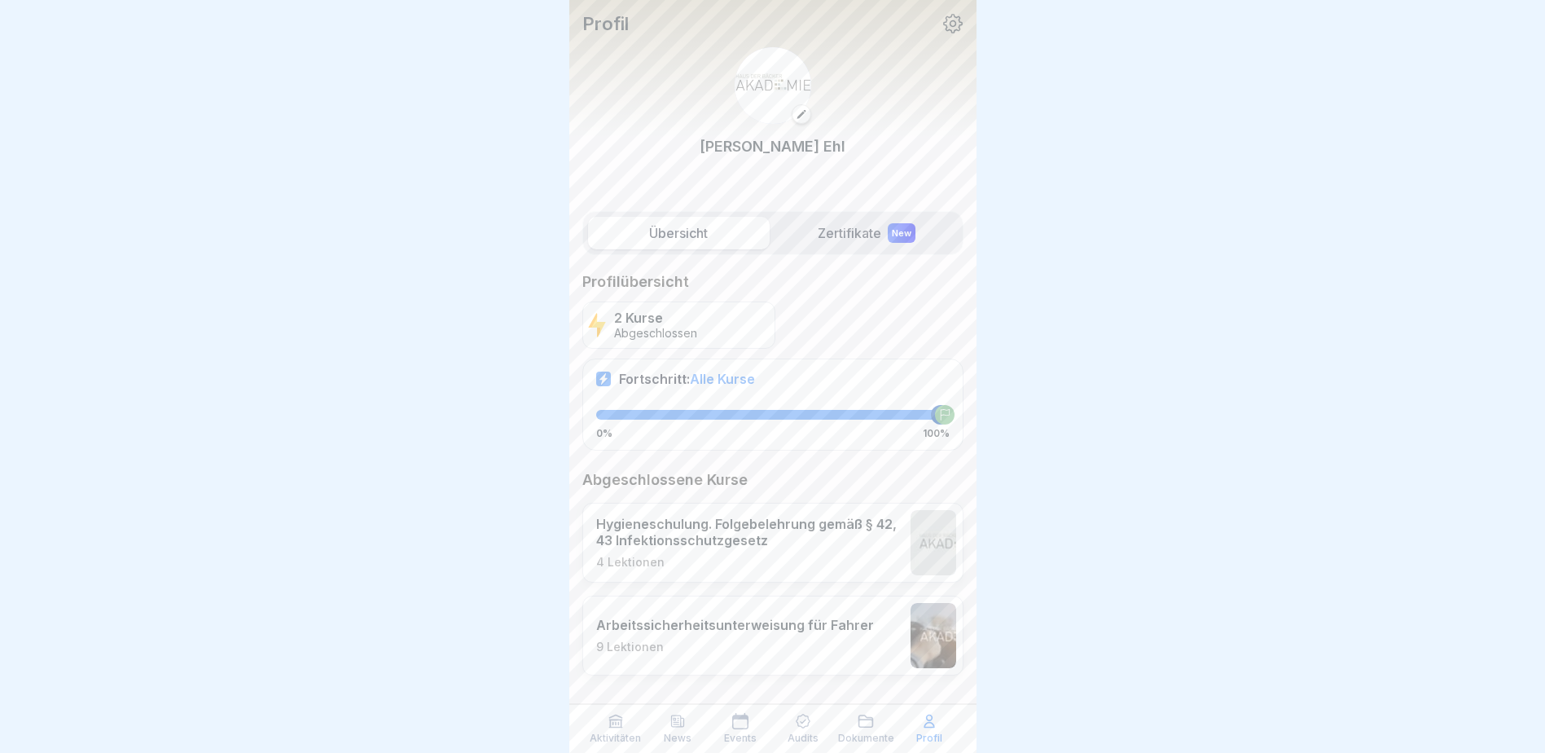
click at [621, 455] on icon at bounding box center [616, 721] width 16 height 16
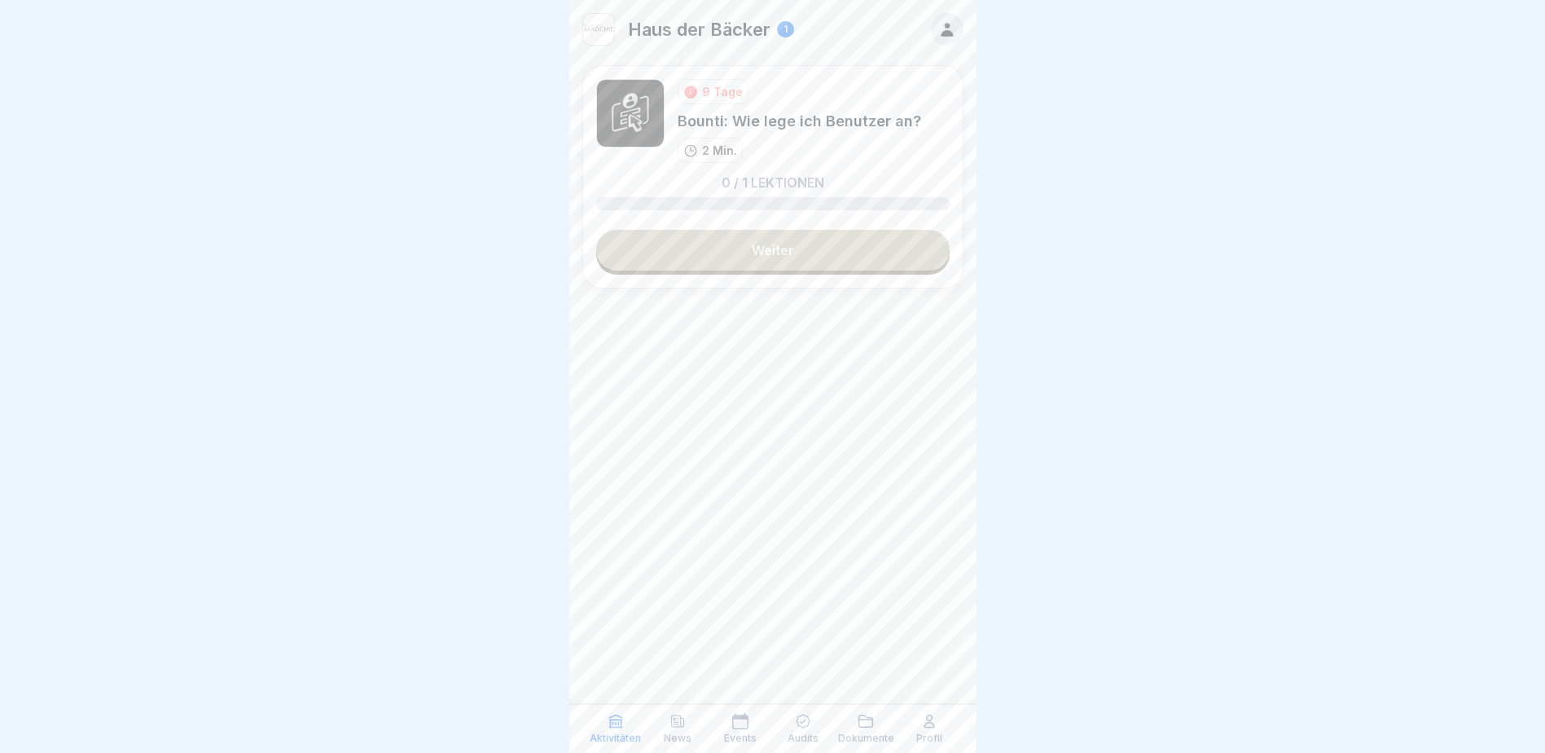
click at [808, 239] on link "Weiter" at bounding box center [772, 250] width 353 height 41
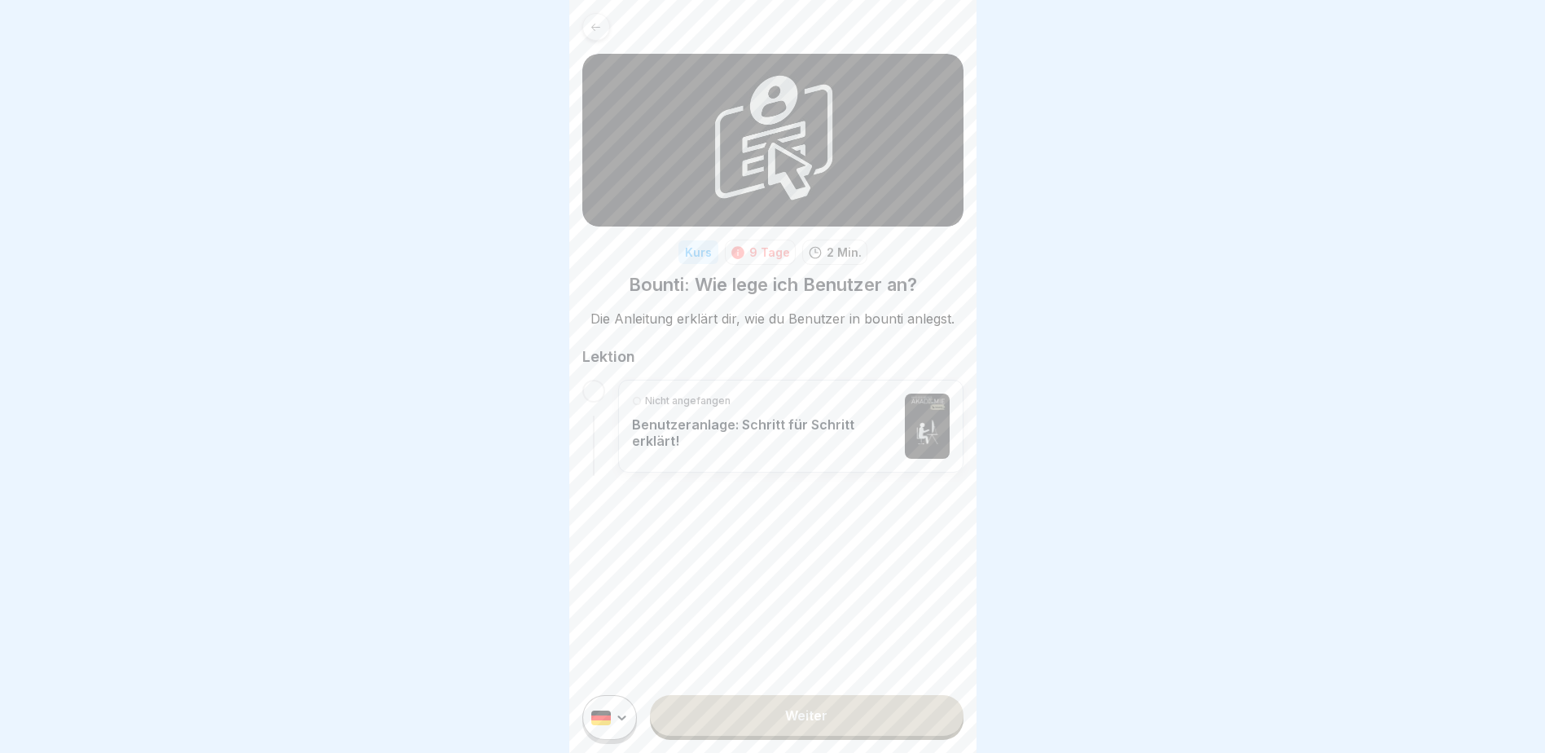
click at [797, 408] on div "Nicht angefangen Benutzeranlage: Schritt für Schritt erklärt!" at bounding box center [765, 425] width 266 height 65
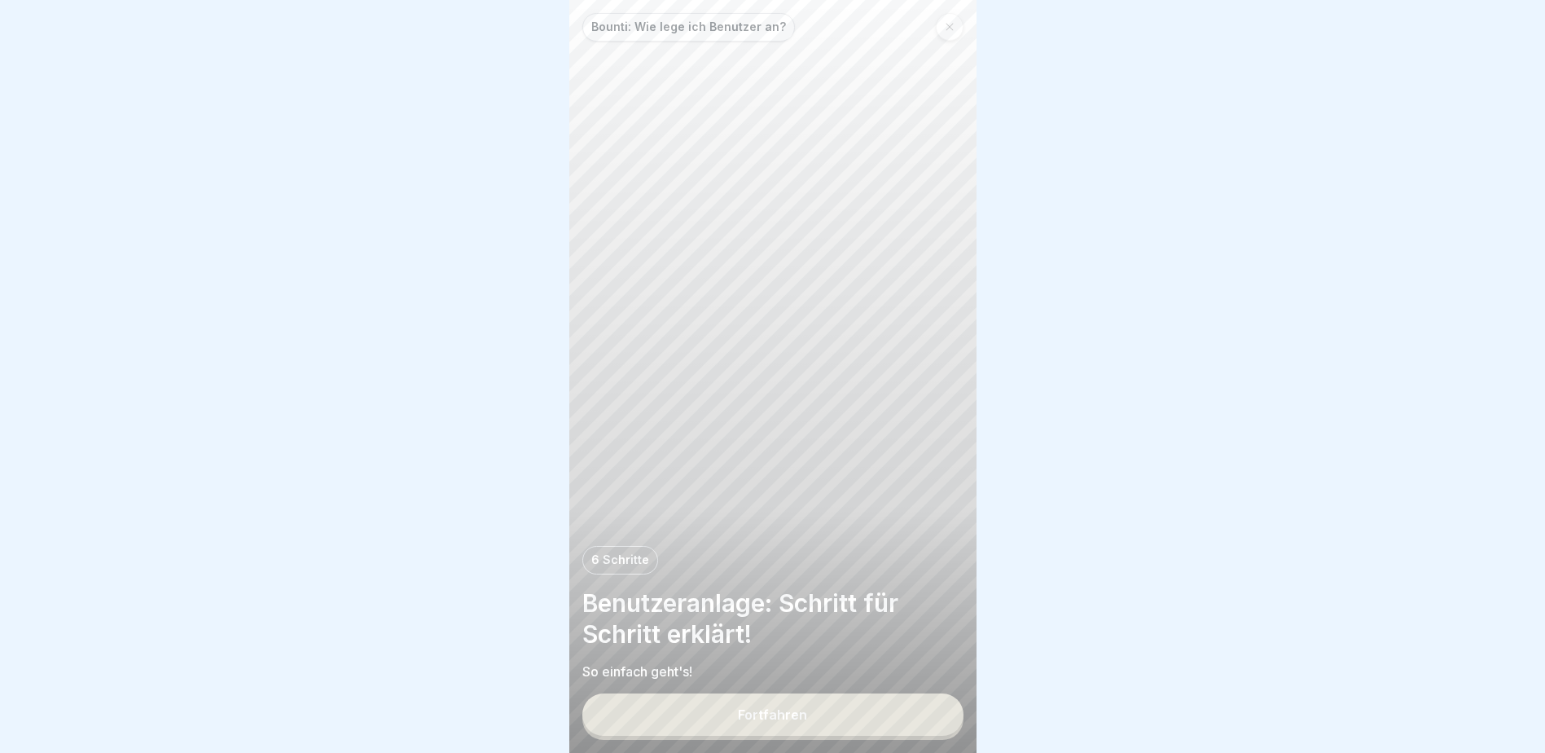
click at [801, 455] on button "Fortfahren" at bounding box center [772, 714] width 381 height 42
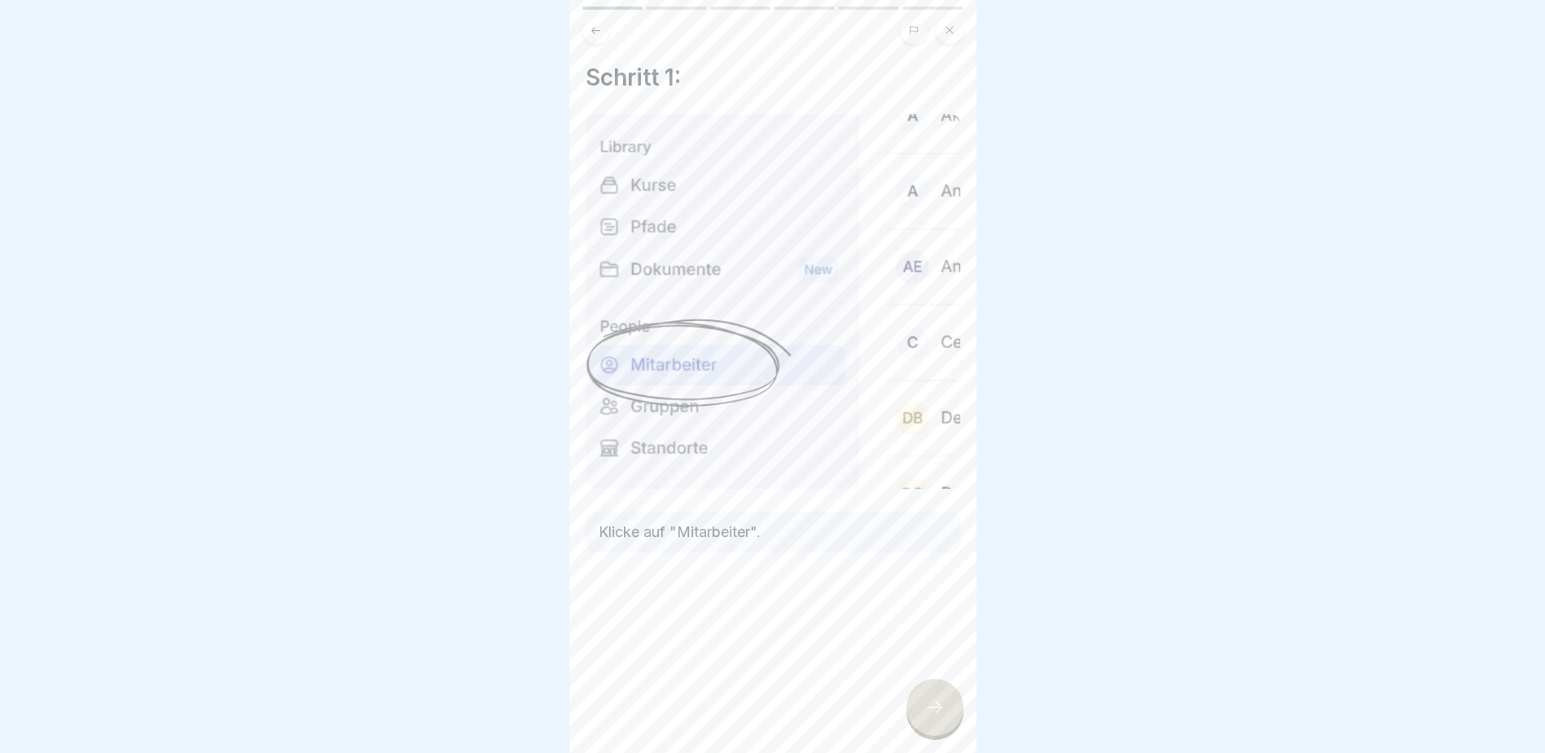
click at [933, 455] on div at bounding box center [935, 706] width 57 height 57
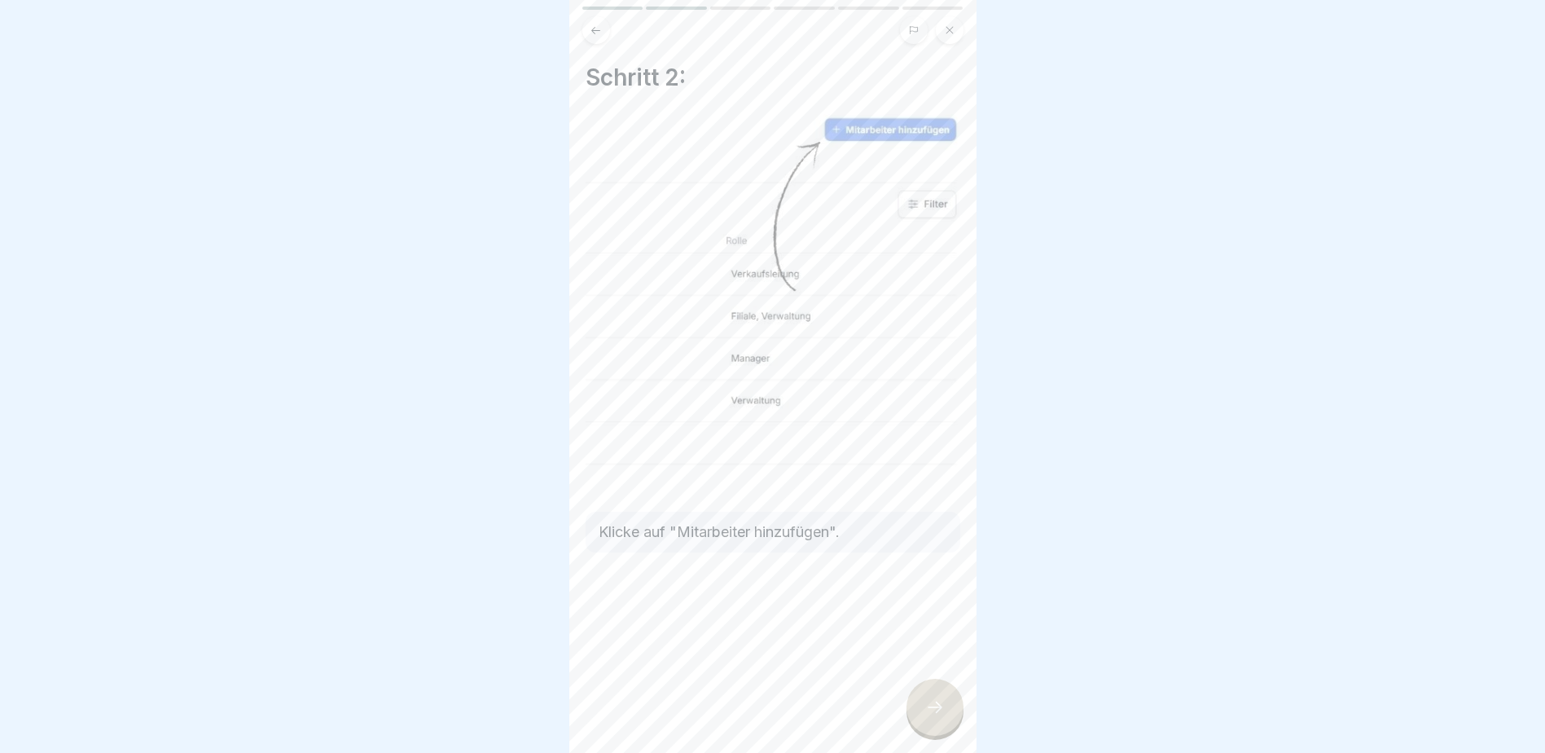
click at [933, 455] on div at bounding box center [935, 706] width 57 height 57
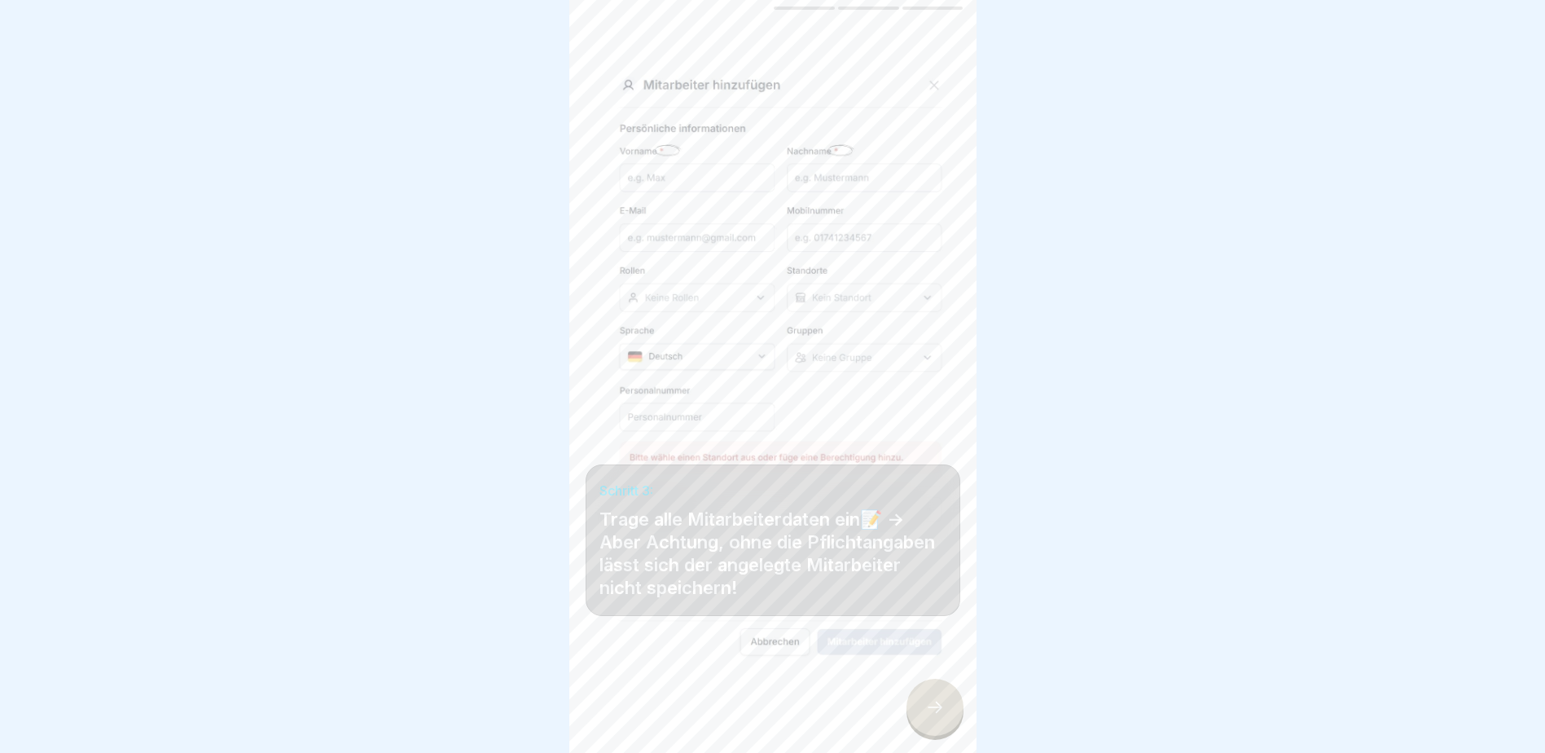
click at [933, 455] on div at bounding box center [935, 706] width 57 height 57
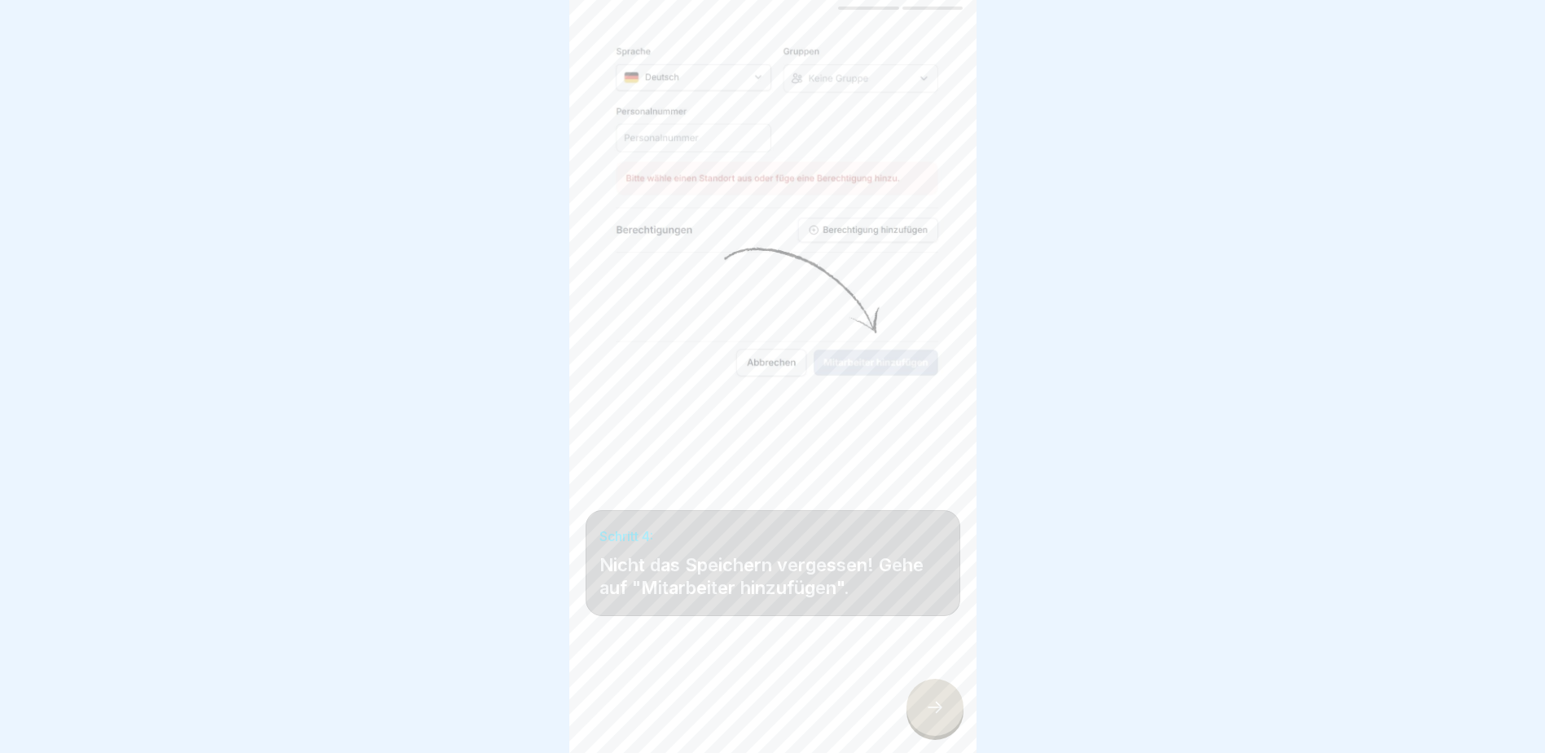
click at [933, 455] on div at bounding box center [935, 706] width 57 height 57
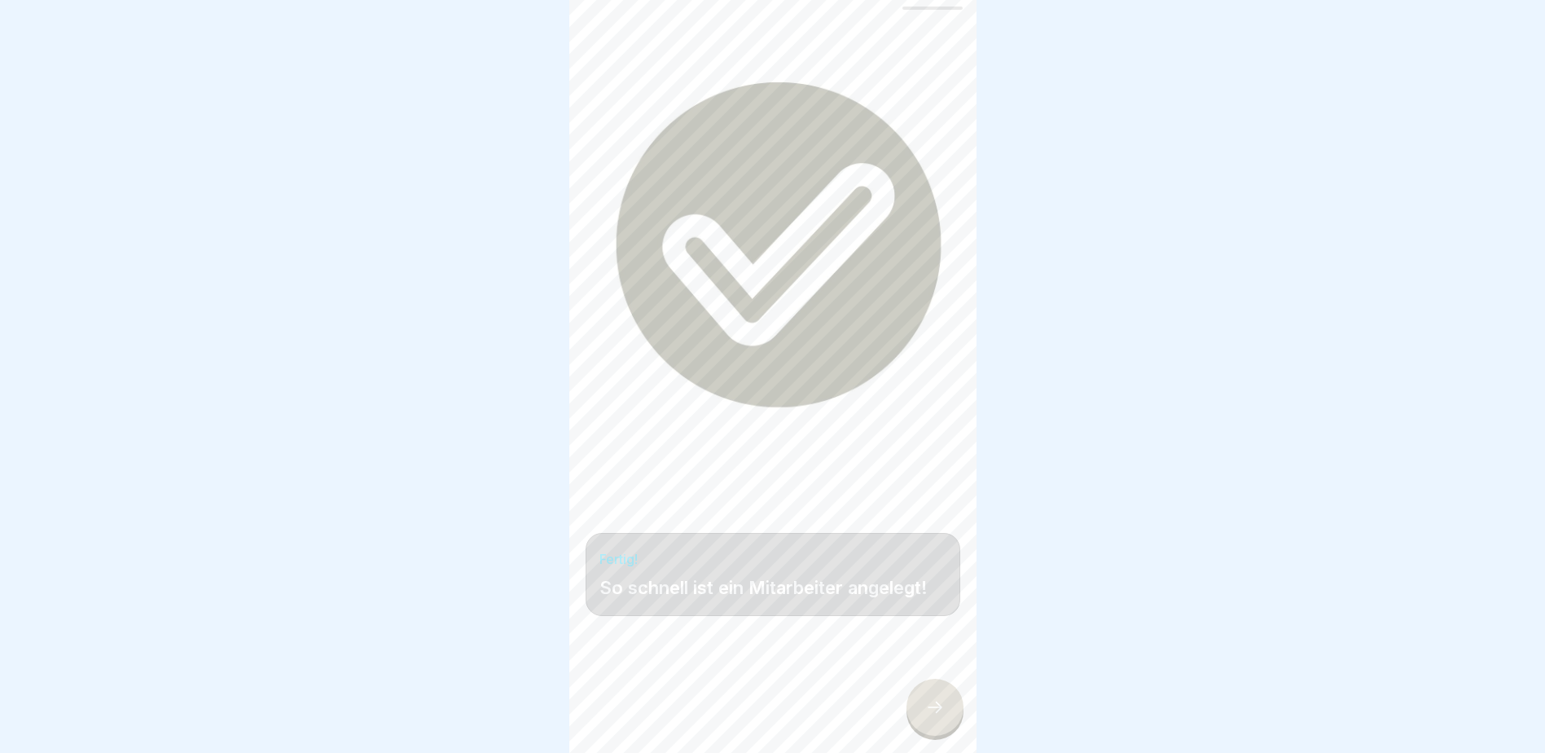
click at [933, 455] on div at bounding box center [935, 706] width 57 height 57
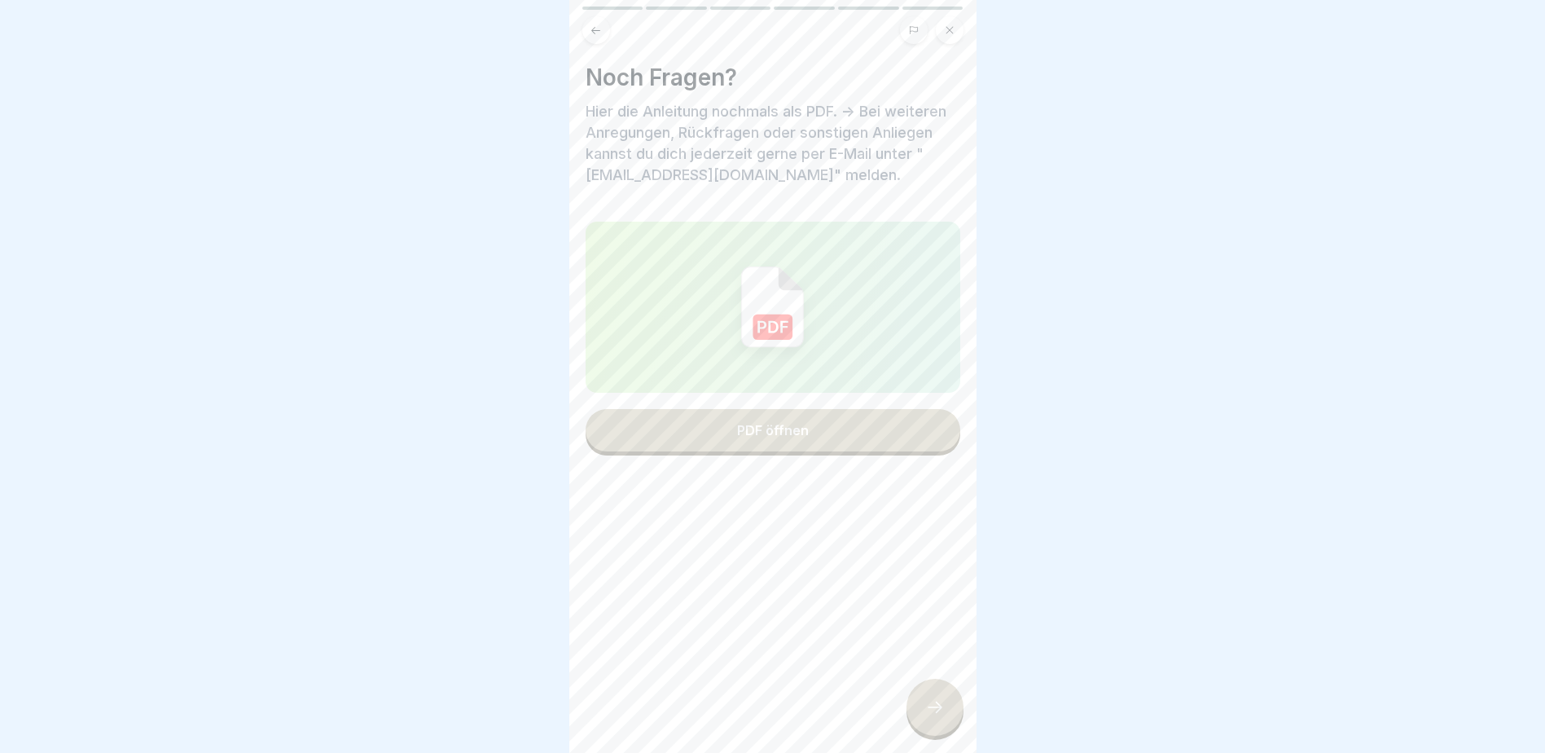
click at [933, 455] on div at bounding box center [935, 706] width 57 height 57
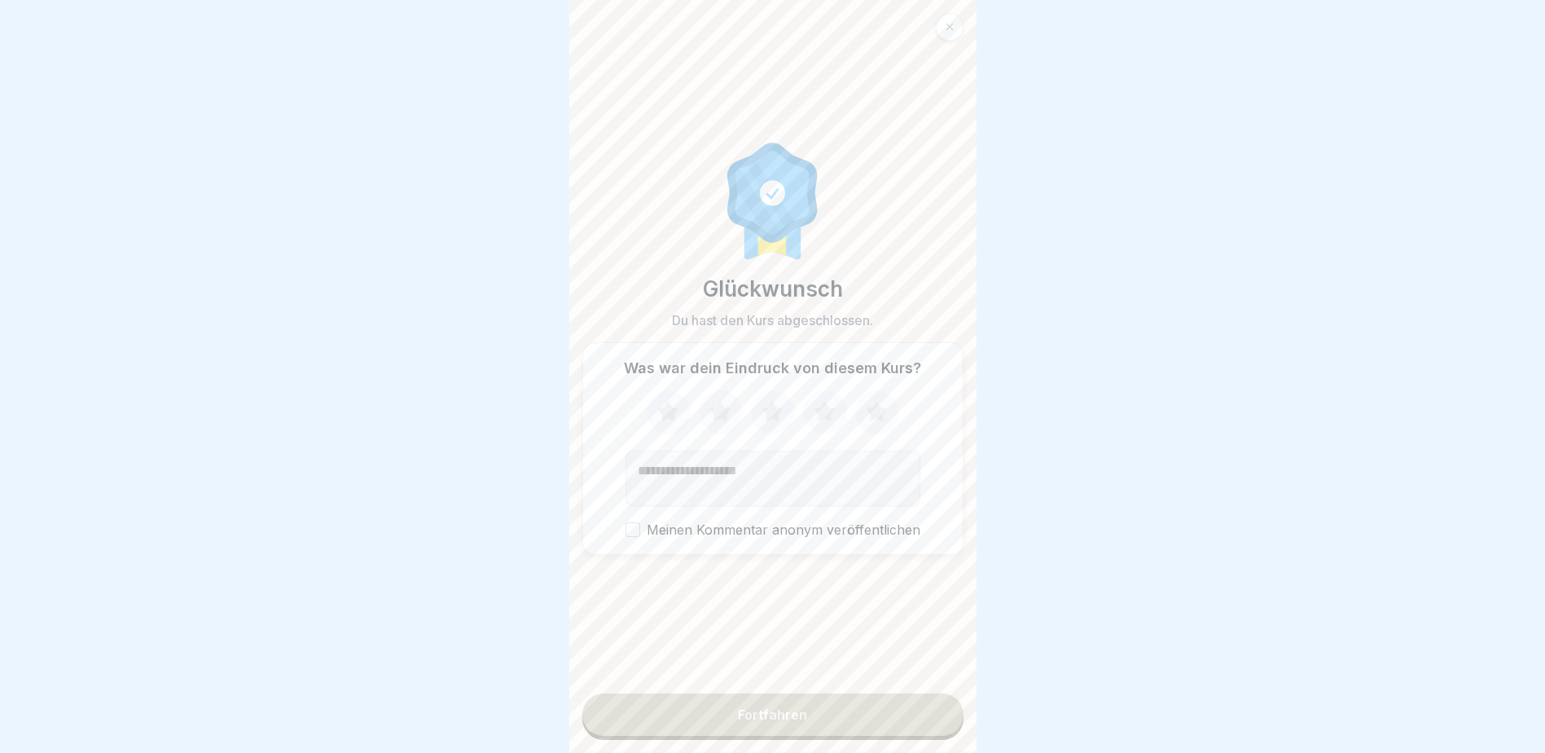
click at [936, 24] on icon at bounding box center [949, 27] width 7 height 7
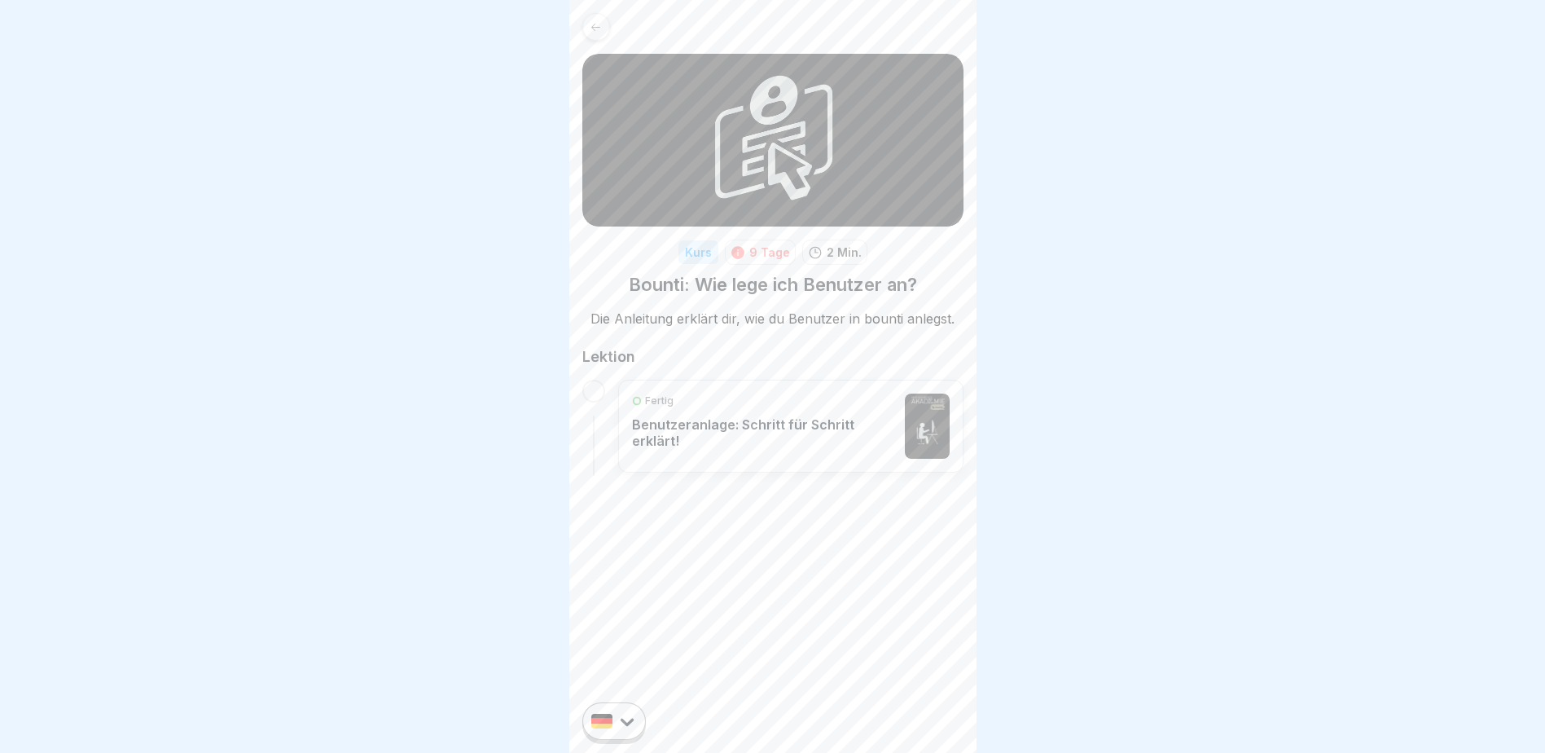
click at [596, 29] on icon at bounding box center [596, 27] width 12 height 12
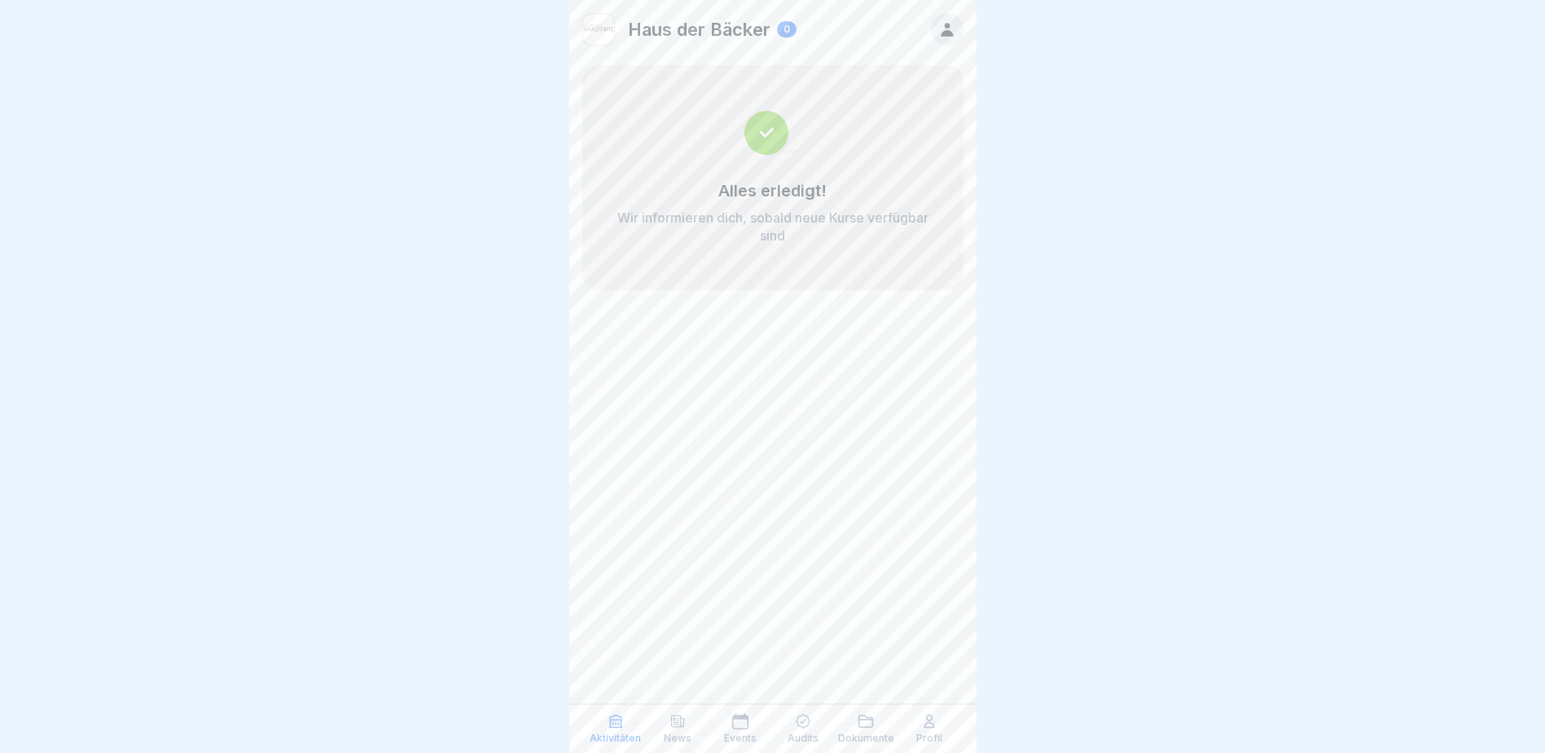
click at [792, 455] on div "Audits" at bounding box center [802, 728] width 55 height 31
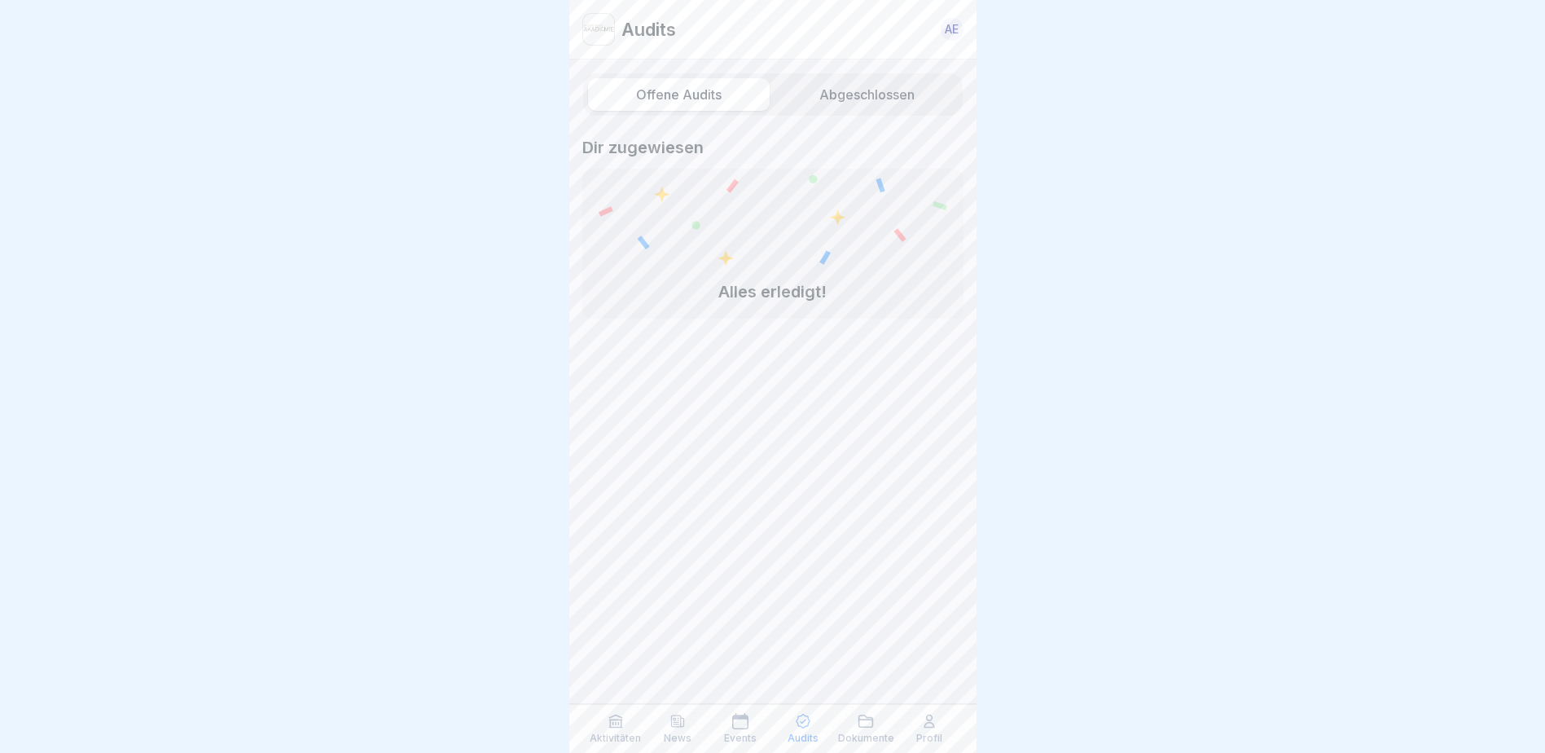
click at [723, 455] on div "Events" at bounding box center [740, 728] width 55 height 31
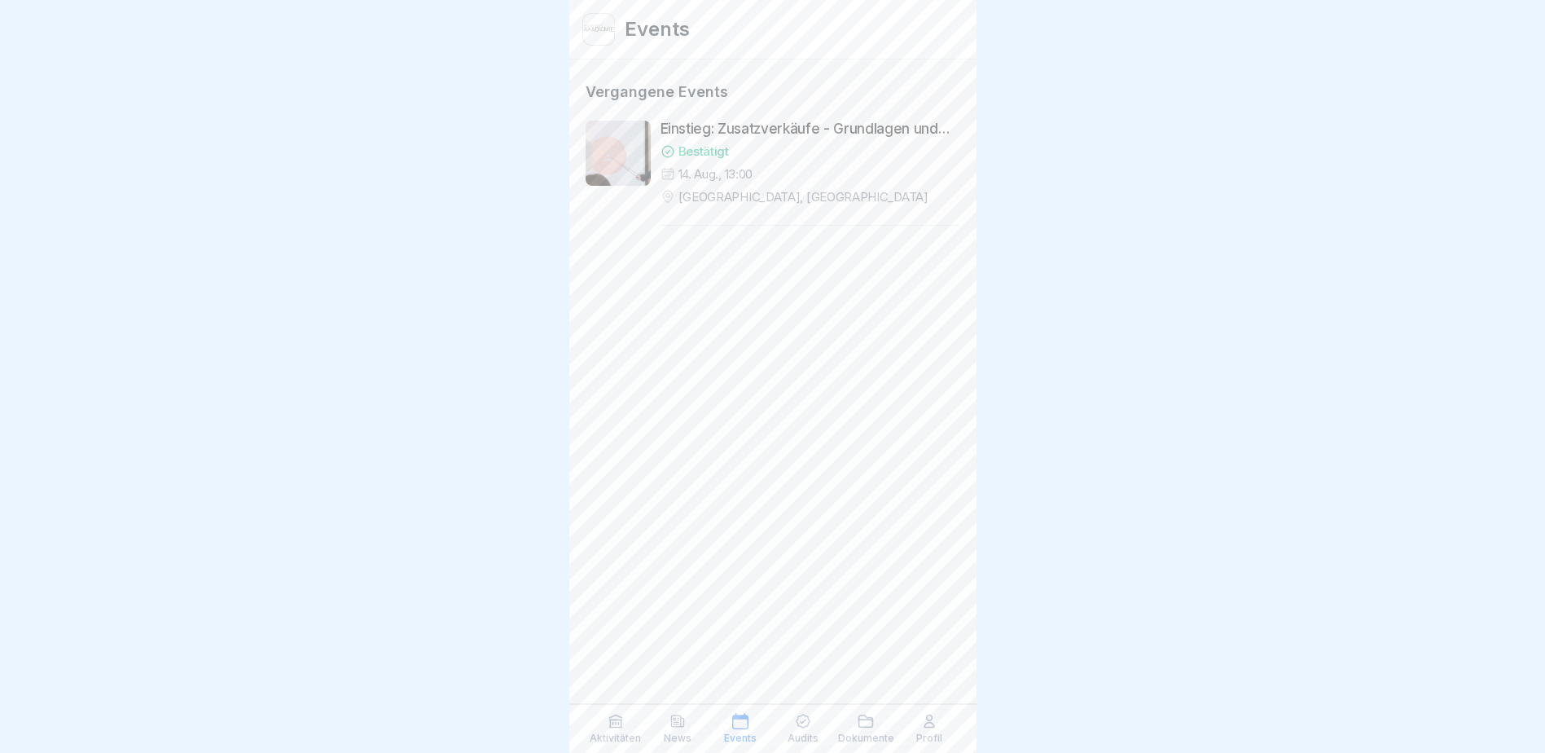
click at [675, 455] on icon at bounding box center [677, 721] width 16 height 16
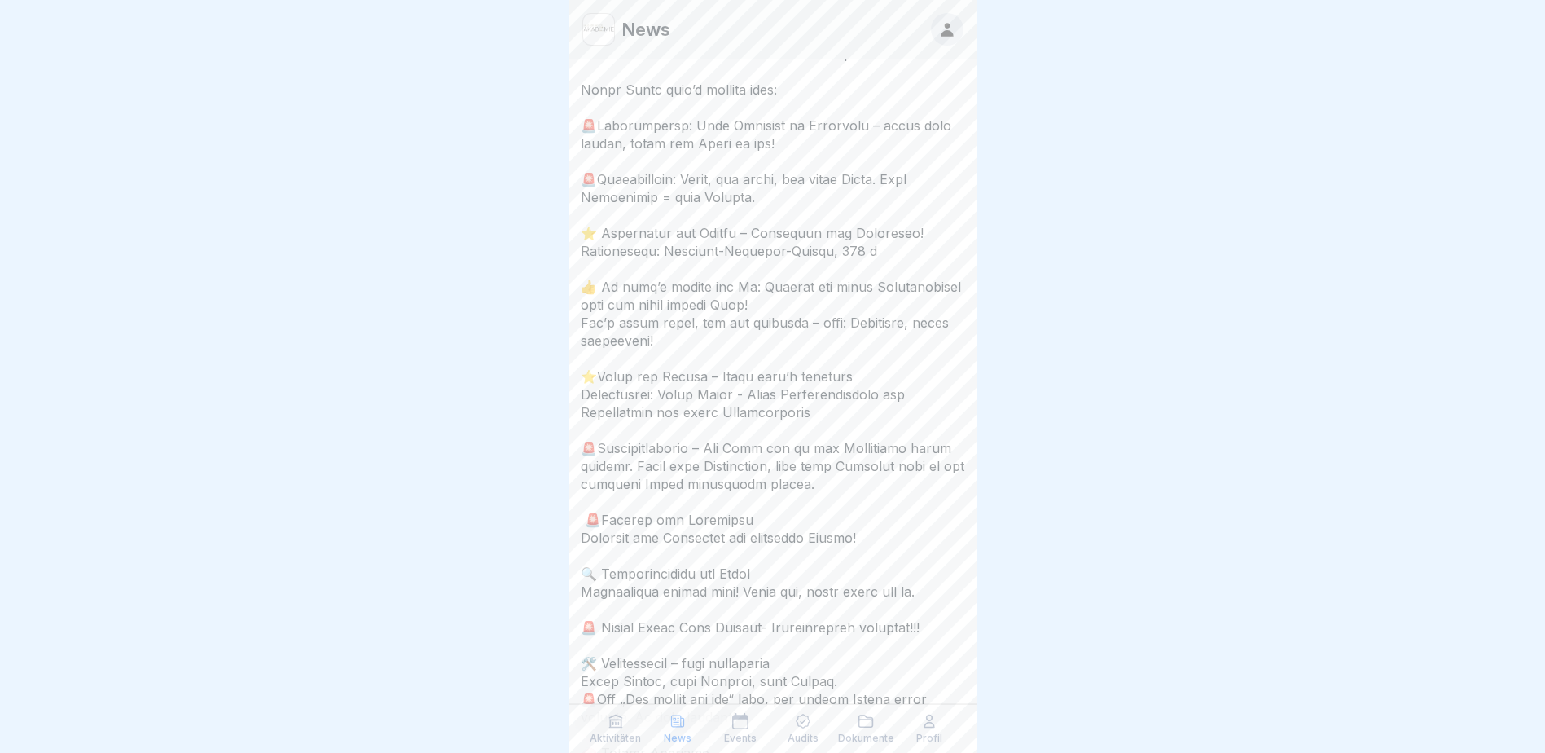
scroll to position [423, 0]
